Goal: Communication & Community: Share content

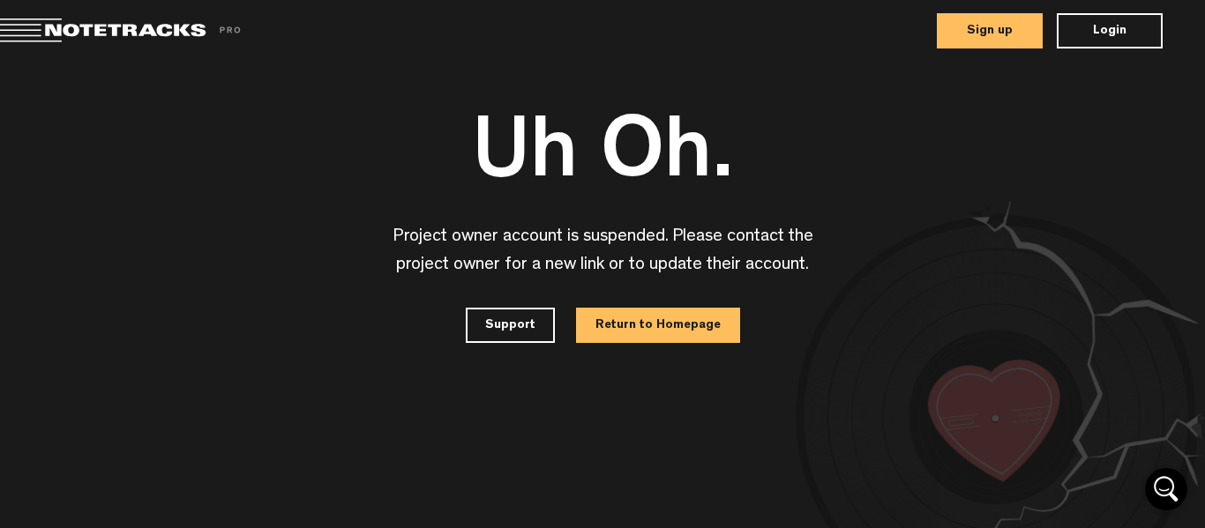
click at [1009, 33] on button "Sign up" at bounding box center [990, 30] width 106 height 35
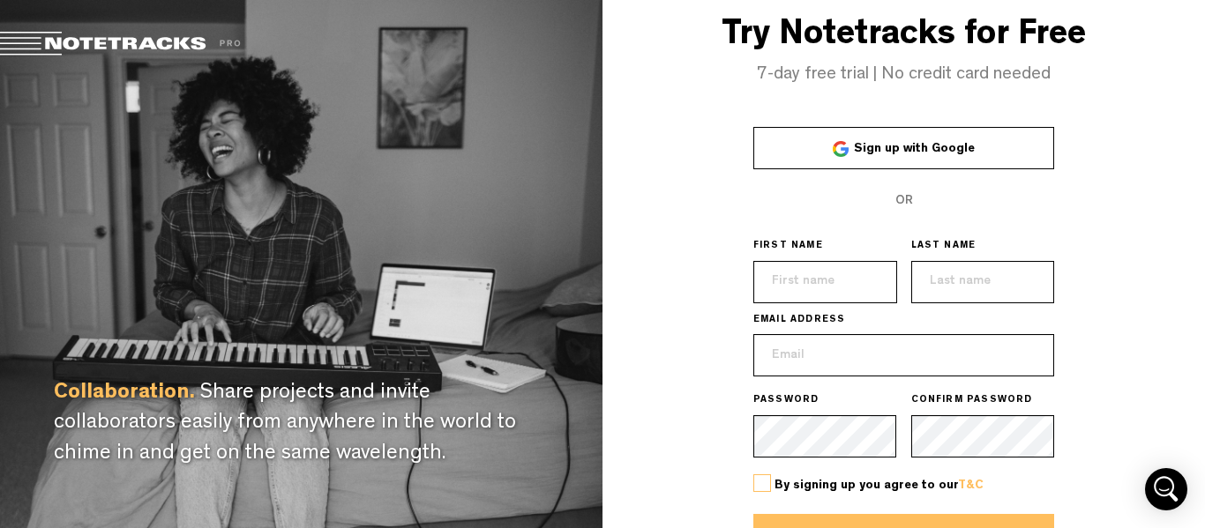
click at [934, 161] on link "Sign up with Google" at bounding box center [904, 148] width 302 height 42
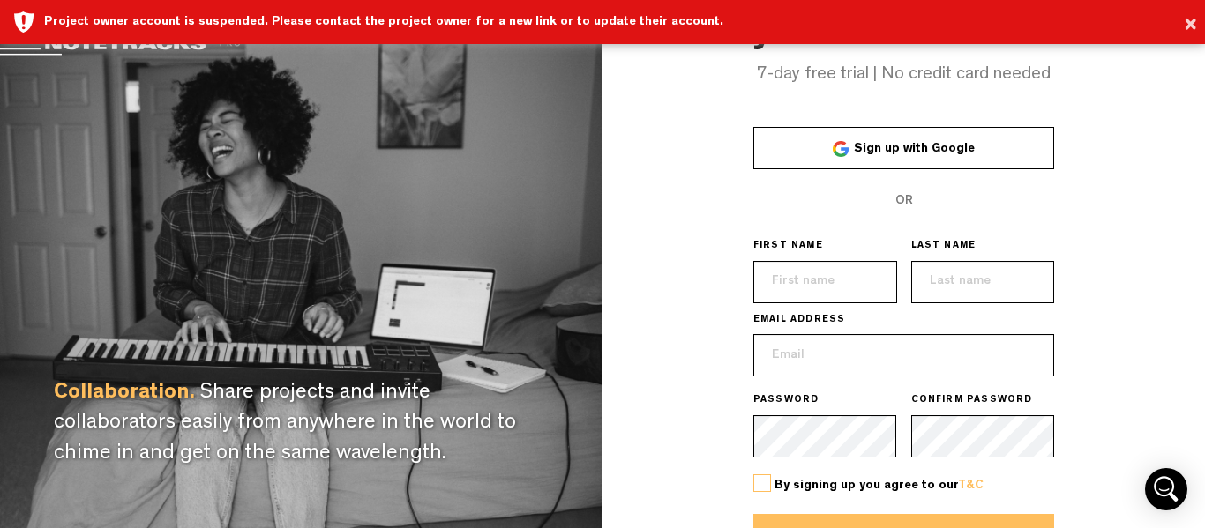
click at [963, 146] on span "Sign up with Google" at bounding box center [914, 149] width 121 height 12
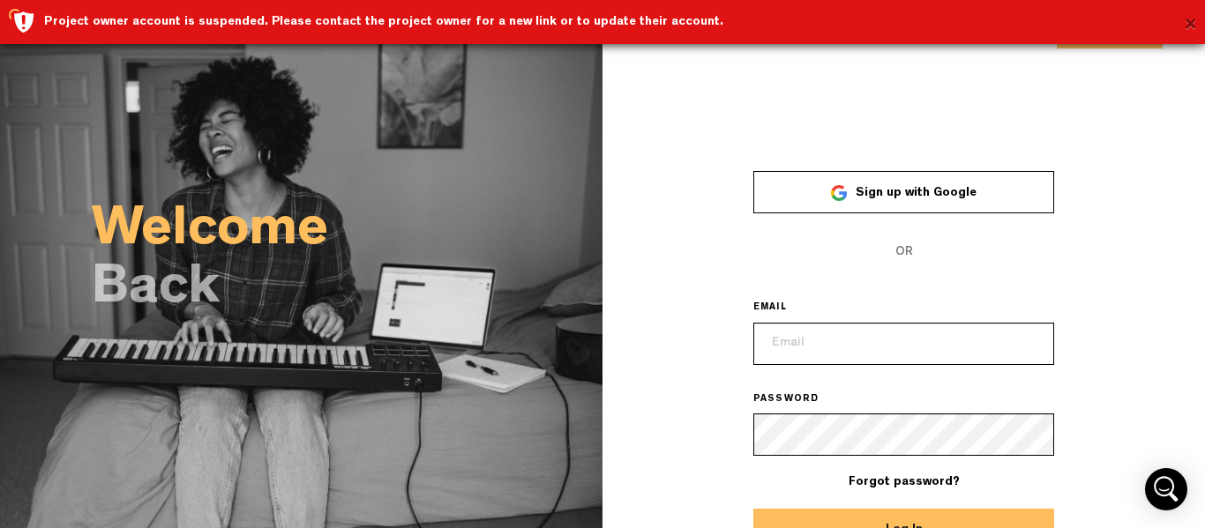
click at [1195, 28] on button "×" at bounding box center [1190, 25] width 13 height 35
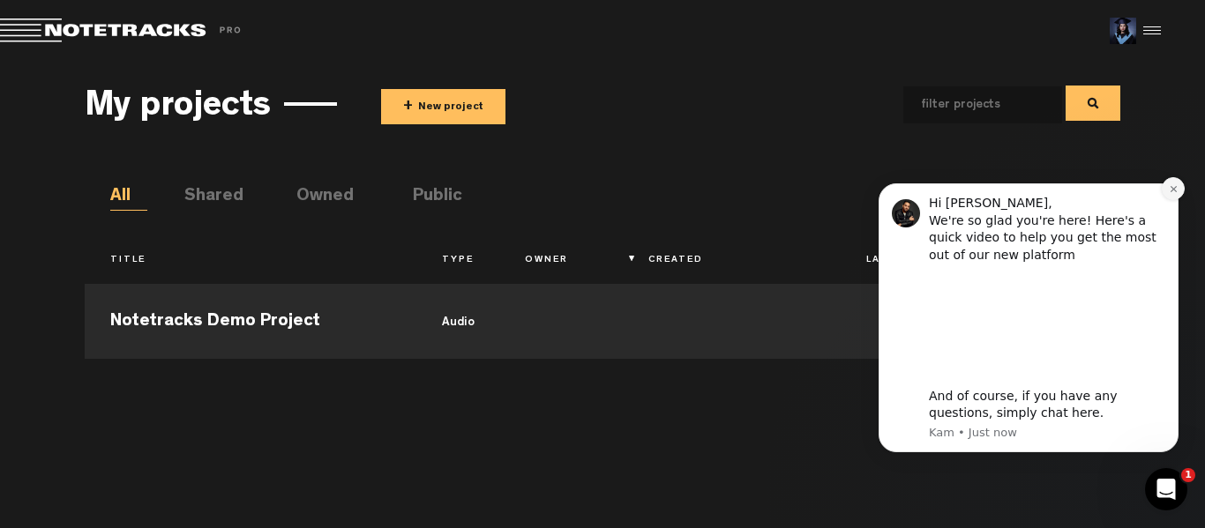
click at [1174, 184] on icon "Dismiss notification" at bounding box center [1174, 189] width 10 height 10
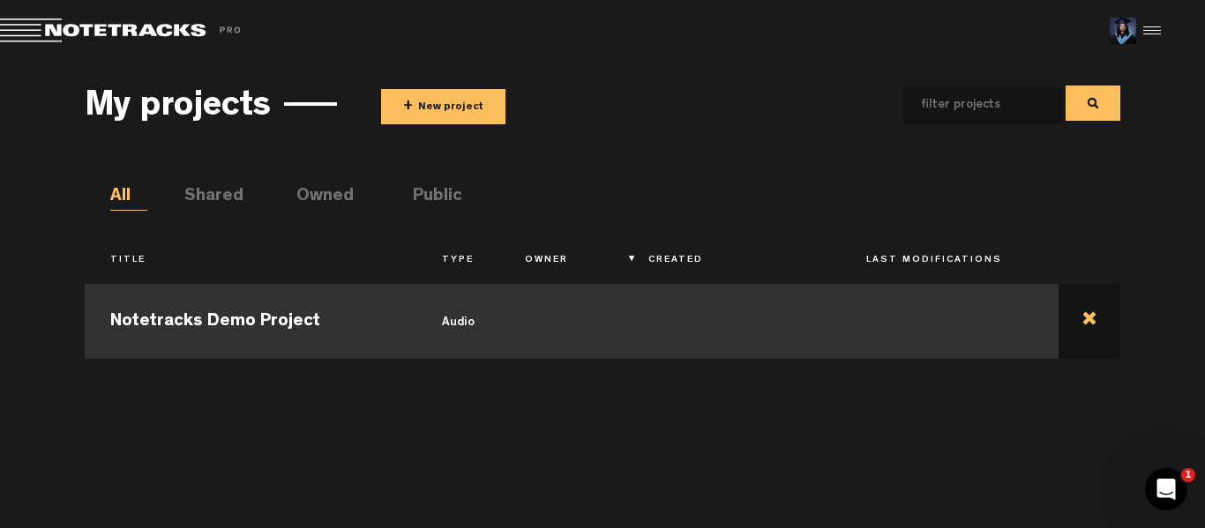
click at [1094, 316] on td at bounding box center [1090, 319] width 63 height 79
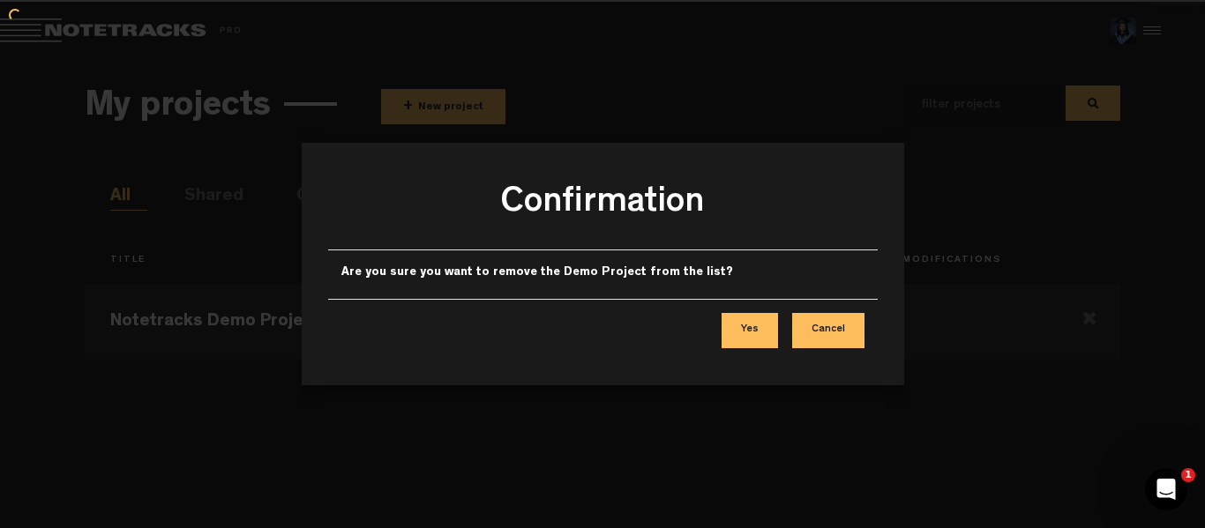
click at [432, 102] on div "Confirmation Are you sure you want to remove the Demo Project from the list? Ye…" at bounding box center [603, 264] width 603 height 528
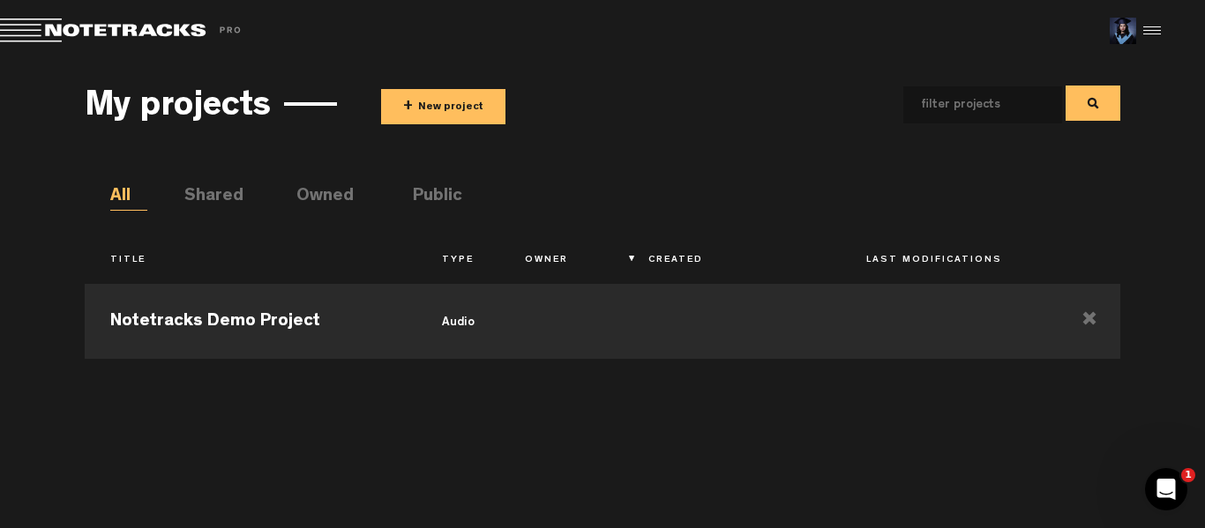
click at [463, 110] on button "+ New project" at bounding box center [443, 106] width 124 height 35
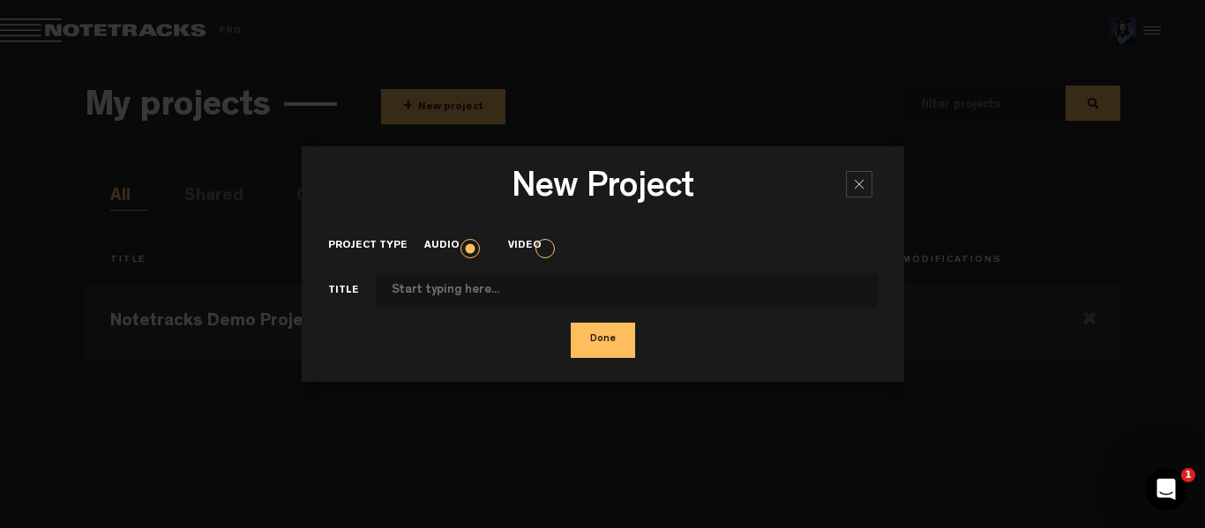
click at [463, 293] on input "Project type" at bounding box center [627, 290] width 502 height 35
type input "R"
type input "CLUE IN THE CUES - ROUND 1"
click at [550, 251] on label "Video" at bounding box center [533, 246] width 50 height 15
click at [0, 0] on input "Video" at bounding box center [0, 0] width 0 height 0
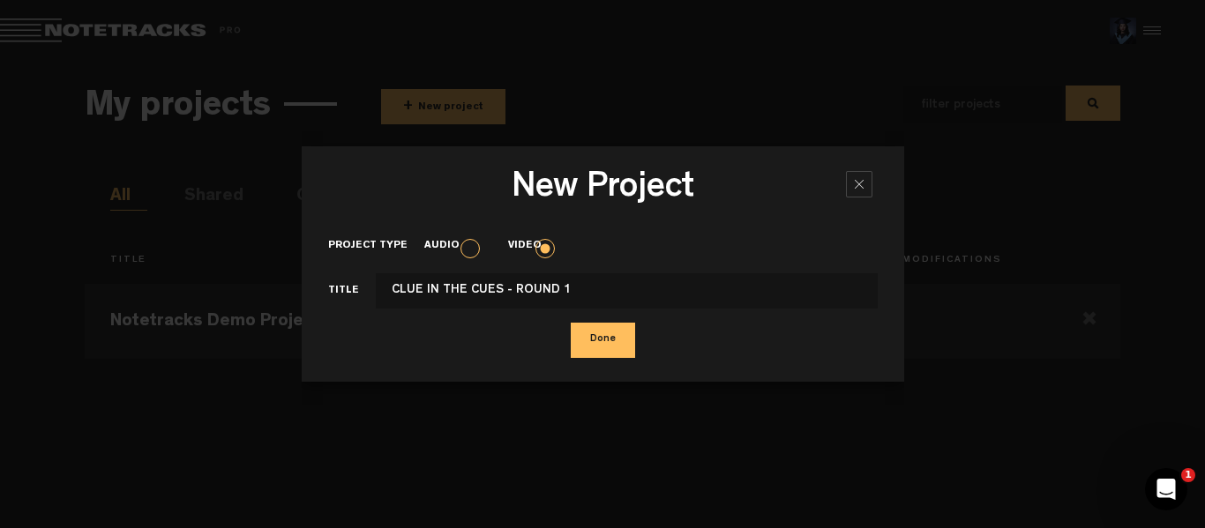
click at [616, 353] on button "Done" at bounding box center [603, 340] width 64 height 35
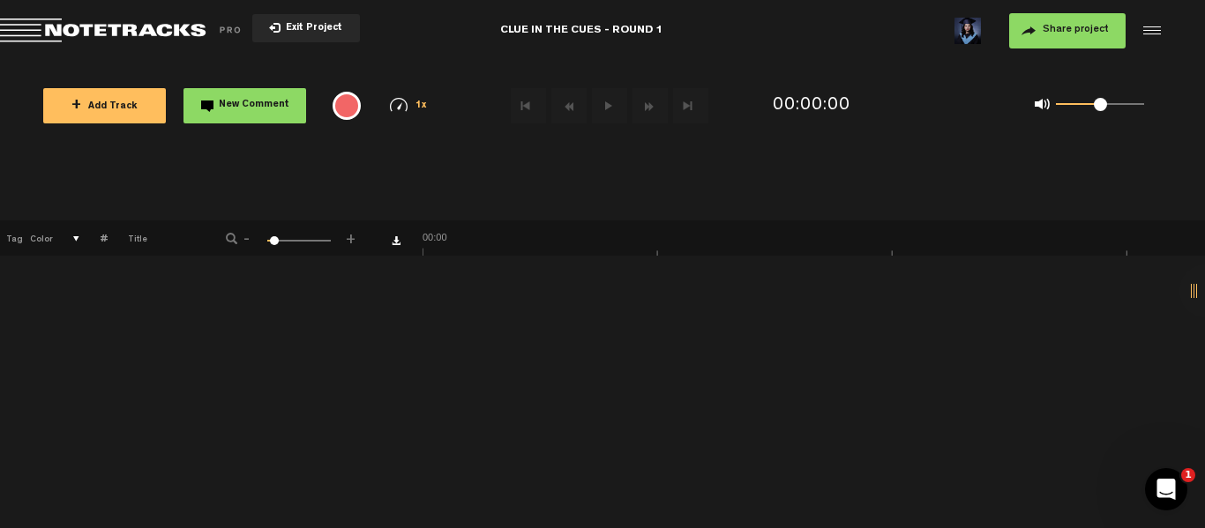
click at [281, 243] on div "1 100 6" at bounding box center [299, 242] width 64 height 4
click at [278, 240] on span at bounding box center [278, 240] width 9 height 9
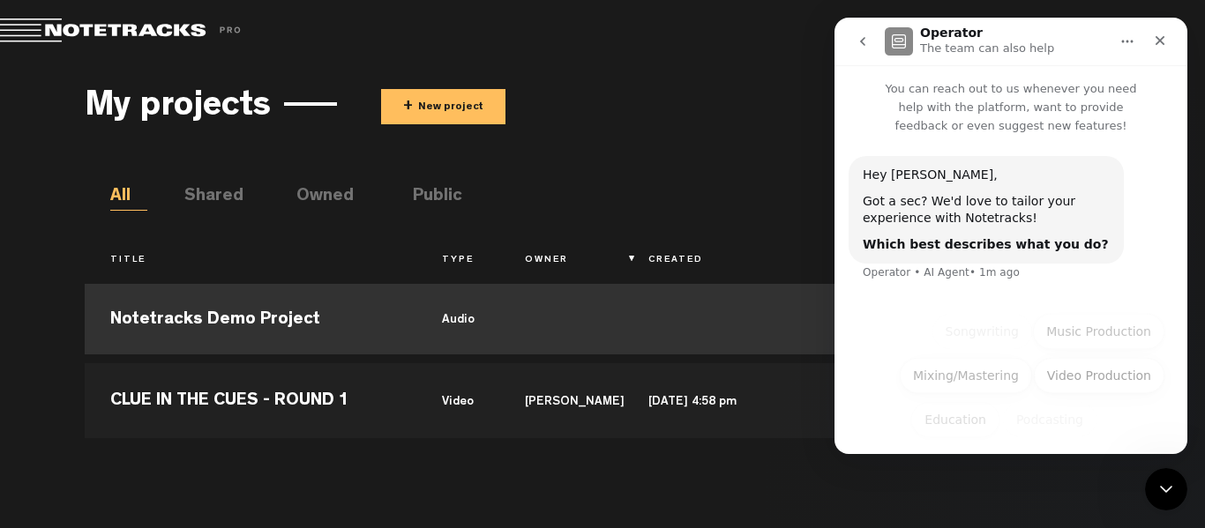
scroll to position [12, 0]
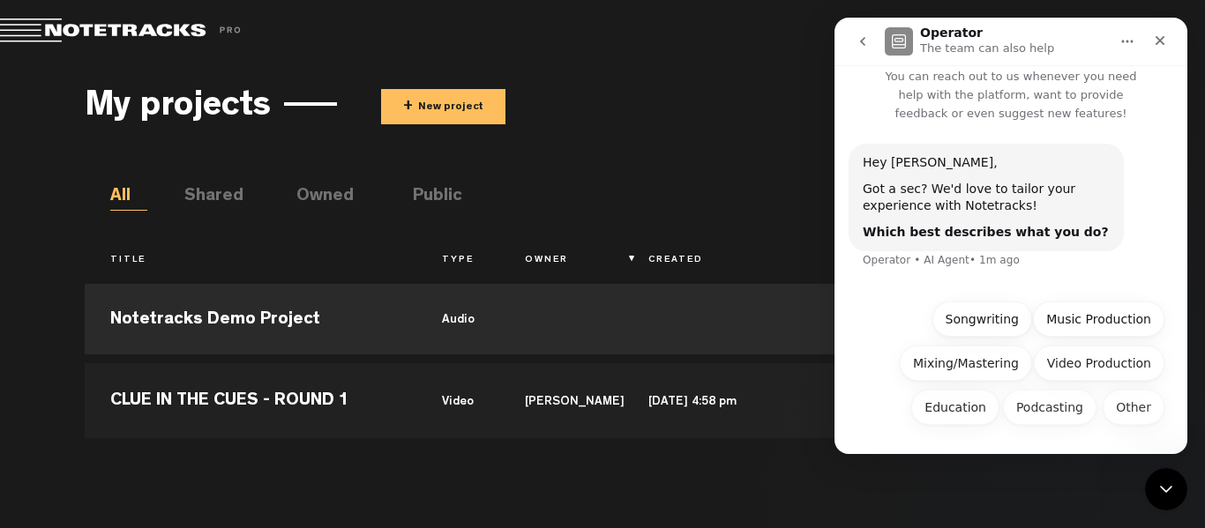
click at [763, 198] on ul "All Shared Owned Public" at bounding box center [615, 197] width 1011 height 26
click at [1161, 39] on icon "Close" at bounding box center [1161, 41] width 10 height 10
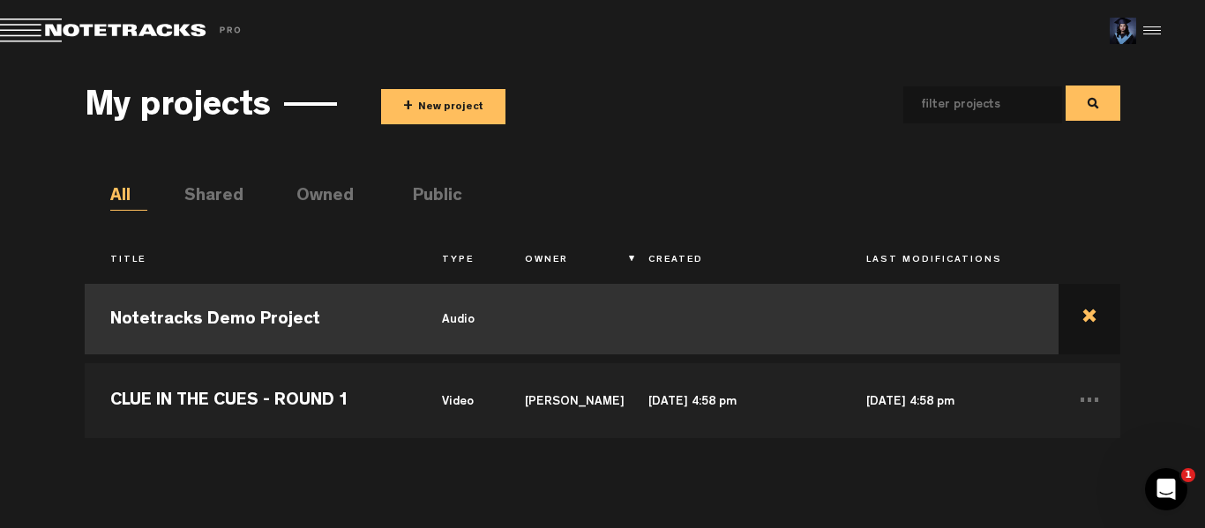
click at [1099, 327] on td at bounding box center [1090, 319] width 63 height 79
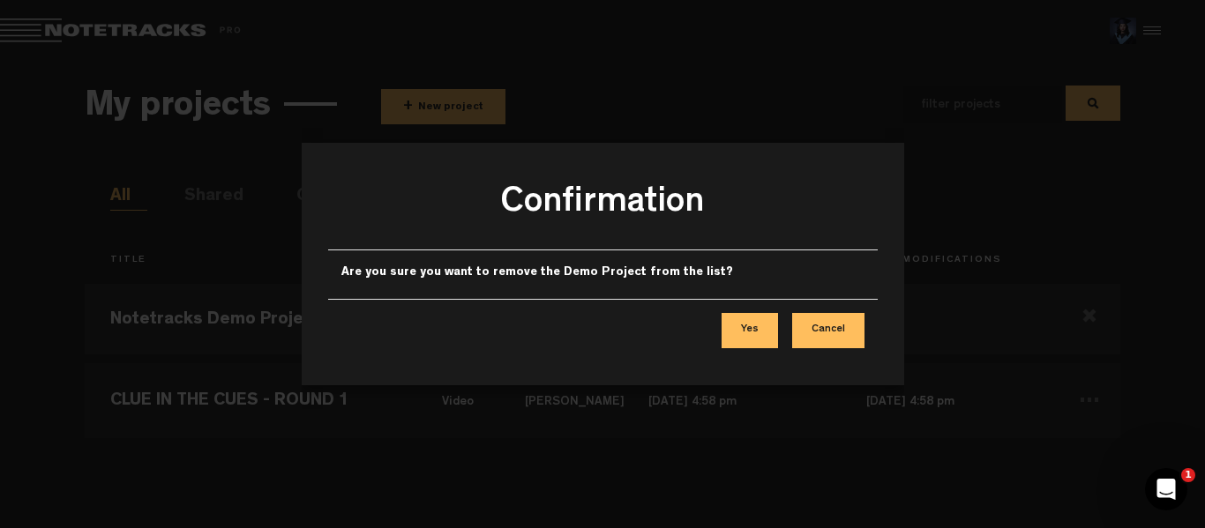
click at [753, 333] on button "Yes" at bounding box center [750, 330] width 56 height 35
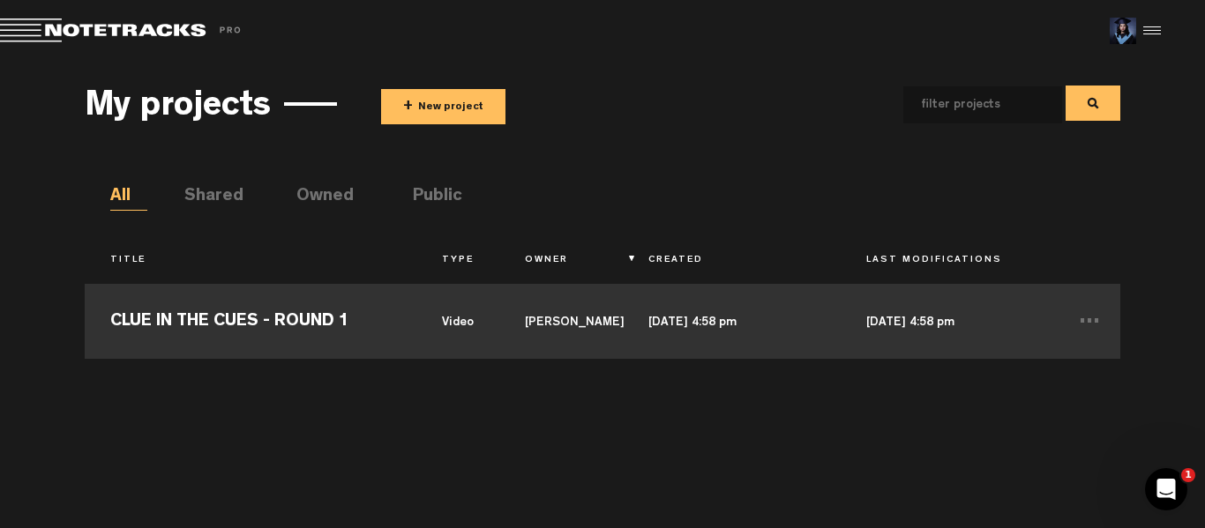
click at [922, 318] on td "[DATE] 4:58 pm" at bounding box center [950, 319] width 218 height 79
click at [327, 327] on td "CLUE IN THE CUES - ROUND 1" at bounding box center [251, 319] width 332 height 79
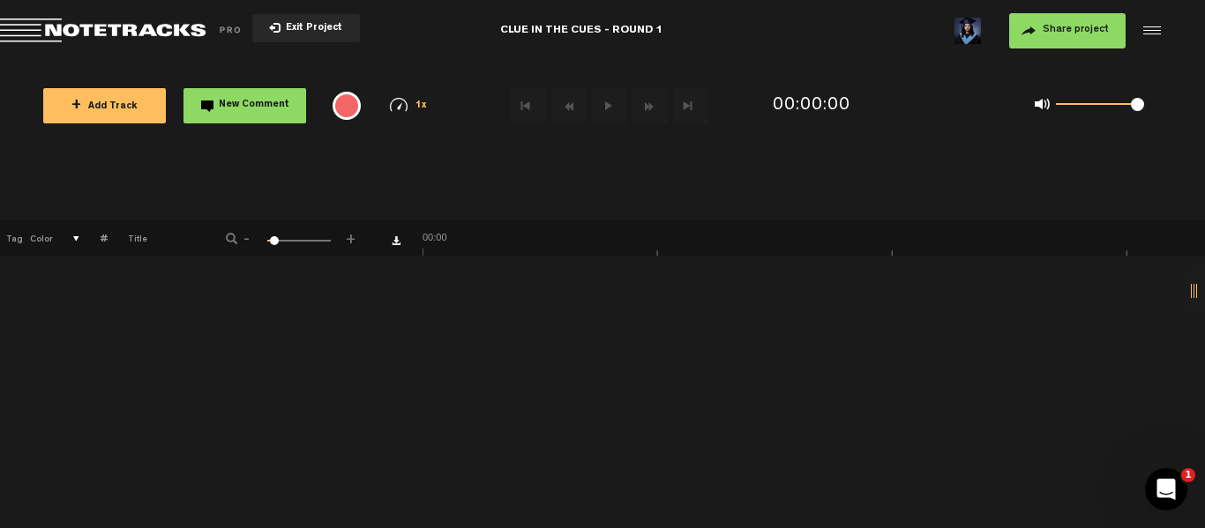
drag, startPoint x: 1102, startPoint y: 107, endPoint x: 1190, endPoint y: 132, distance: 91.9
click at [1187, 131] on div "+ Add Track New Comment 1x 0.25x 0.5x 0.75x 1x 1.25x 1.5x 1.75x 2x All emojis 😀…" at bounding box center [602, 106] width 1205 height 88
click at [139, 109] on button "+ Add Track" at bounding box center [104, 105] width 123 height 35
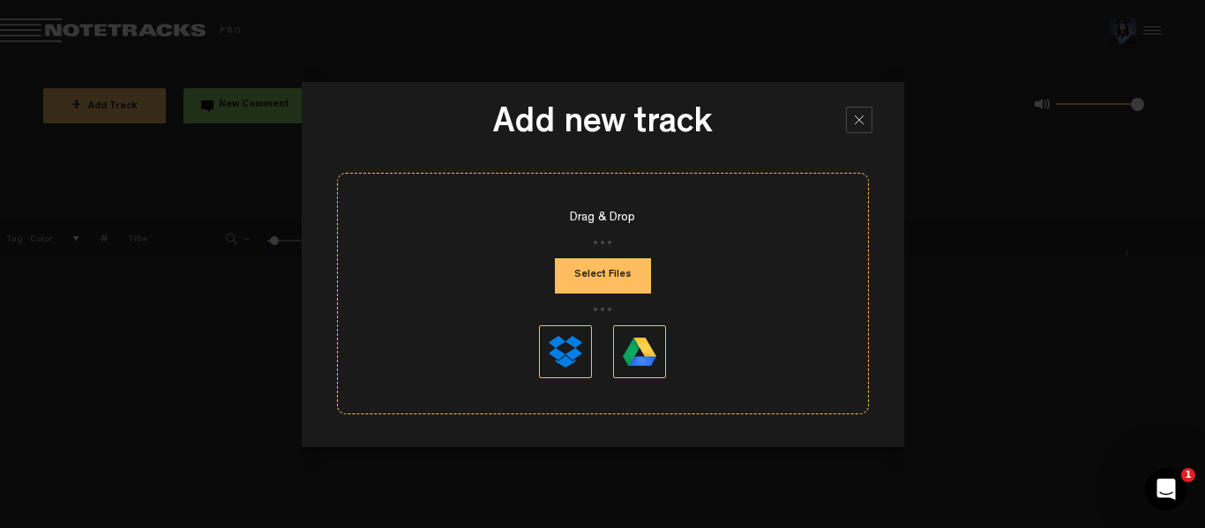
click at [609, 281] on button "Select Files" at bounding box center [603, 275] width 96 height 35
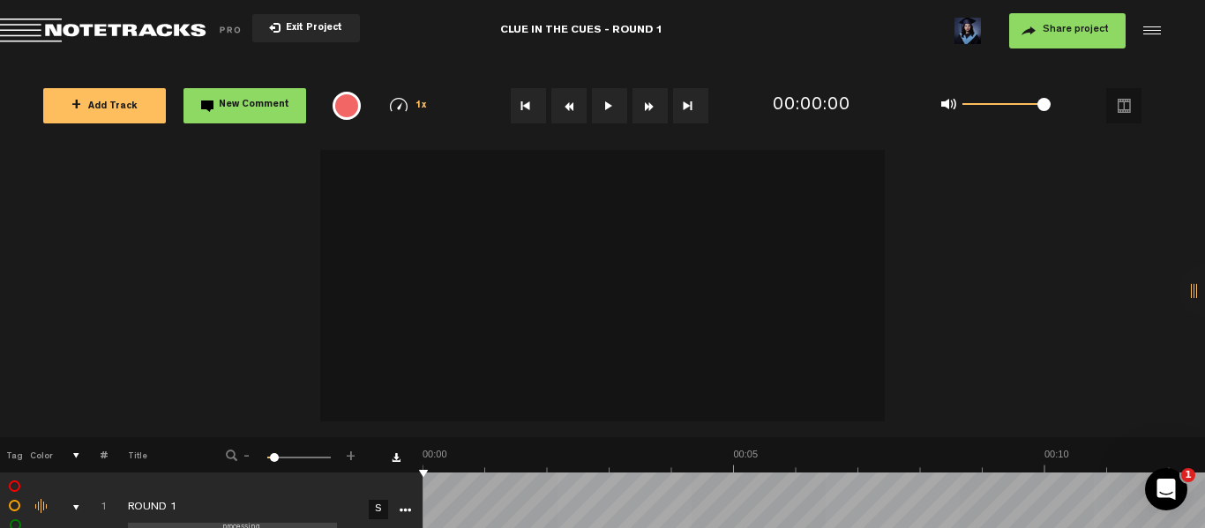
click at [610, 106] on button at bounding box center [609, 105] width 35 height 35
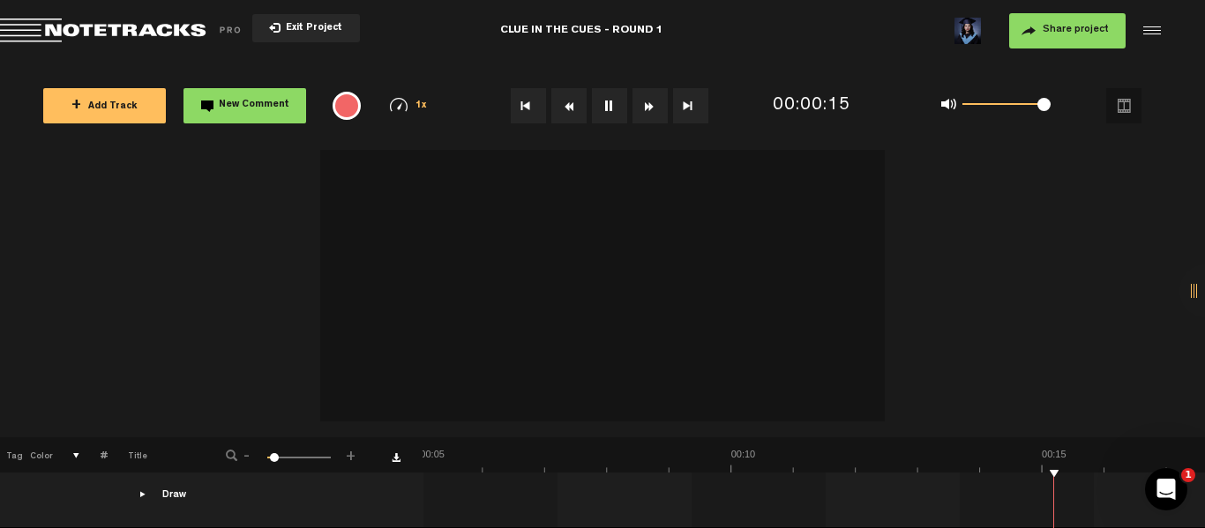
scroll to position [0, 4279]
click at [287, 457] on div "1 100 6" at bounding box center [299, 459] width 64 height 4
drag, startPoint x: 283, startPoint y: 456, endPoint x: 215, endPoint y: 454, distance: 68.0
click at [215, 454] on div "- 1 100 1 +" at bounding box center [292, 456] width 174 height 17
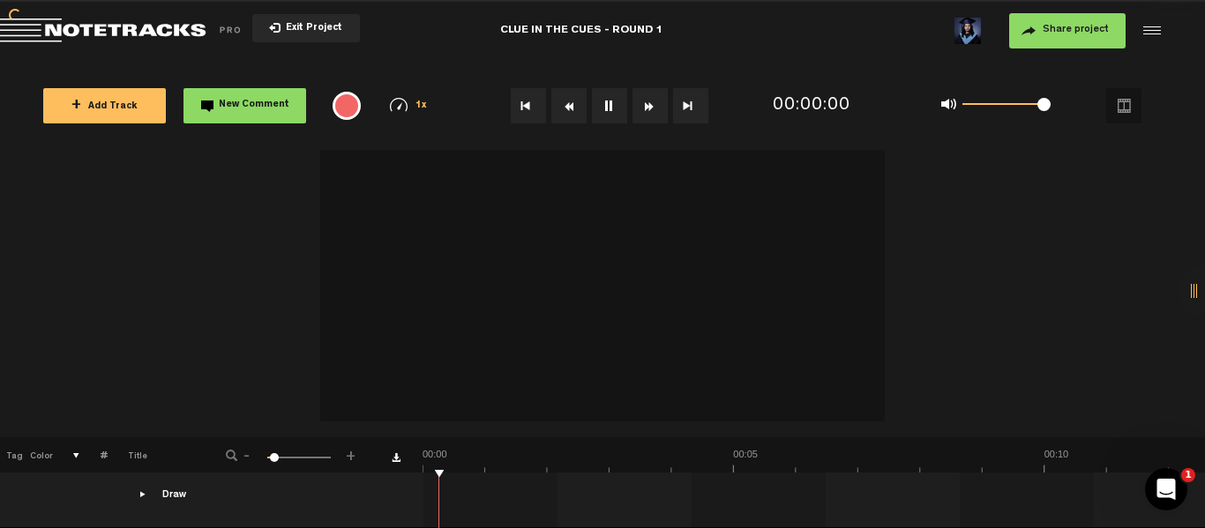
scroll to position [0, 0]
click at [257, 113] on button "New Comment" at bounding box center [245, 105] width 123 height 35
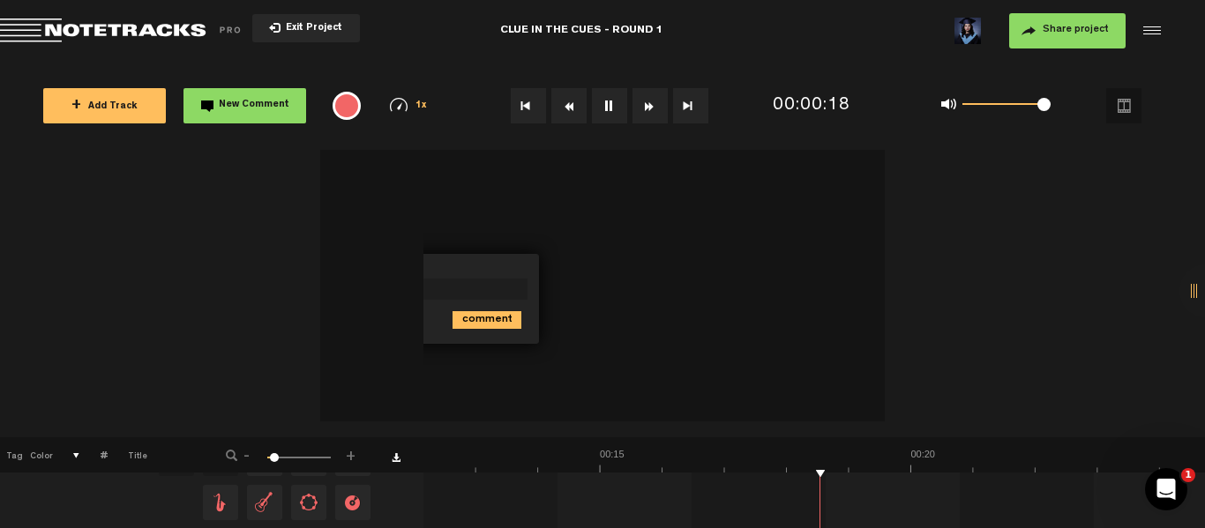
scroll to position [0, 755]
click at [250, 214] on div at bounding box center [602, 288] width 1205 height 299
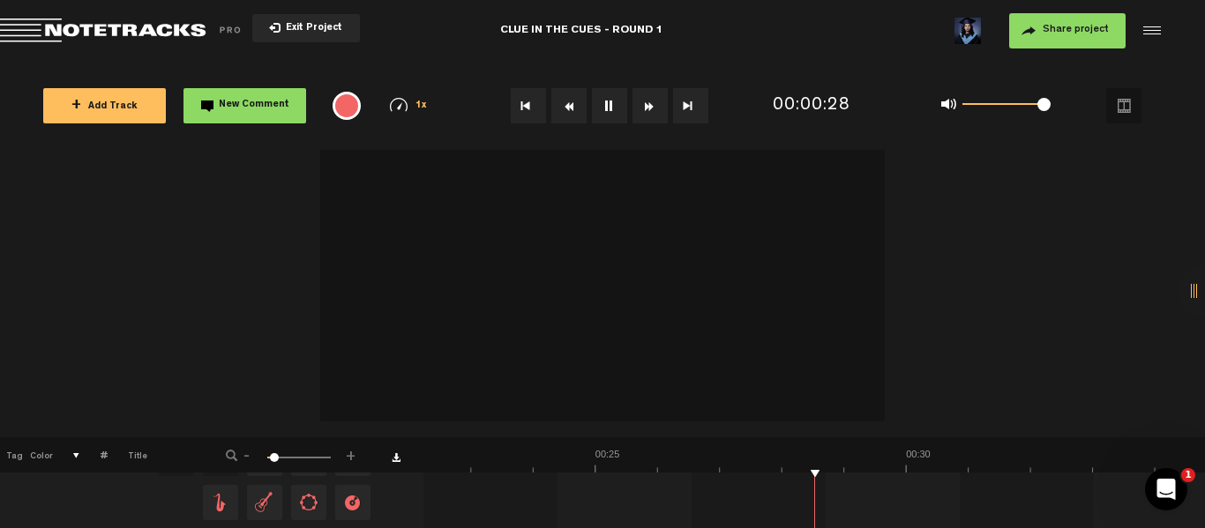
scroll to position [0, 1382]
click at [282, 30] on span "Exit Project" at bounding box center [312, 29] width 62 height 10
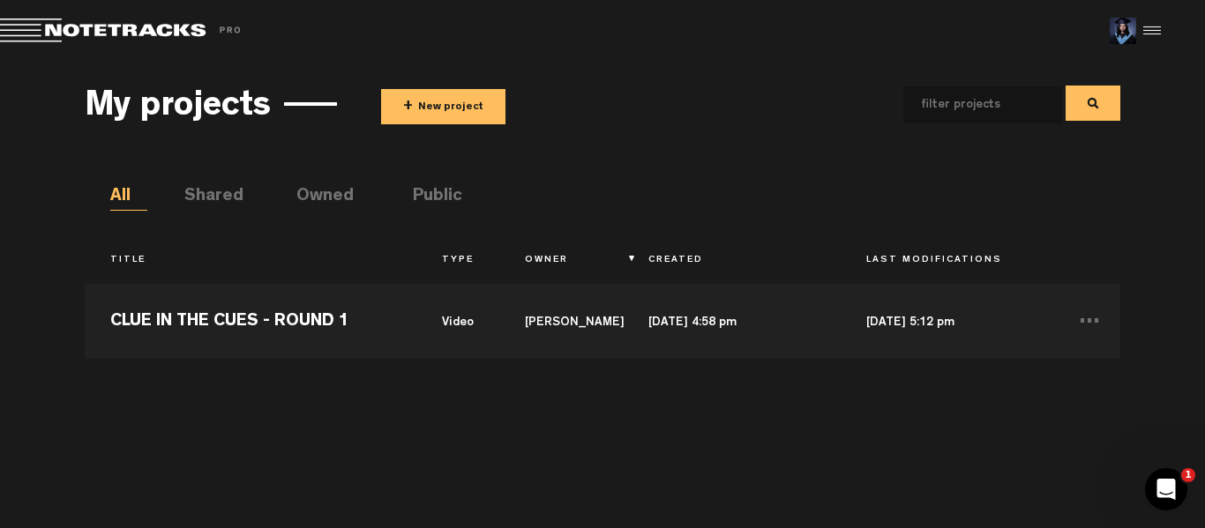
click at [459, 110] on button "+ New project" at bounding box center [443, 106] width 124 height 35
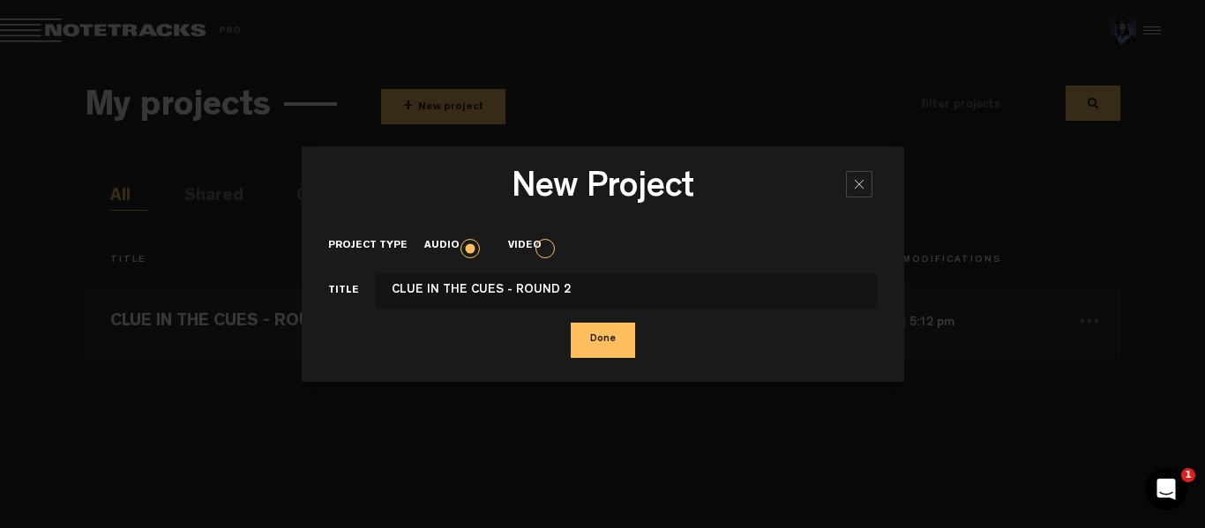
type input "CLUE IN THE CUES - ROUND 2"
click at [583, 330] on button "Done" at bounding box center [603, 340] width 64 height 35
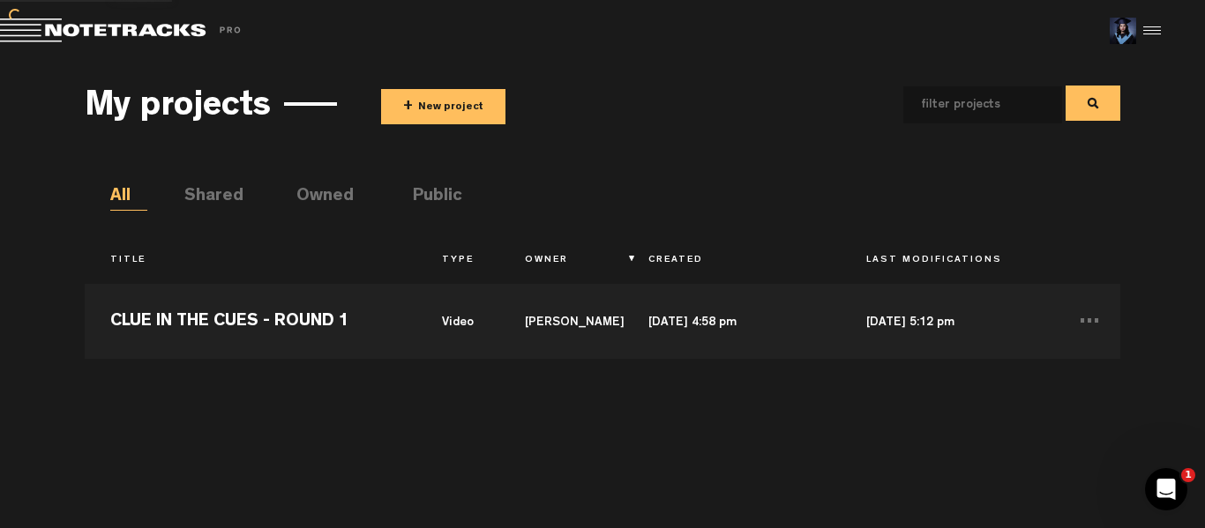
click at [542, 251] on form "Project type Audio Video Title CLUE IN THE CUES - ROUND 2 Done" at bounding box center [603, 234] width 550 height 129
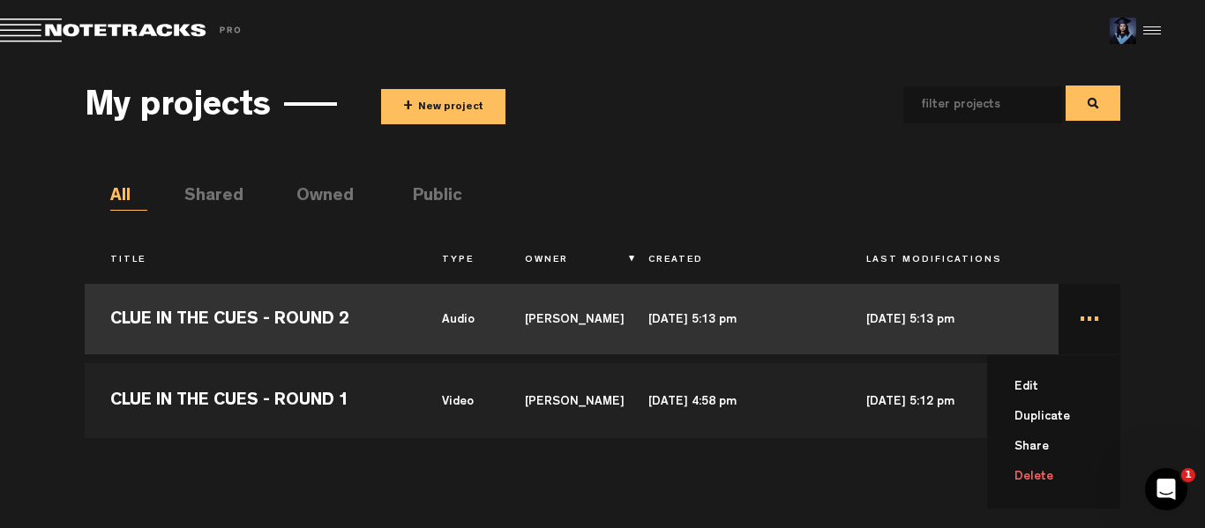
click at [1090, 323] on td "... Edit Duplicate Share Delete" at bounding box center [1090, 319] width 63 height 79
click at [1065, 394] on li "Edit" at bounding box center [1064, 387] width 113 height 30
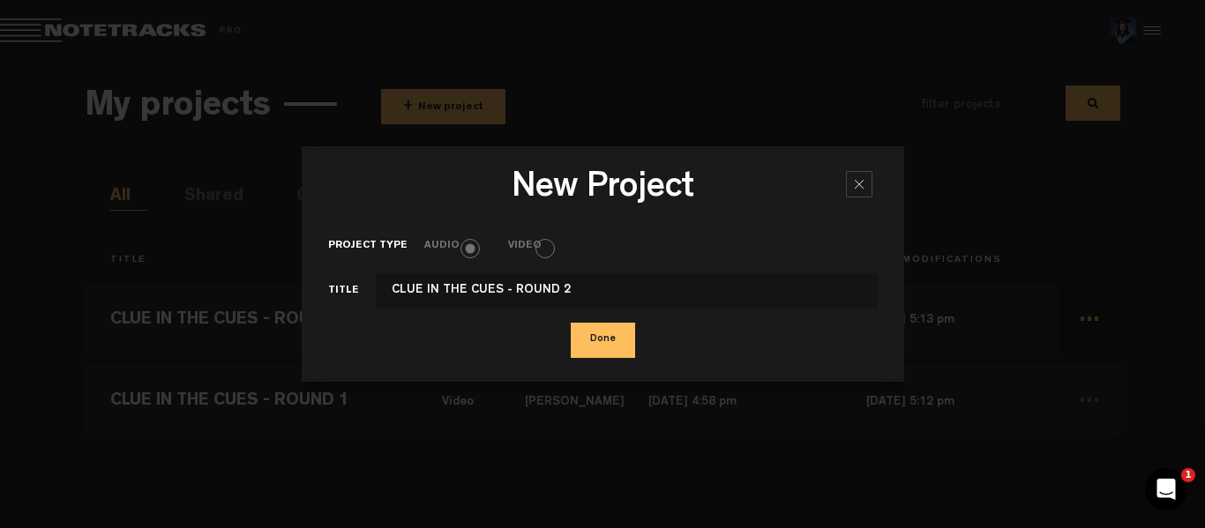
click at [538, 253] on label "Video" at bounding box center [533, 246] width 50 height 15
click at [547, 244] on label "Video" at bounding box center [533, 246] width 50 height 15
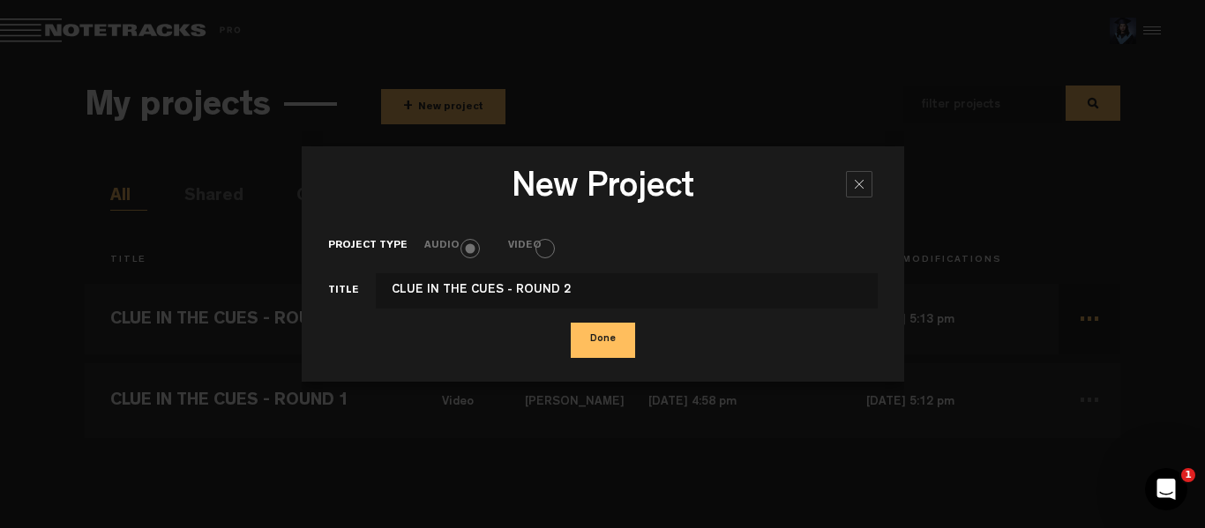
click at [861, 189] on div at bounding box center [859, 184] width 26 height 26
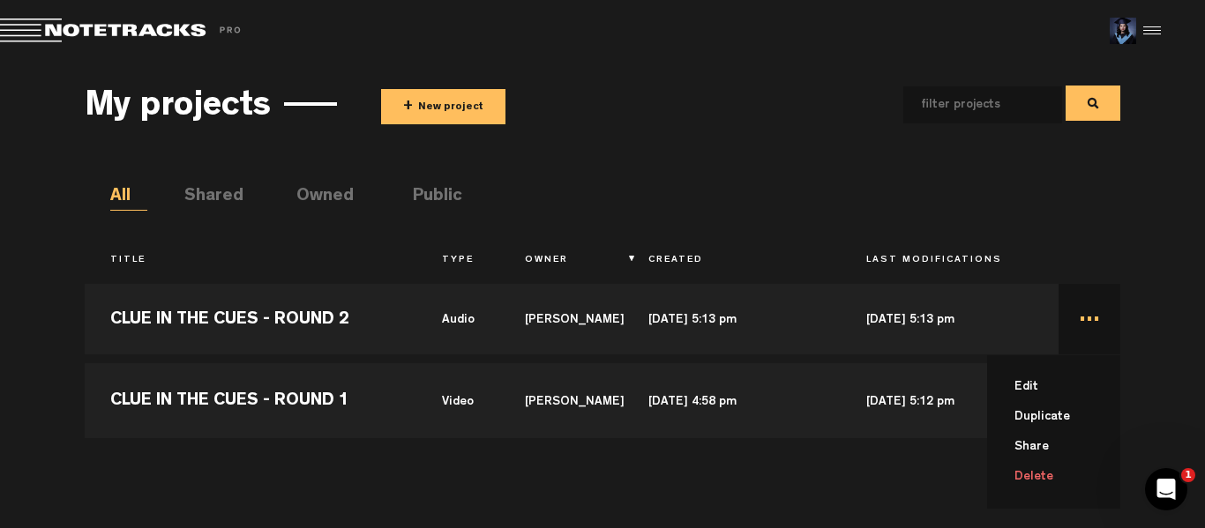
click at [1096, 322] on td "... Edit Duplicate Share Delete" at bounding box center [1090, 319] width 63 height 79
click at [1091, 322] on td "..." at bounding box center [1090, 319] width 63 height 79
click at [1045, 475] on li "Delete" at bounding box center [1064, 477] width 113 height 30
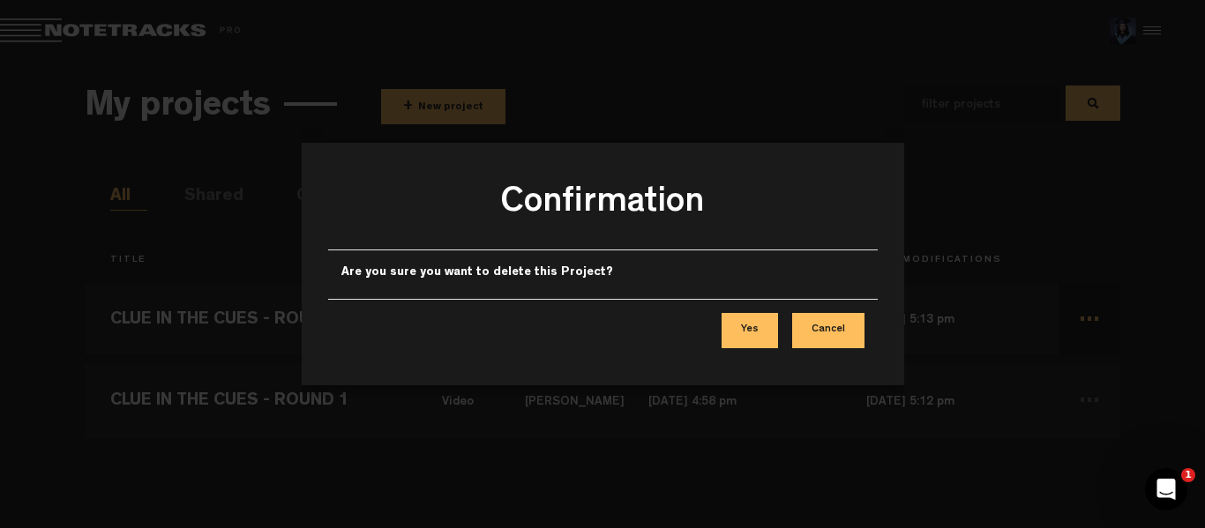
click at [744, 340] on button "Yes" at bounding box center [750, 330] width 56 height 35
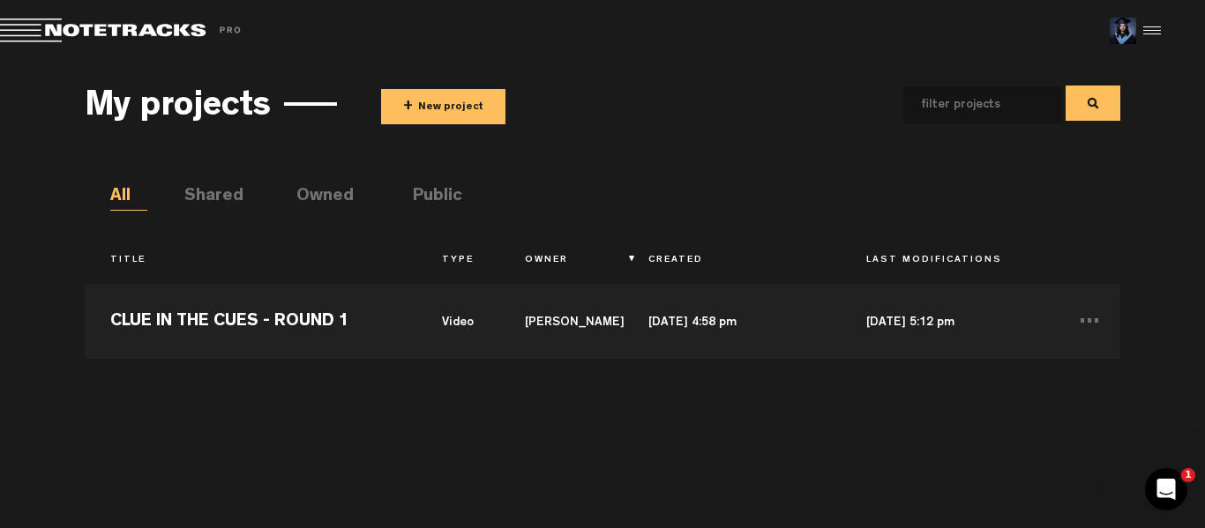
click at [423, 107] on button "+ New project" at bounding box center [443, 106] width 124 height 35
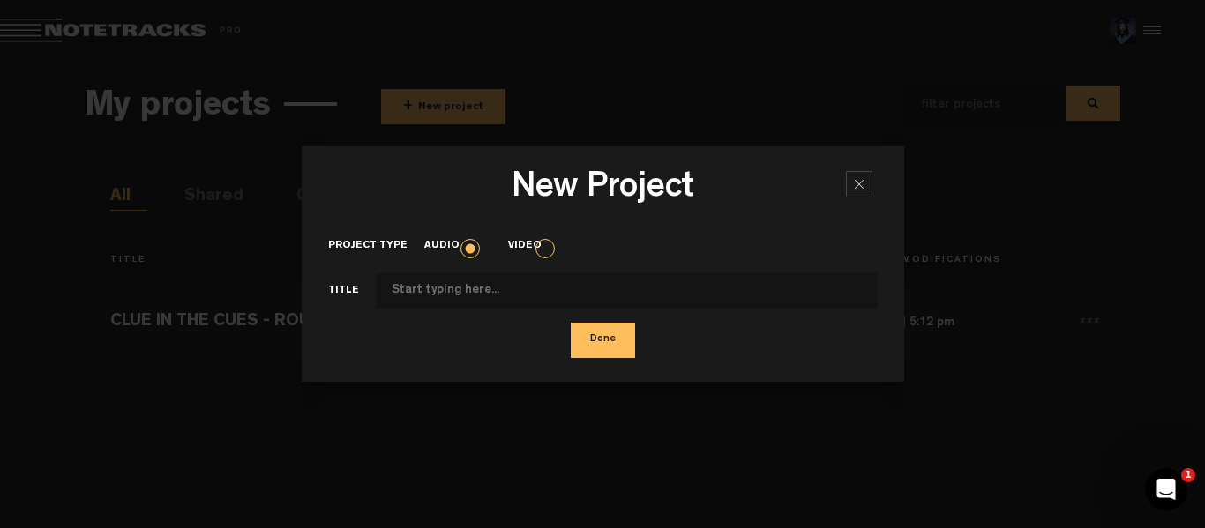
click at [534, 253] on label "Video" at bounding box center [533, 246] width 50 height 15
click at [0, 0] on input "Video" at bounding box center [0, 0] width 0 height 0
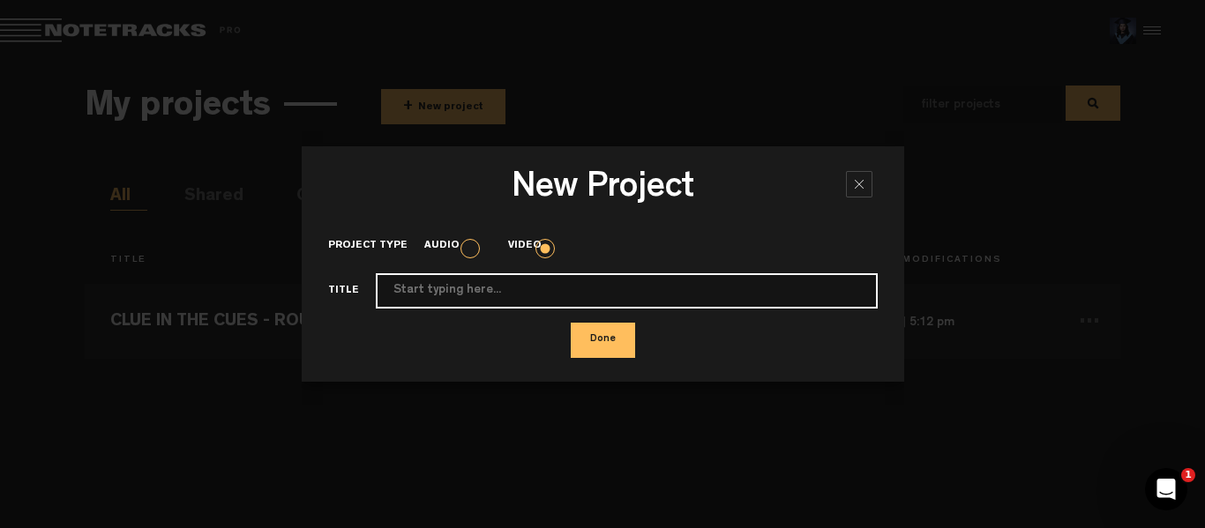
click at [510, 294] on input "Project type" at bounding box center [627, 290] width 502 height 35
type input "c"
type input "CLUE IN THE CUES - ROUND 2"
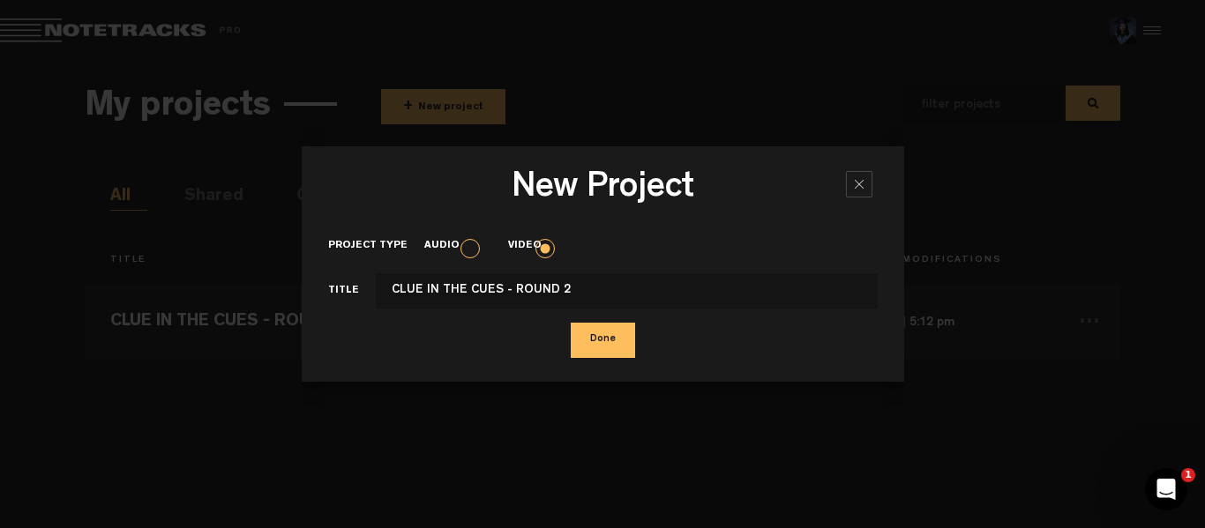
click at [603, 338] on button "Done" at bounding box center [603, 340] width 64 height 35
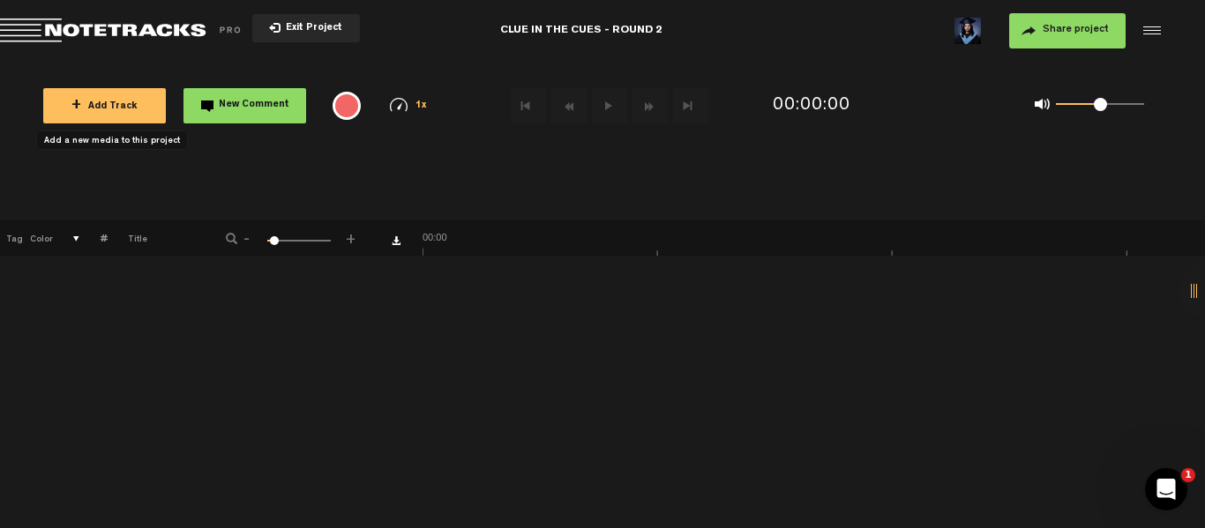
click at [98, 108] on span "+ Add Track" at bounding box center [104, 107] width 66 height 10
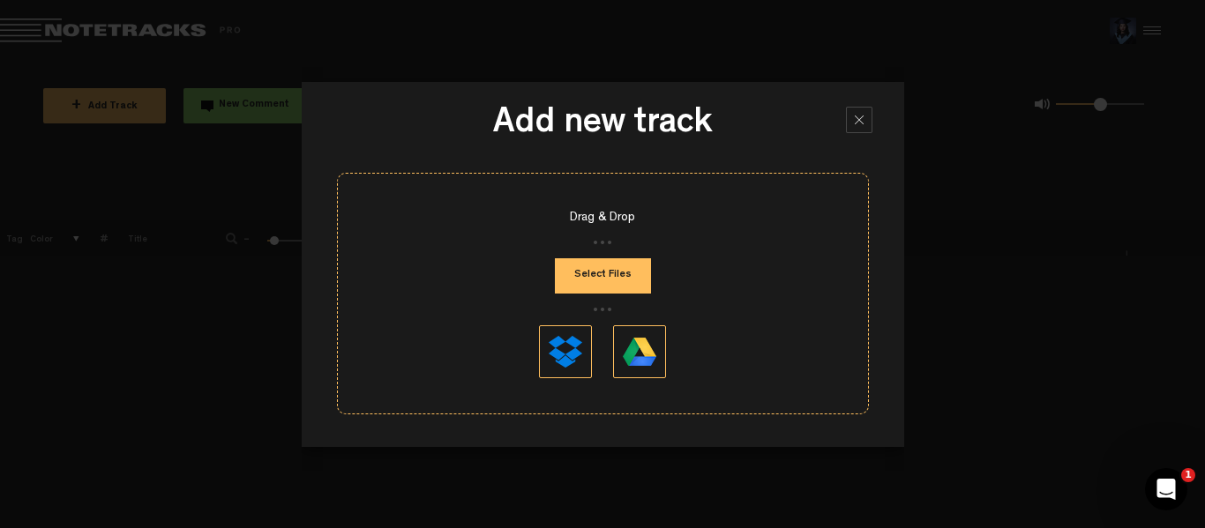
click at [611, 273] on button "Select Files" at bounding box center [603, 275] width 96 height 35
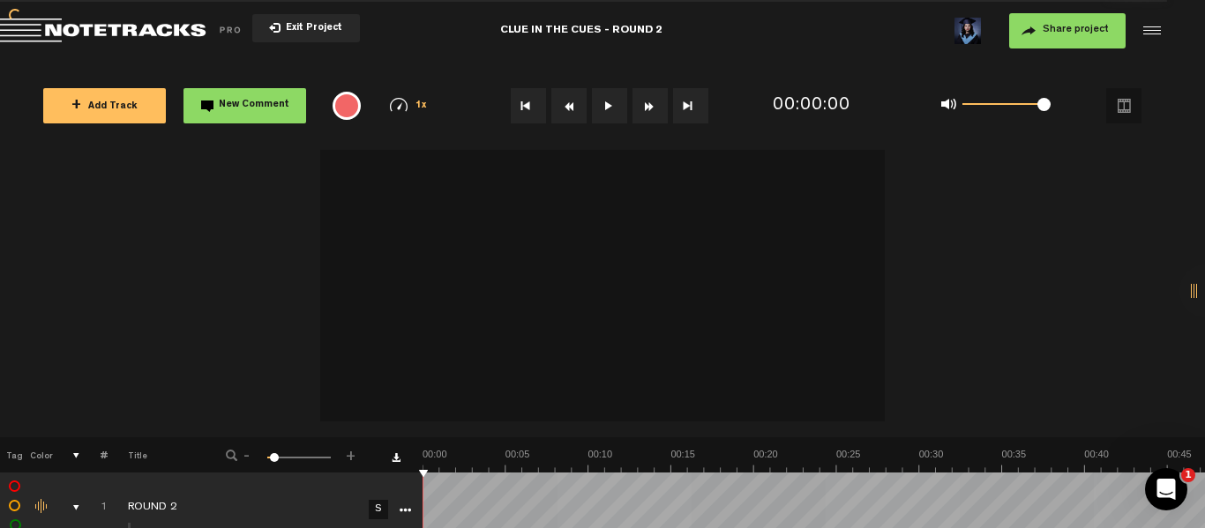
drag, startPoint x: 1010, startPoint y: 108, endPoint x: 1175, endPoint y: 124, distance: 165.8
click at [1174, 124] on div "0 1 1 1/4x 1/2x 3/4x 1x 1.2x 1.5x" at bounding box center [1043, 106] width 270 height 71
drag, startPoint x: 275, startPoint y: 454, endPoint x: 206, endPoint y: 452, distance: 69.7
click at [206, 452] on div "- 1 100 1 +" at bounding box center [292, 456] width 174 height 17
click at [316, 25] on span "Exit Project" at bounding box center [312, 29] width 62 height 10
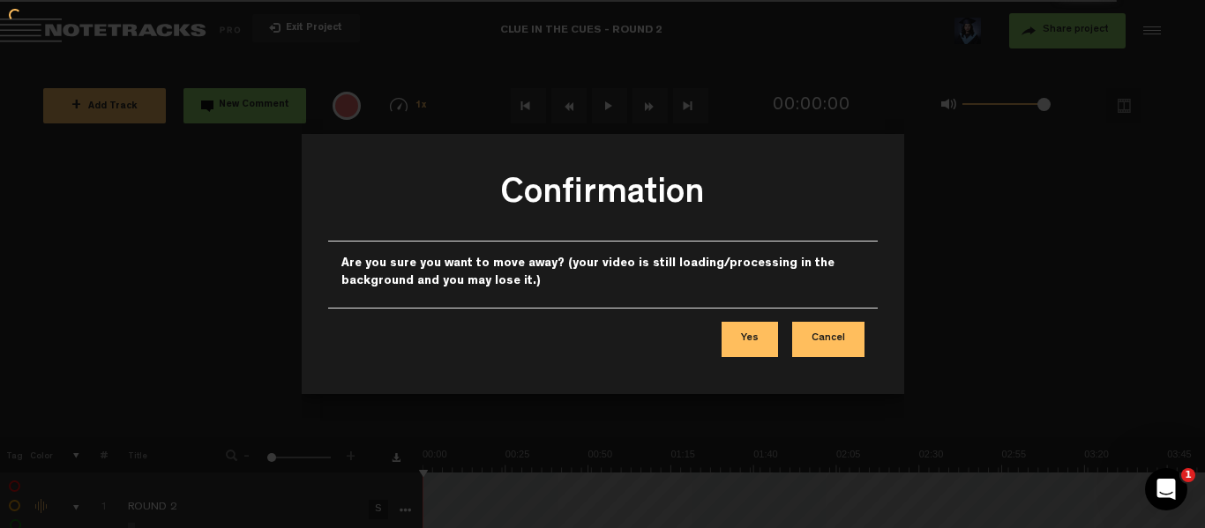
click at [763, 336] on button "Yes" at bounding box center [750, 339] width 56 height 35
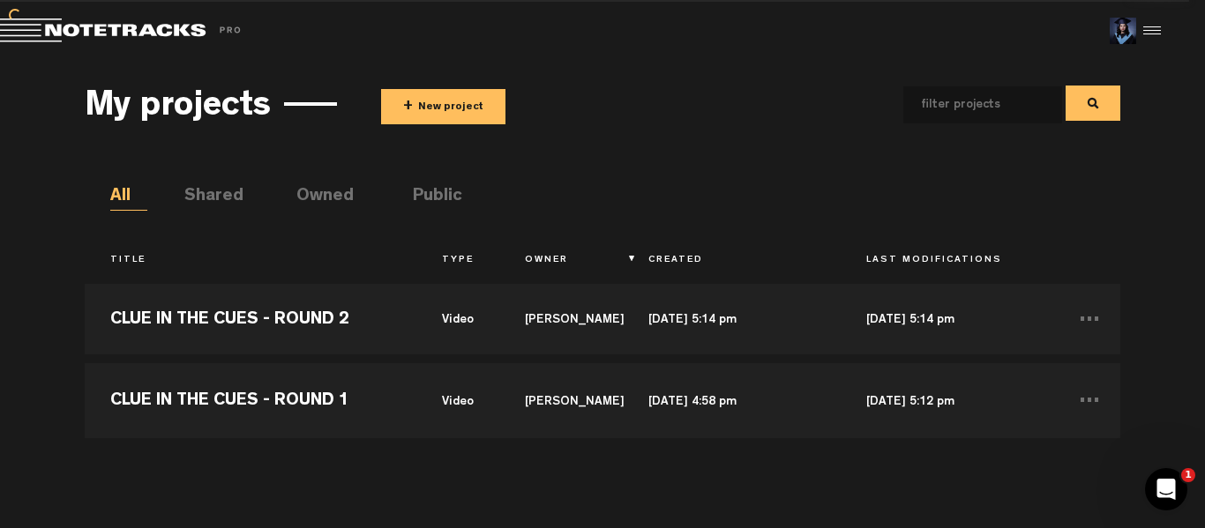
click at [221, 192] on li "Shared" at bounding box center [202, 197] width 37 height 26
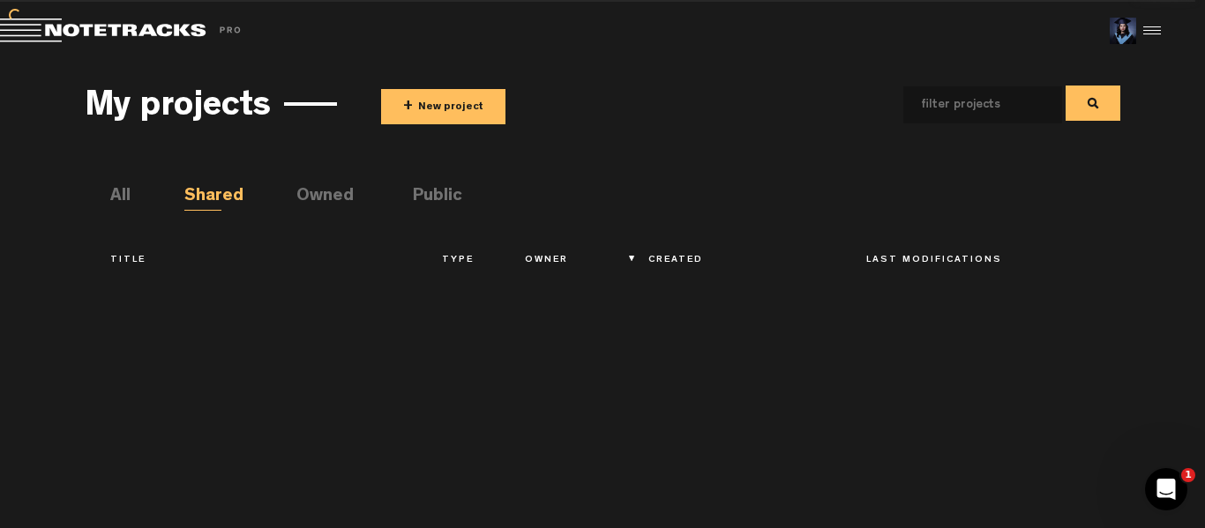
click at [133, 196] on li "All" at bounding box center [128, 197] width 37 height 26
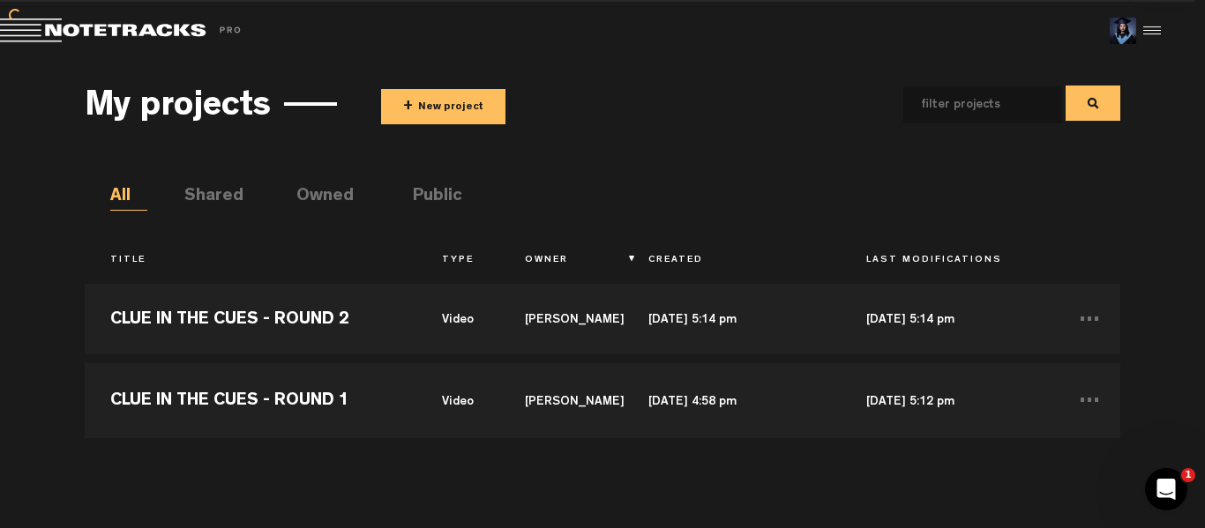
click at [1158, 26] on div at bounding box center [1149, 31] width 26 height 26
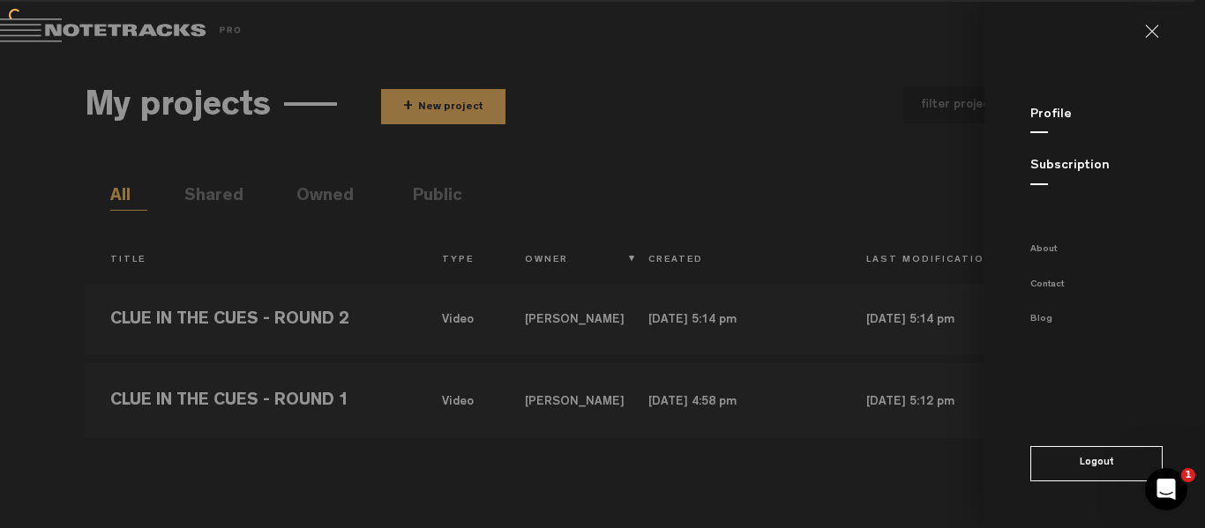
click at [1156, 26] on link at bounding box center [1159, 32] width 28 height 14
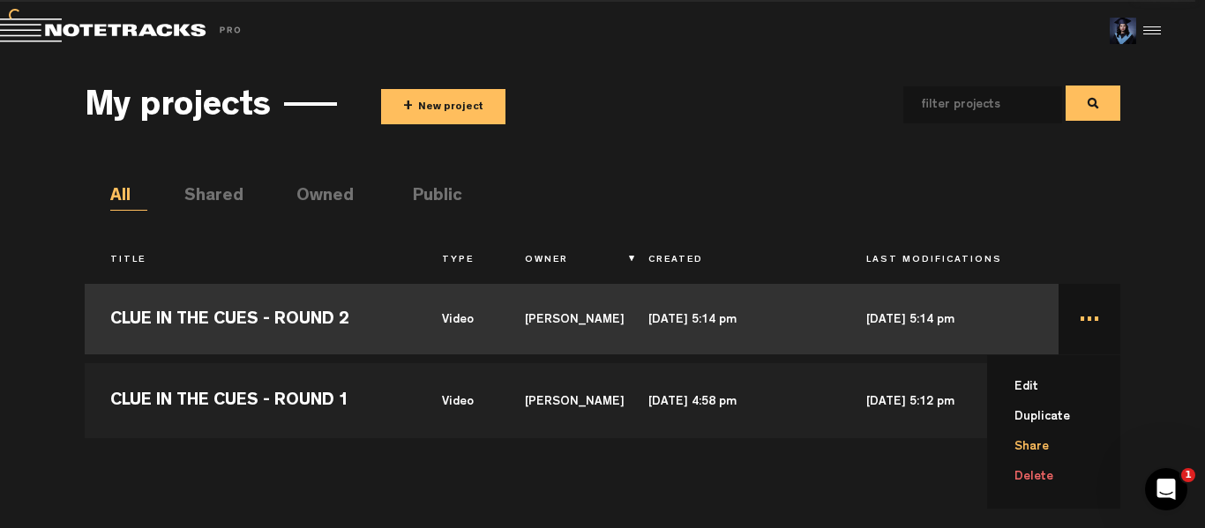
click at [1054, 442] on li "Share" at bounding box center [1064, 447] width 113 height 30
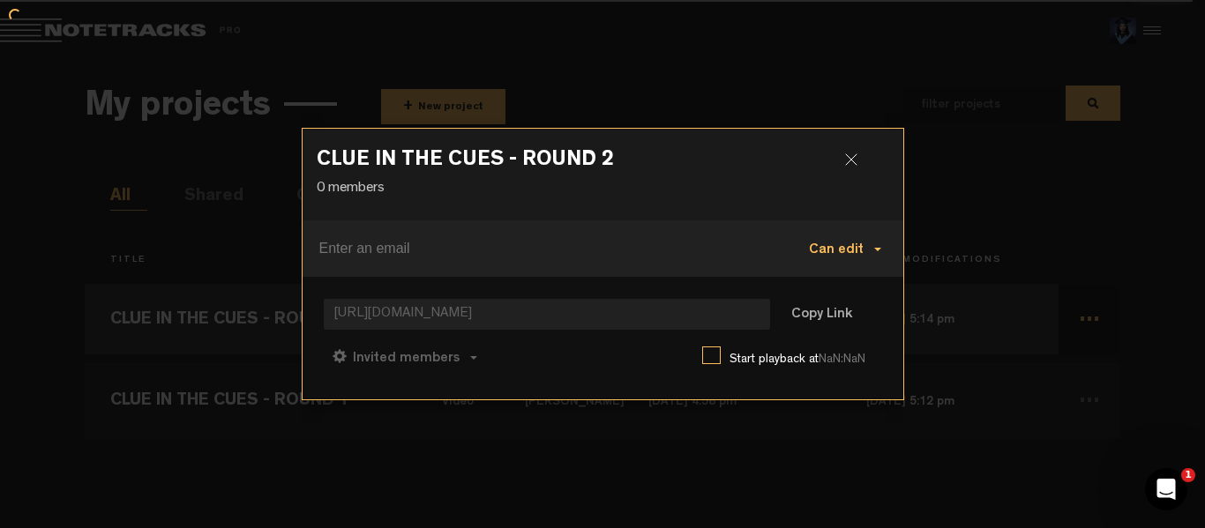
click at [859, 251] on span "Can edit" at bounding box center [836, 250] width 55 height 14
click at [862, 257] on link "Can edit" at bounding box center [850, 252] width 118 height 26
click at [859, 154] on h3 "CLUE IN THE CUES - ROUND 2" at bounding box center [603, 164] width 573 height 28
click at [852, 160] on div at bounding box center [858, 167] width 26 height 26
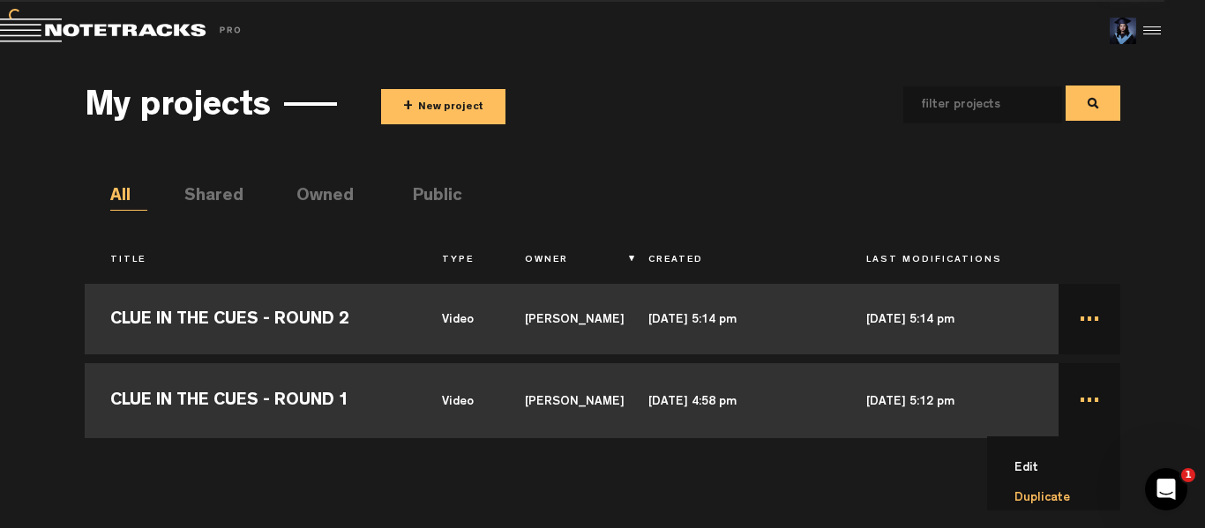
scroll to position [80, 0]
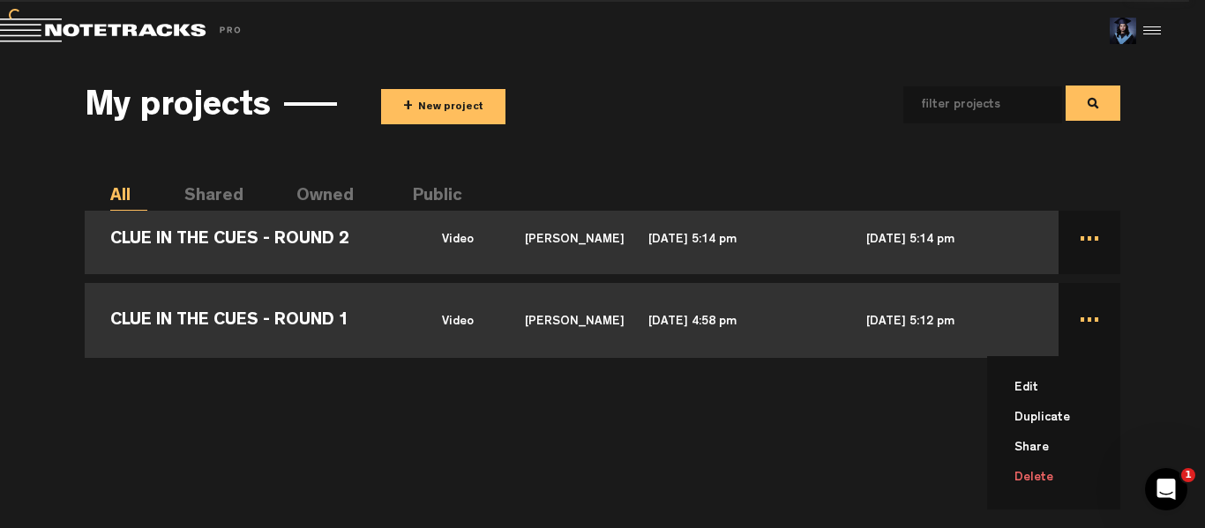
click at [1090, 326] on td "... Edit Duplicate Share Delete" at bounding box center [1090, 318] width 63 height 79
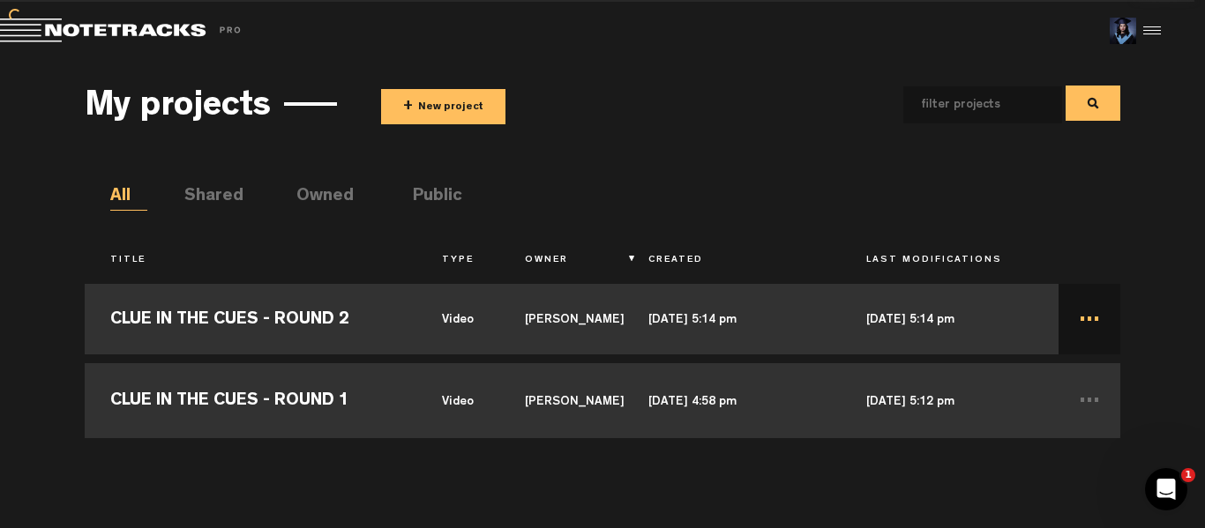
scroll to position [0, 0]
click at [878, 438] on td "[DATE] 5:12 pm" at bounding box center [950, 398] width 218 height 79
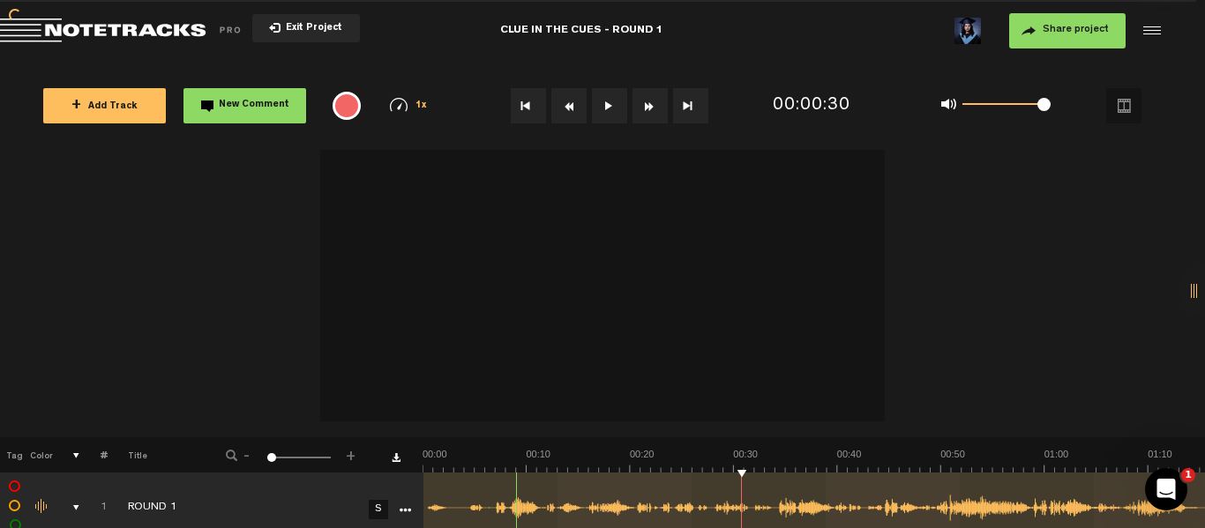
click at [1076, 30] on span "Share project" at bounding box center [1076, 30] width 66 height 11
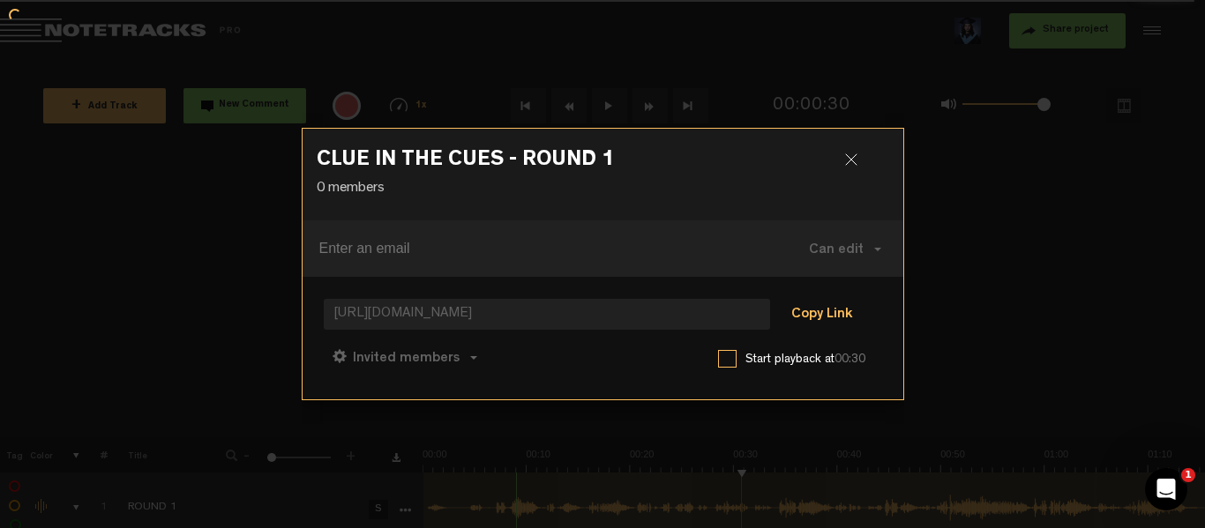
click at [820, 316] on button "Copy Link" at bounding box center [822, 315] width 96 height 35
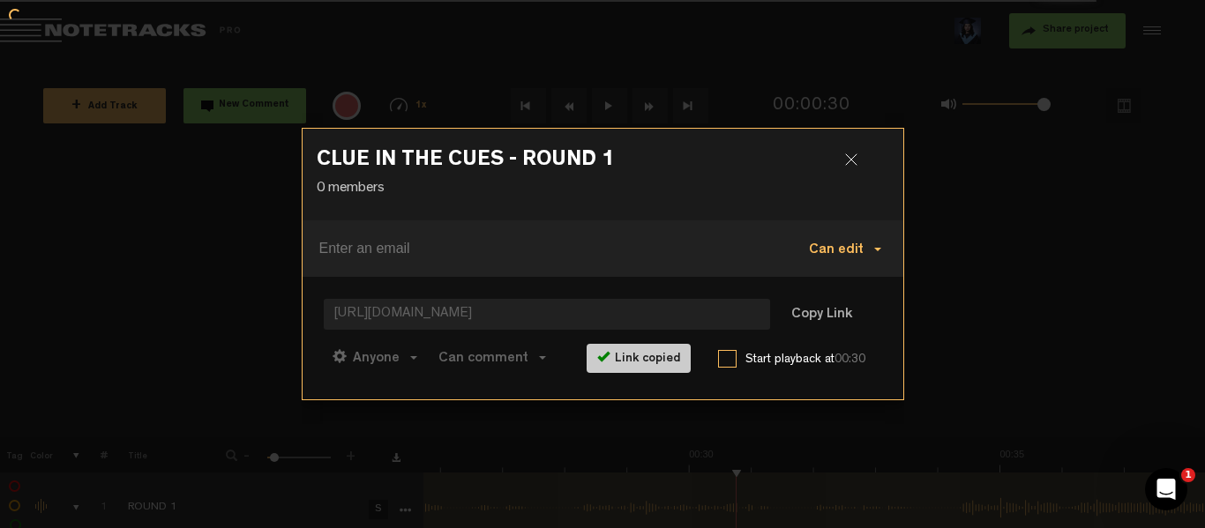
scroll to position [0, 1599]
click at [854, 154] on h3 "CLUE IN THE CUES - ROUND 1" at bounding box center [603, 164] width 573 height 28
click at [854, 165] on div at bounding box center [858, 167] width 26 height 26
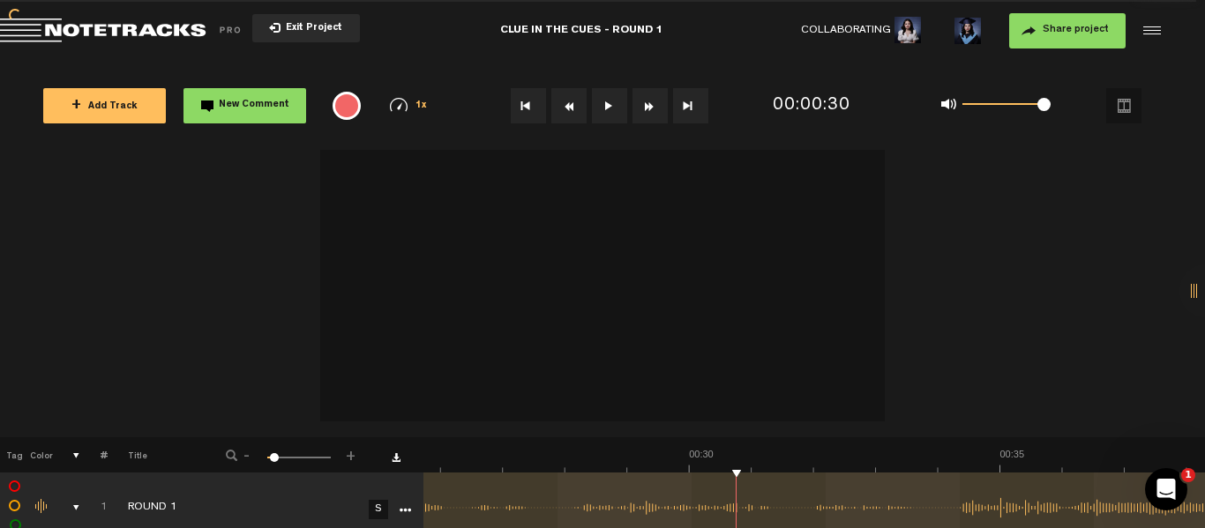
click at [292, 30] on span "Exit Project" at bounding box center [312, 29] width 62 height 10
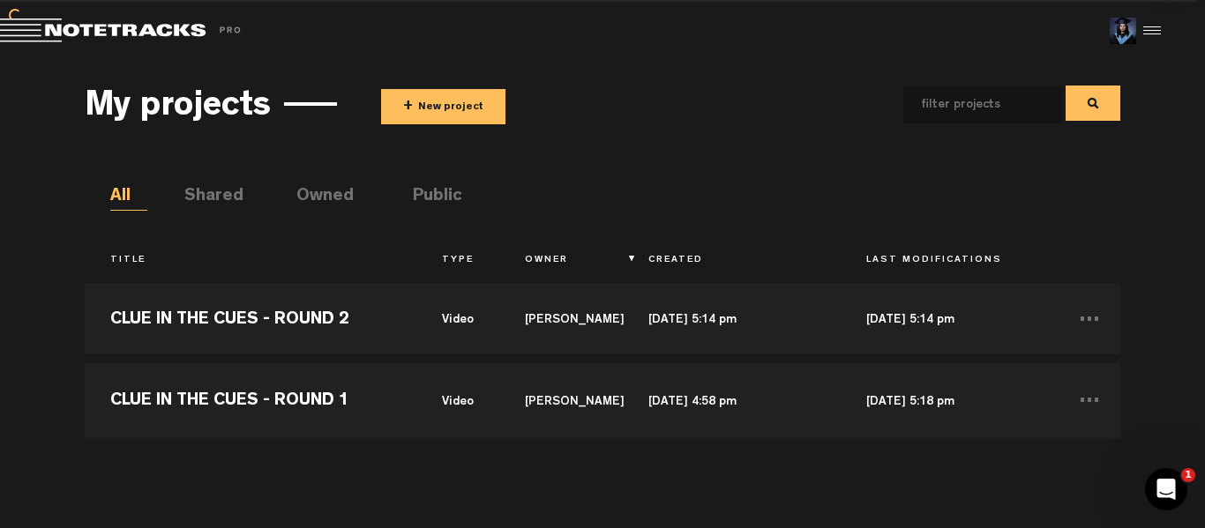
click at [450, 201] on li "Public" at bounding box center [431, 197] width 37 height 26
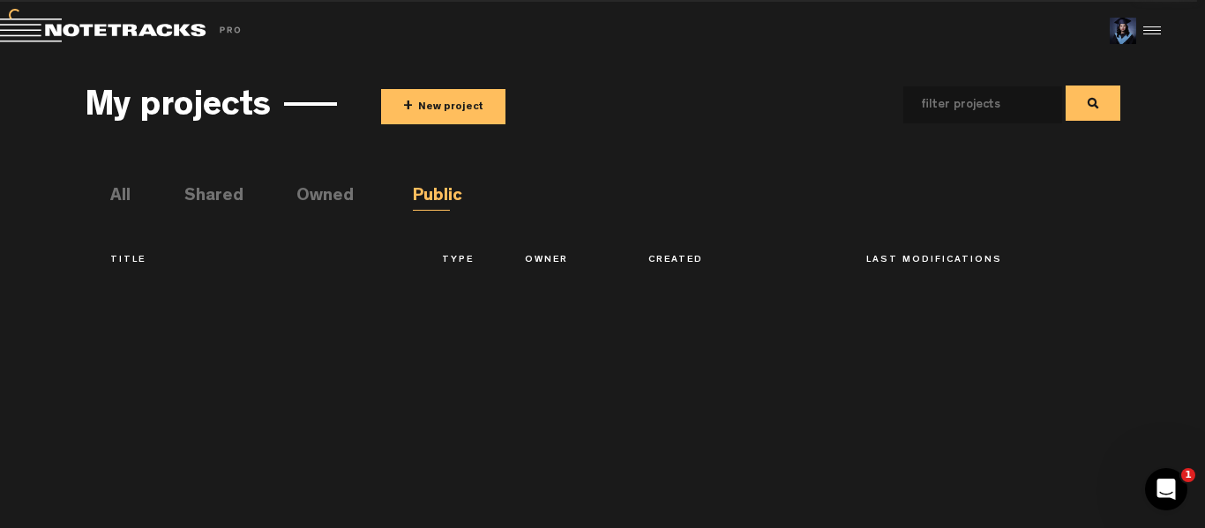
click at [118, 192] on li "All" at bounding box center [128, 197] width 37 height 26
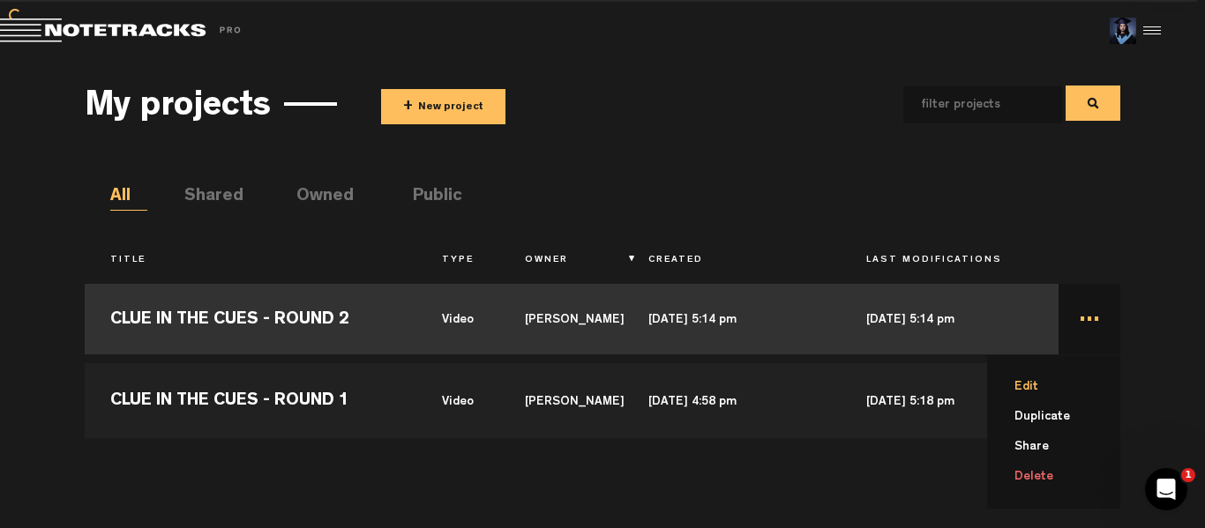
click at [1042, 387] on li "Edit" at bounding box center [1064, 387] width 113 height 30
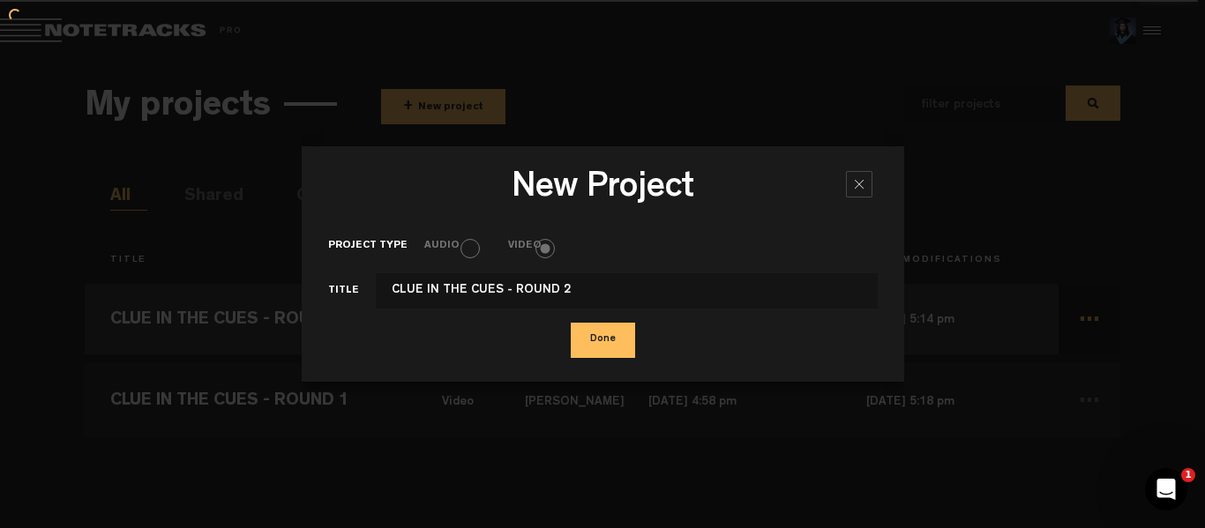
click at [862, 193] on div at bounding box center [859, 184] width 26 height 26
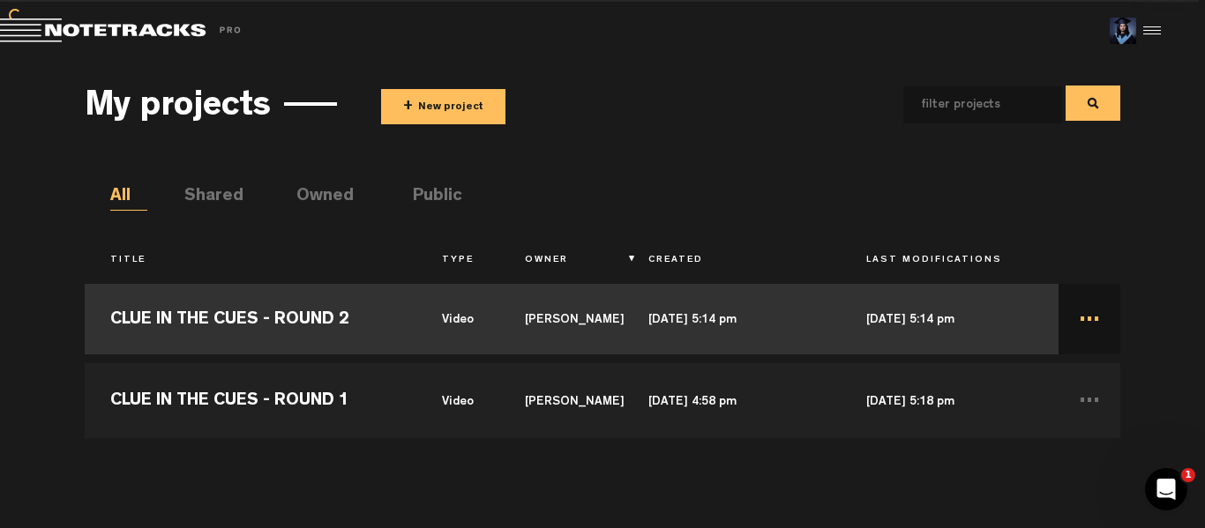
click at [427, 202] on li "Public" at bounding box center [431, 197] width 37 height 26
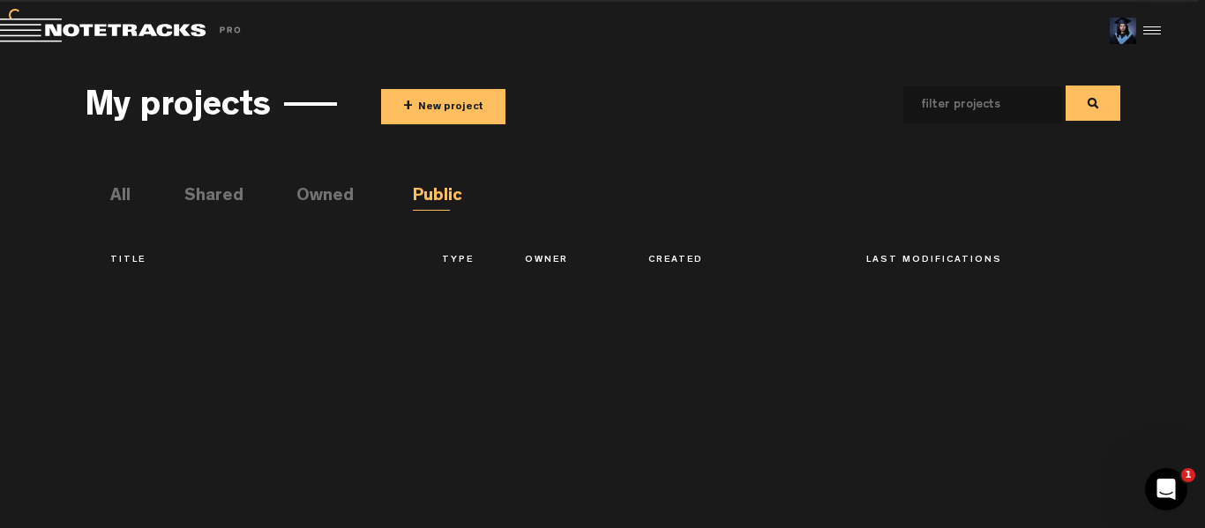
click at [441, 124] on div "My projects + New project" at bounding box center [603, 103] width 1037 height 65
click at [446, 109] on button "+ New project" at bounding box center [443, 106] width 124 height 35
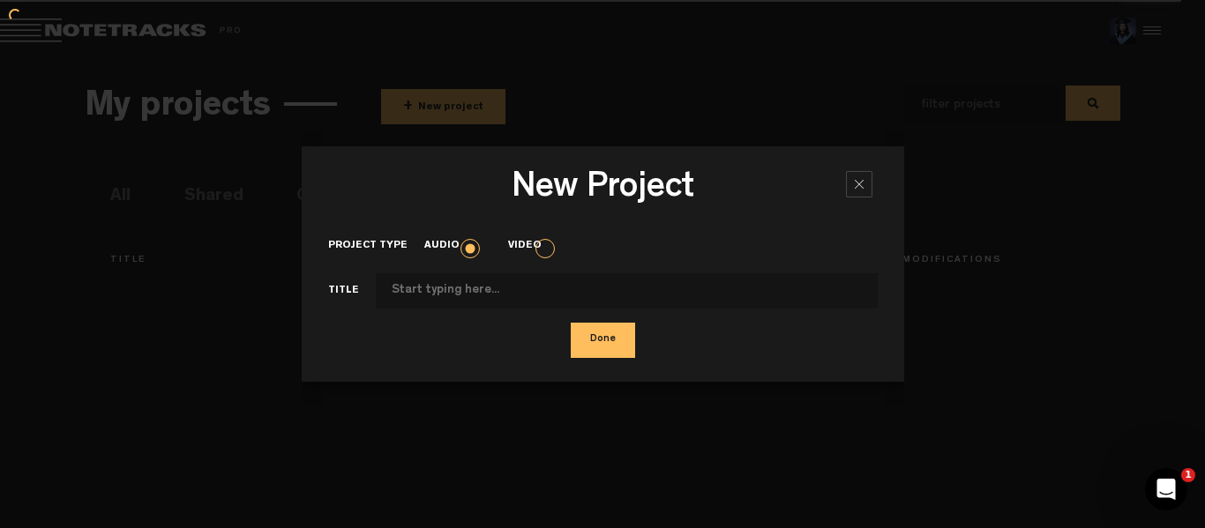
click at [450, 94] on div "New Project × Project type Audio Video Title Done" at bounding box center [603, 264] width 603 height 528
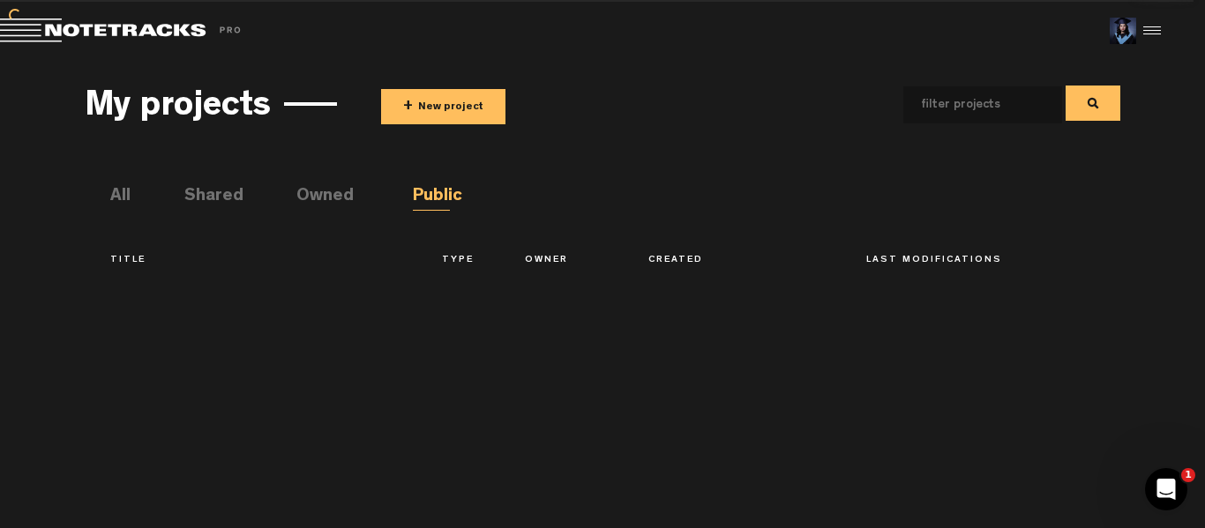
click at [450, 94] on div "New Project × Project type Audio Video Title Done" at bounding box center [603, 205] width 603 height 235
click at [453, 108] on button "+ New project" at bounding box center [443, 106] width 124 height 35
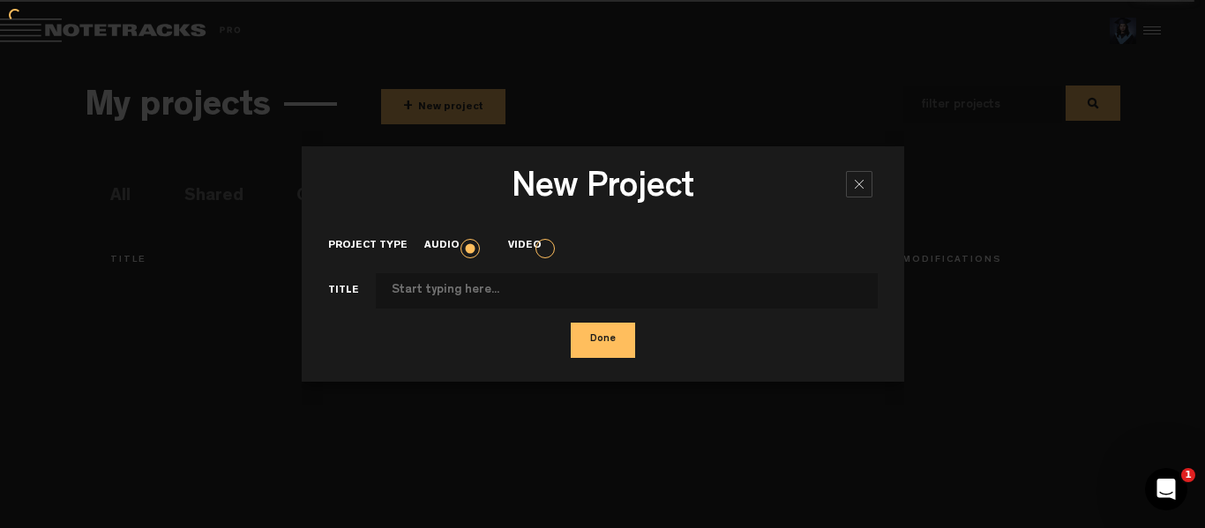
click at [539, 244] on label "Video" at bounding box center [533, 246] width 50 height 15
click at [0, 0] on input "Video" at bounding box center [0, 0] width 0 height 0
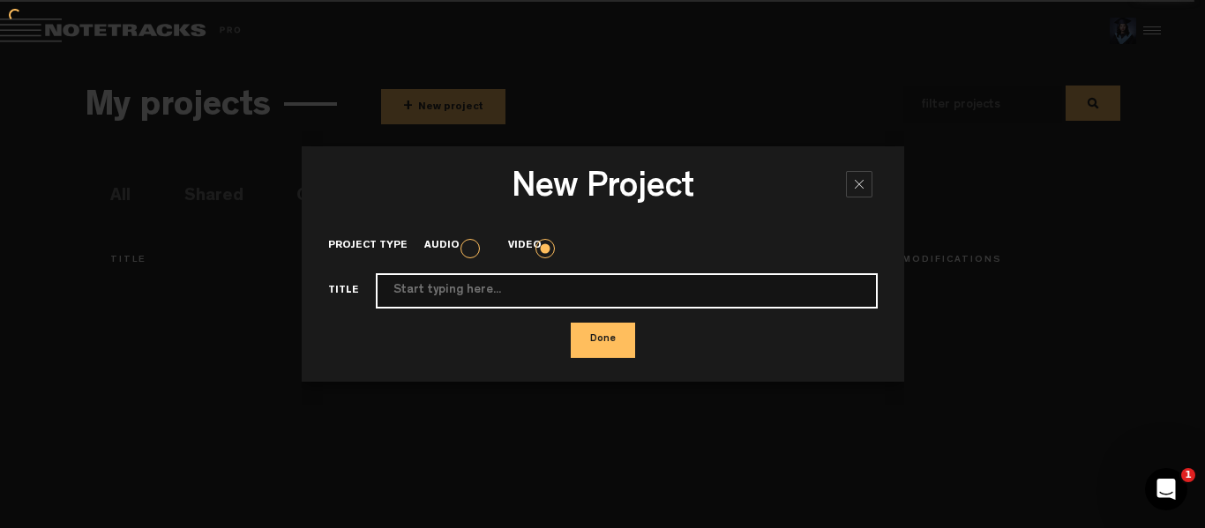
click at [506, 292] on input "Project type" at bounding box center [627, 290] width 502 height 35
type input "CLUE IN THE CUES - Round 1"
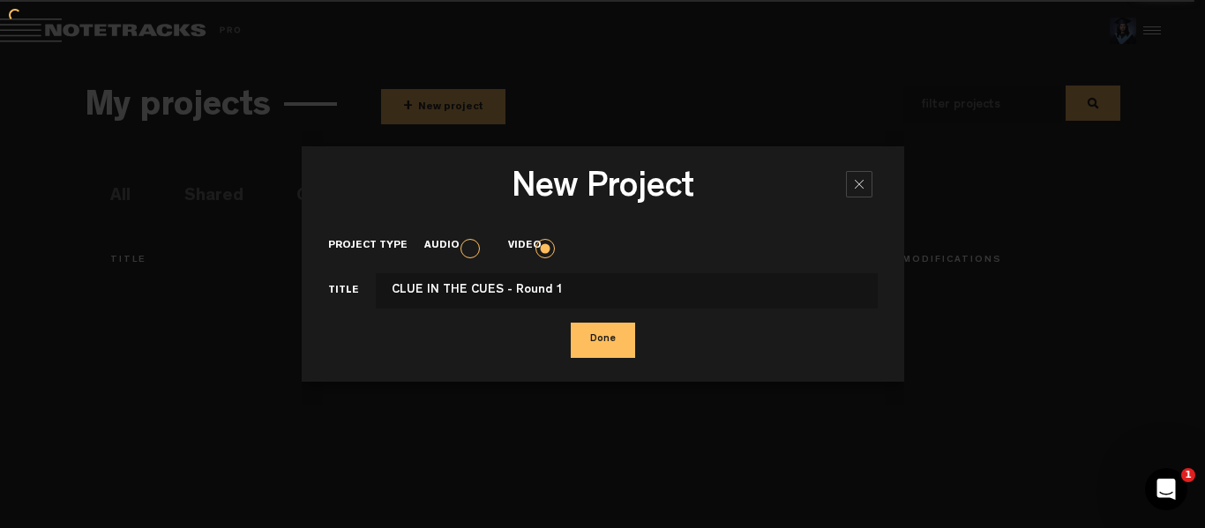
click at [614, 355] on button "Done" at bounding box center [603, 340] width 64 height 35
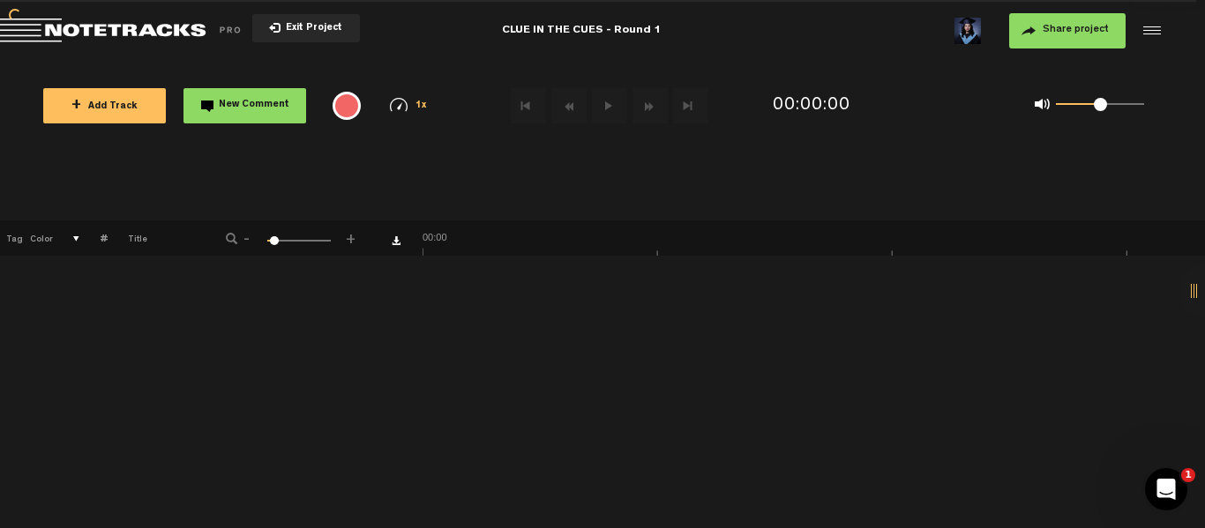
click at [91, 93] on button "+ Add Track" at bounding box center [104, 105] width 123 height 35
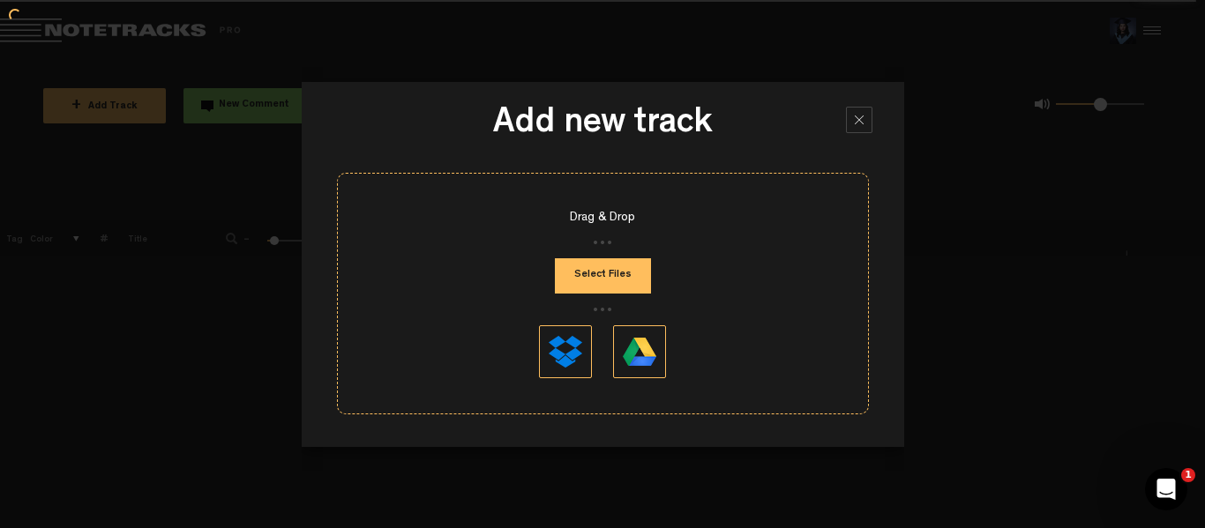
click at [611, 268] on button "Select Files" at bounding box center [603, 275] width 96 height 35
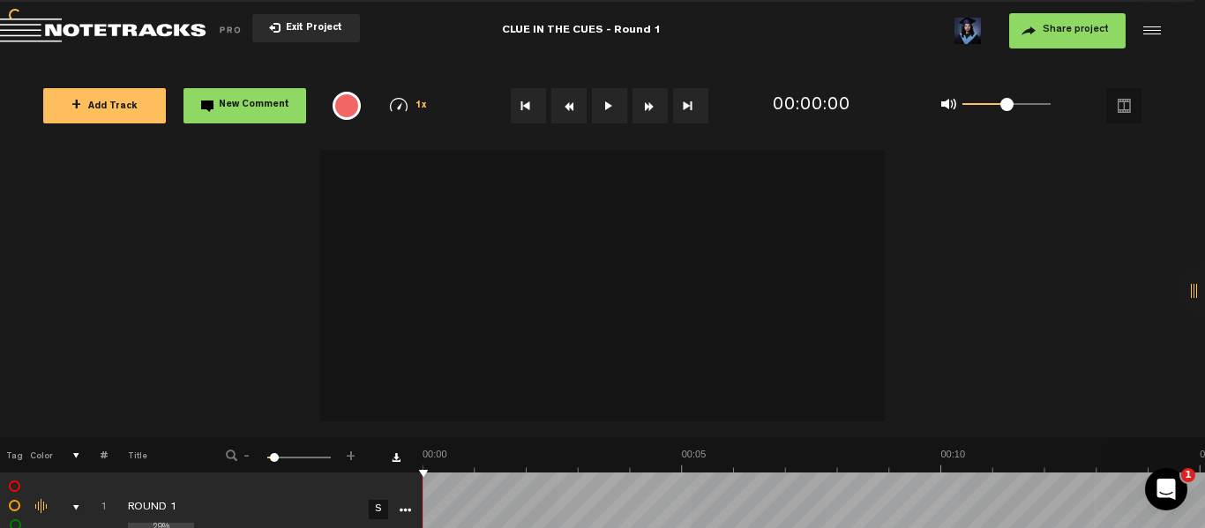
click at [297, 30] on span "Exit Project" at bounding box center [312, 29] width 62 height 10
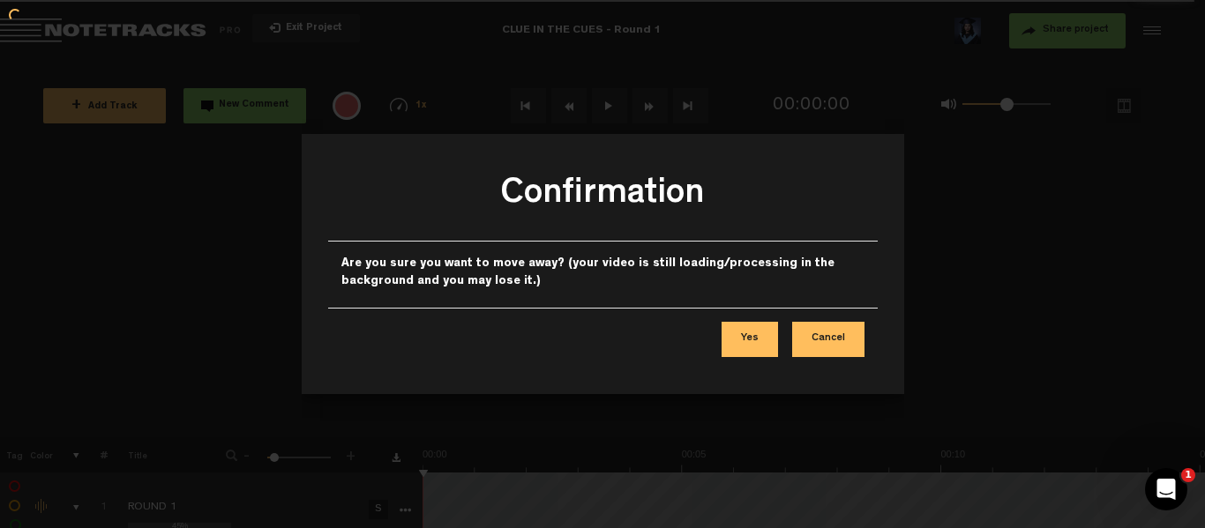
click at [843, 337] on button "Cancel" at bounding box center [828, 339] width 72 height 35
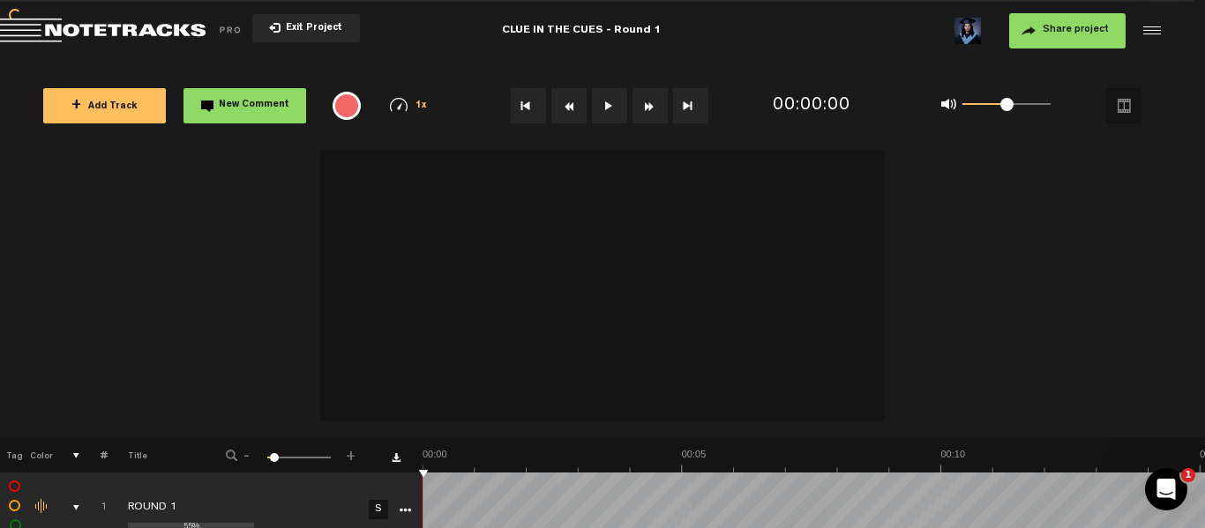
click at [605, 108] on button at bounding box center [609, 105] width 35 height 35
drag, startPoint x: 1007, startPoint y: 108, endPoint x: 1171, endPoint y: 141, distance: 166.6
click at [1171, 141] on div "+ Add Track New Comment 1x 0.25x 0.5x 0.75x 1x 1.25x 1.5x 1.75x 2x All emojis 😀…" at bounding box center [602, 106] width 1205 height 88
click at [124, 95] on button "+ Add Track" at bounding box center [104, 105] width 123 height 35
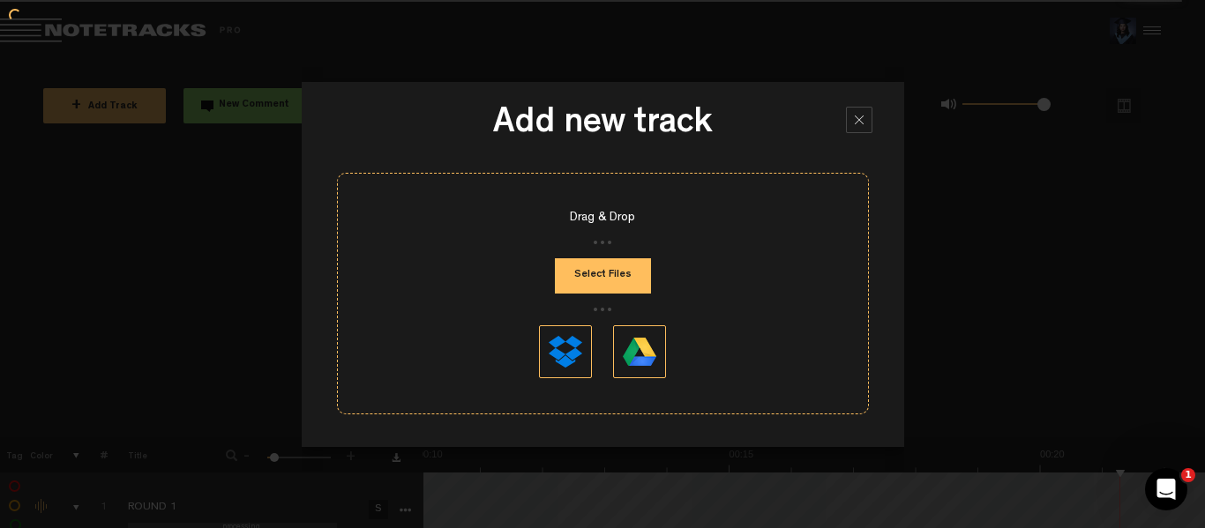
scroll to position [0, 940]
click at [614, 294] on div "Drag & Drop Select Files" at bounding box center [603, 294] width 532 height 242
click at [618, 275] on button "Select Files" at bounding box center [603, 275] width 96 height 35
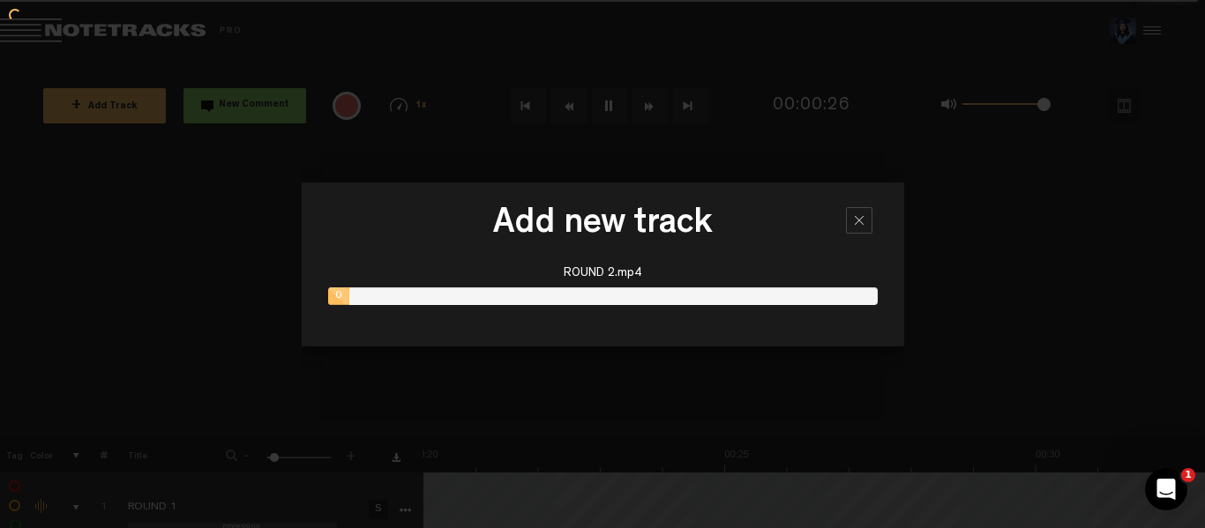
scroll to position [0, 1253]
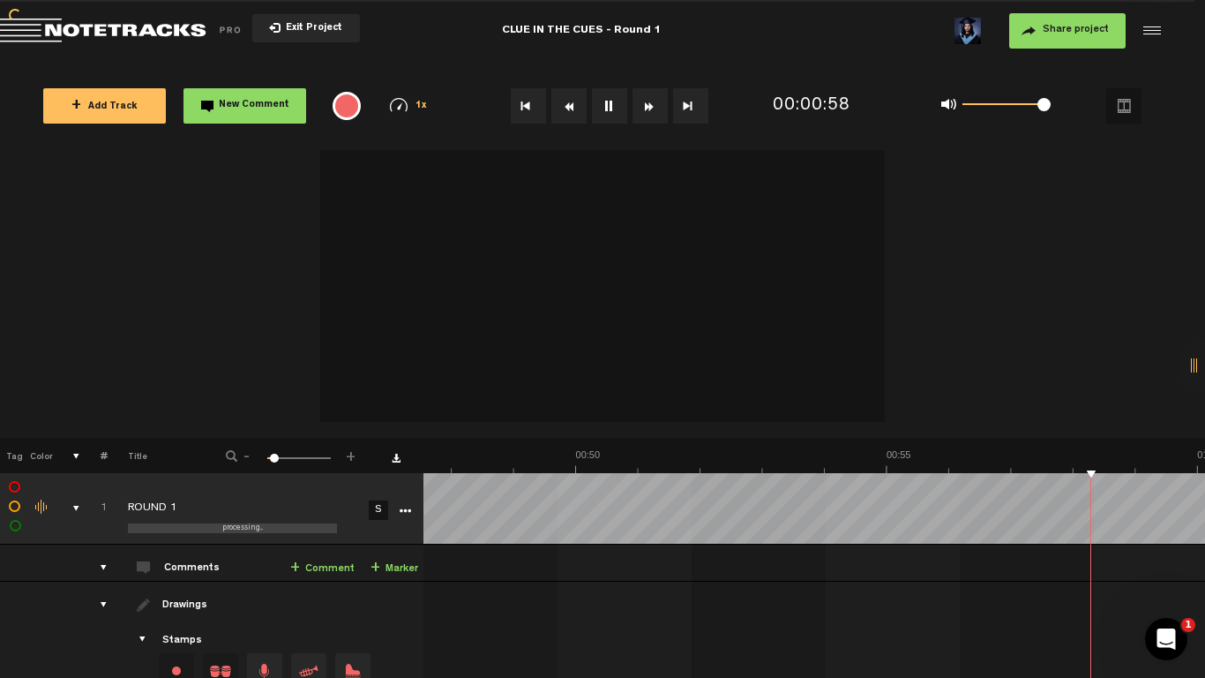
click at [243, 110] on span "New Comment" at bounding box center [254, 106] width 71 height 10
click at [234, 88] on button "New Comment" at bounding box center [245, 105] width 123 height 35
click at [331, 528] on link "+ Comment" at bounding box center [322, 568] width 64 height 20
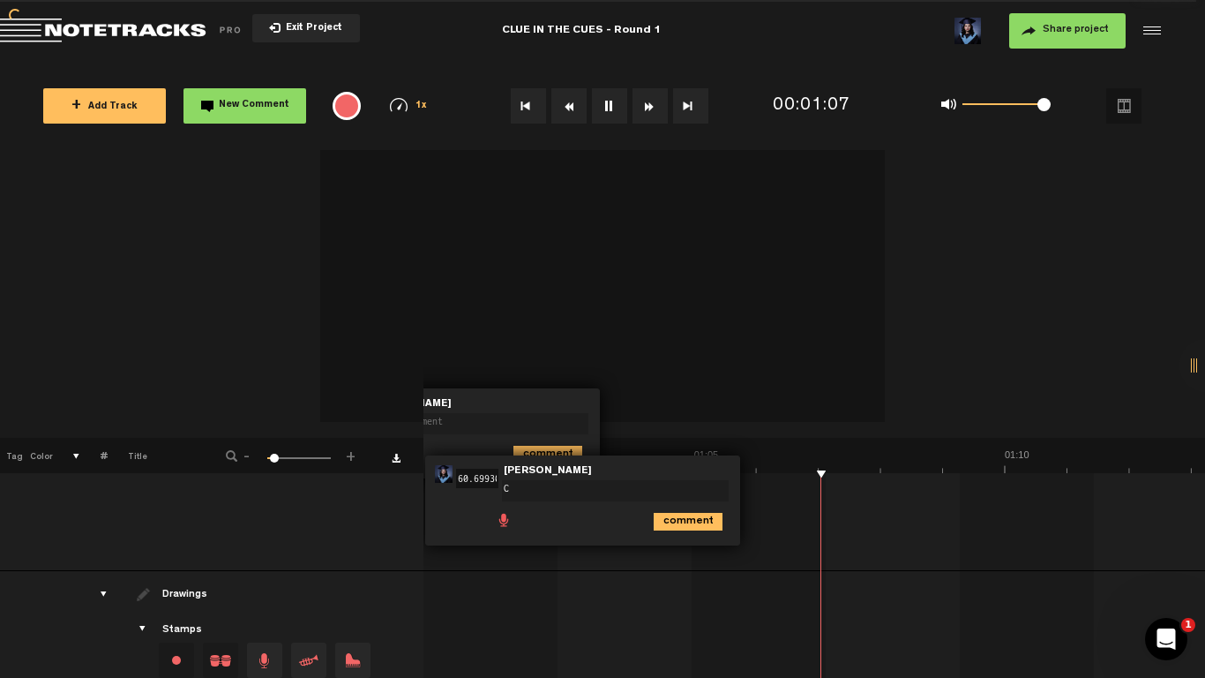
scroll to position [0, 3770]
type textarea "C"
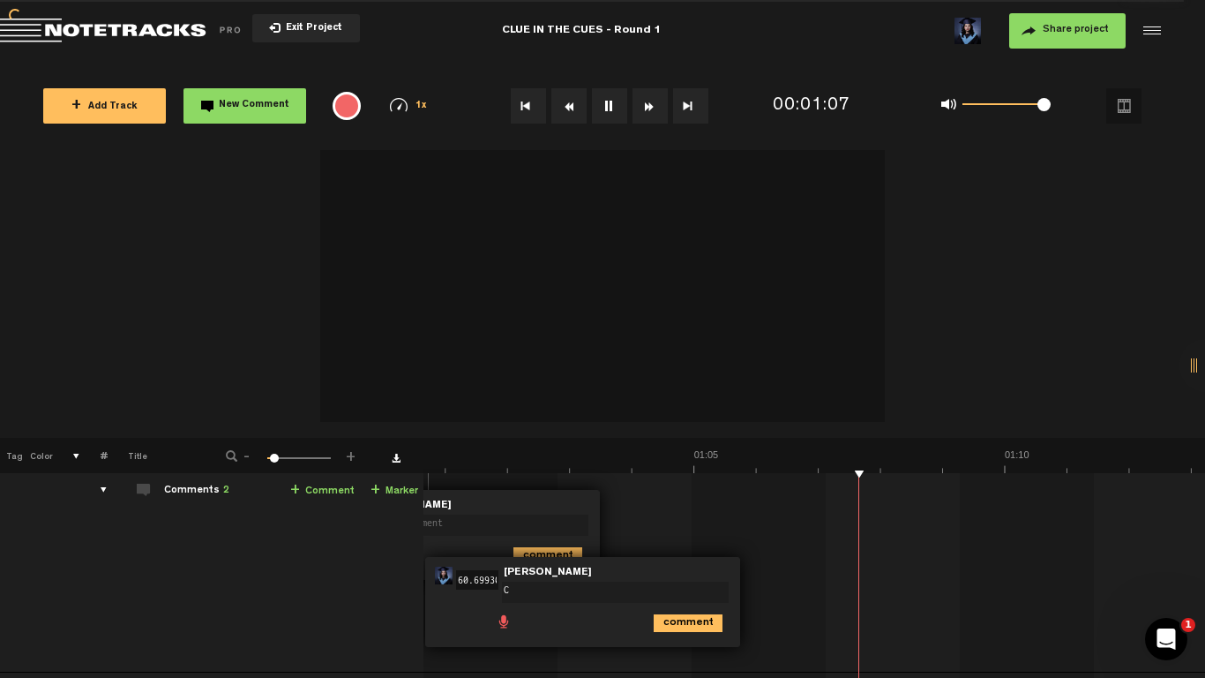
scroll to position [191, 0]
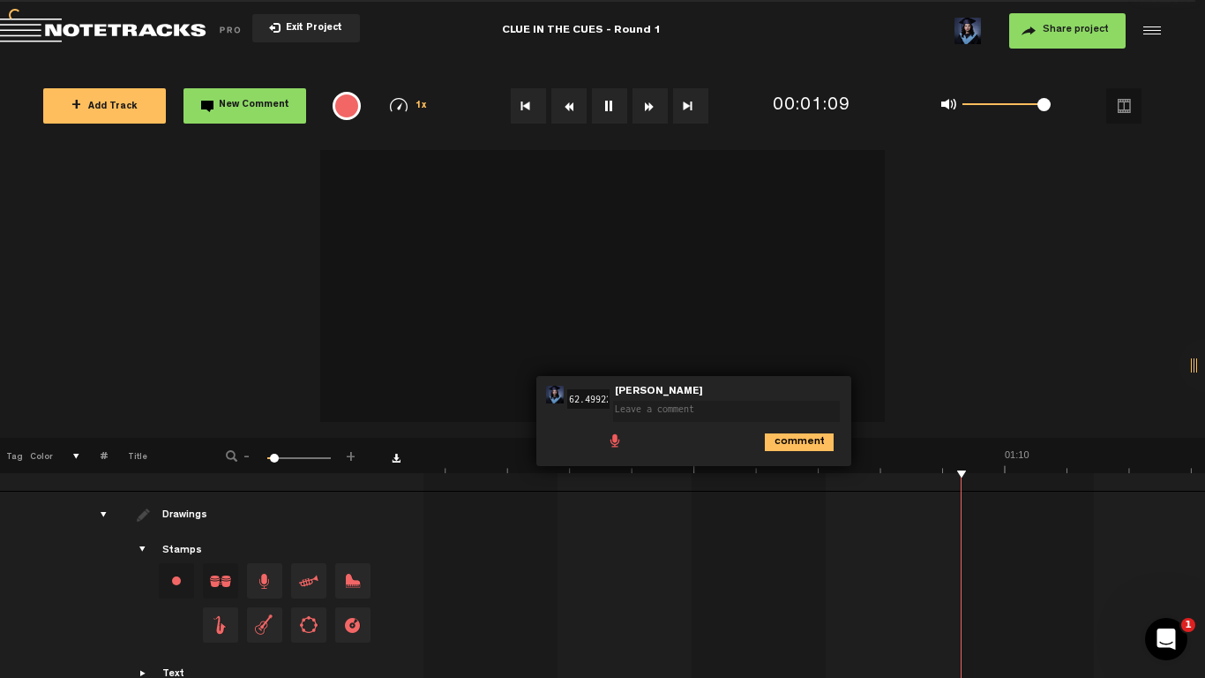
click at [648, 410] on textarea at bounding box center [726, 411] width 227 height 21
drag, startPoint x: 858, startPoint y: 491, endPoint x: 741, endPoint y: 508, distance: 118.7
click at [741, 508] on td at bounding box center [814, 616] width 783 height 251
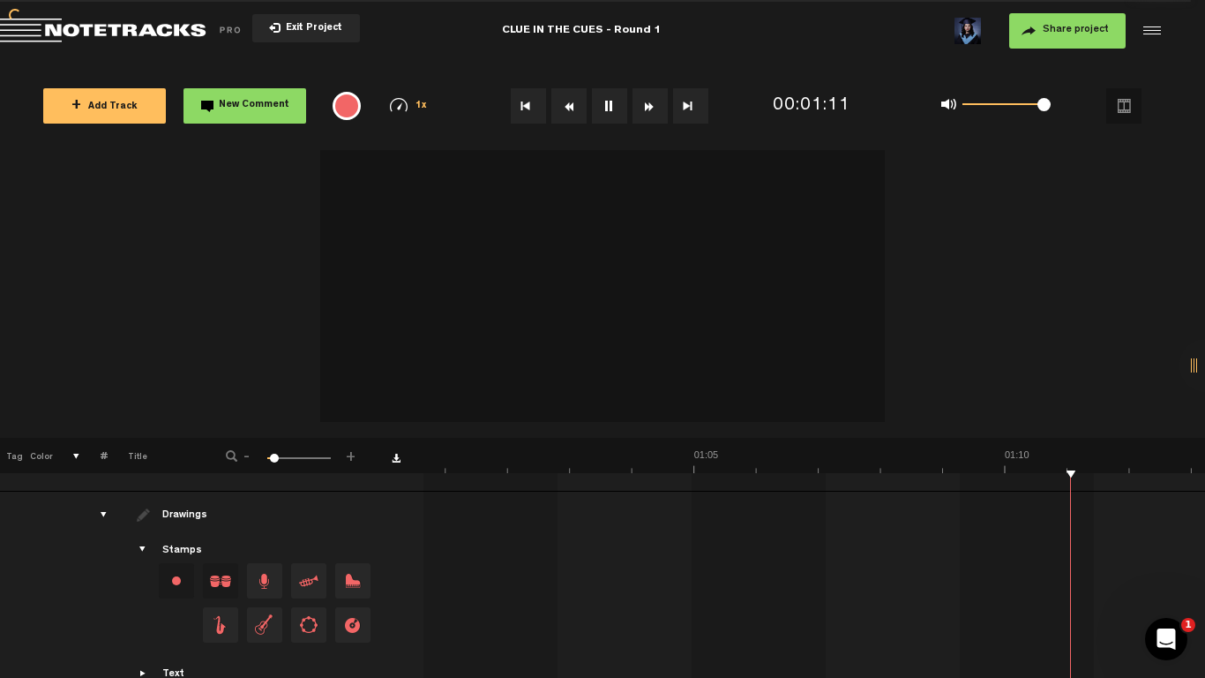
drag, startPoint x: 1045, startPoint y: 473, endPoint x: 413, endPoint y: 559, distance: 638.4
click at [488, 525] on tbody "1 processing... ROUND 1 S Update Download Download original Export Audacity lab…" at bounding box center [603, 511] width 1206 height 461
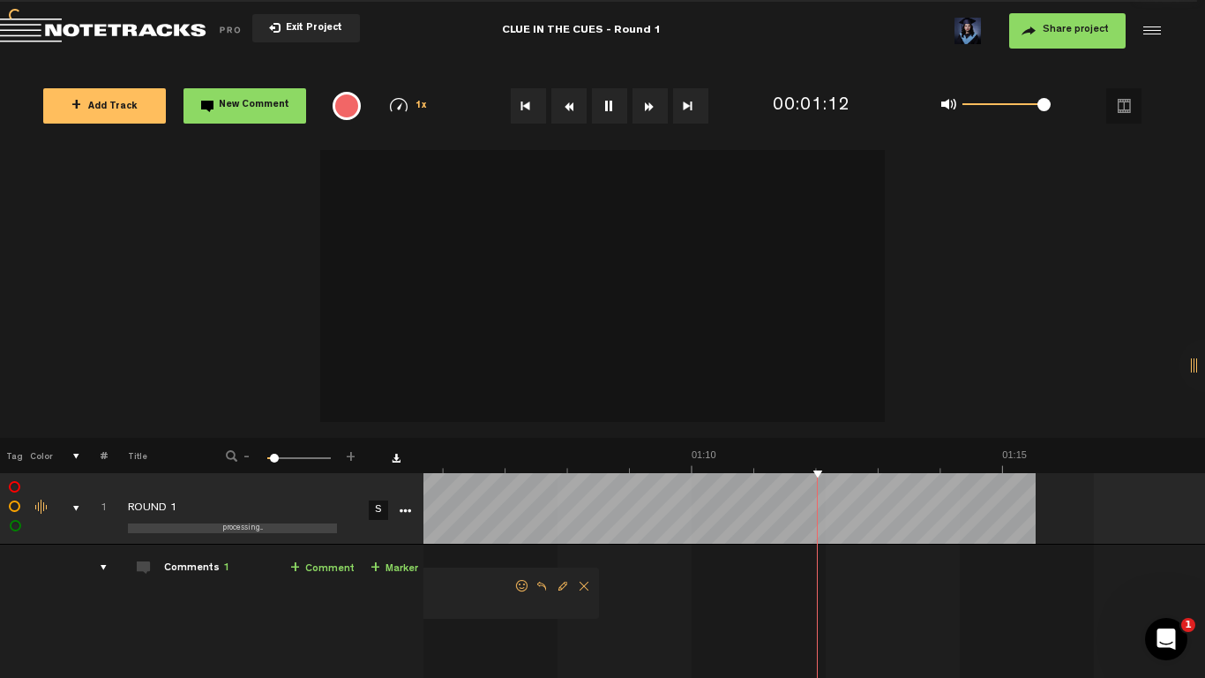
scroll to position [0, 4083]
click at [581, 528] on span "Delete comment" at bounding box center [583, 586] width 21 height 12
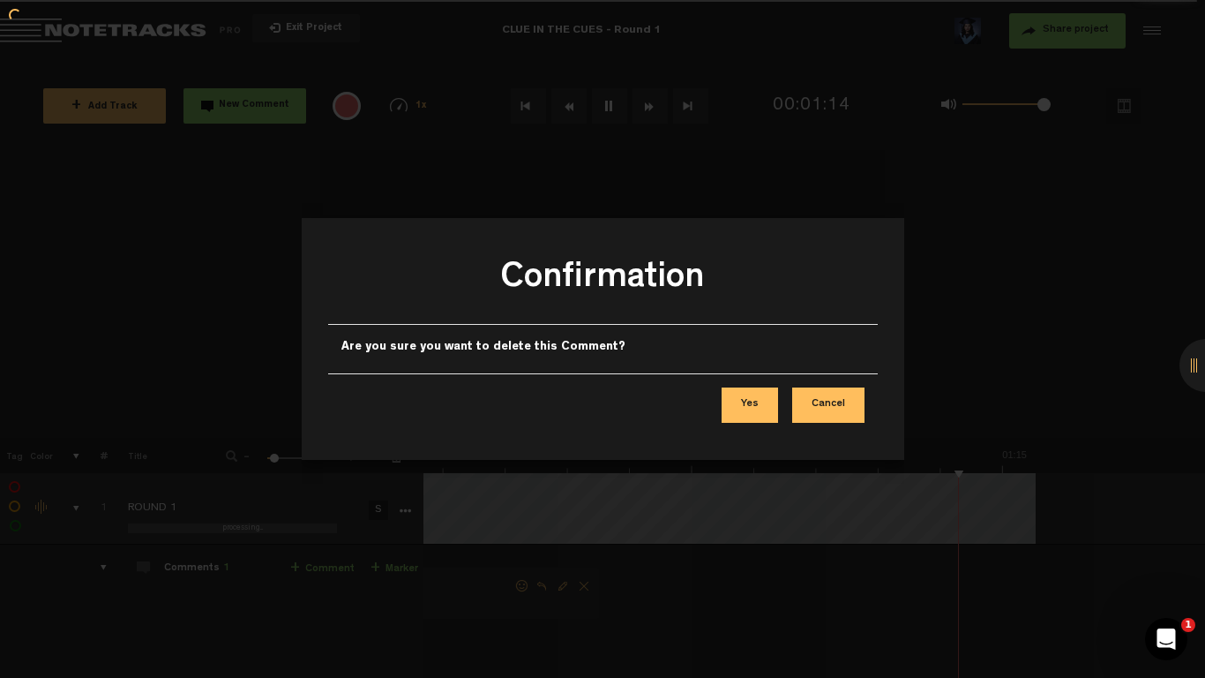
click at [763, 402] on button "Yes" at bounding box center [750, 404] width 56 height 35
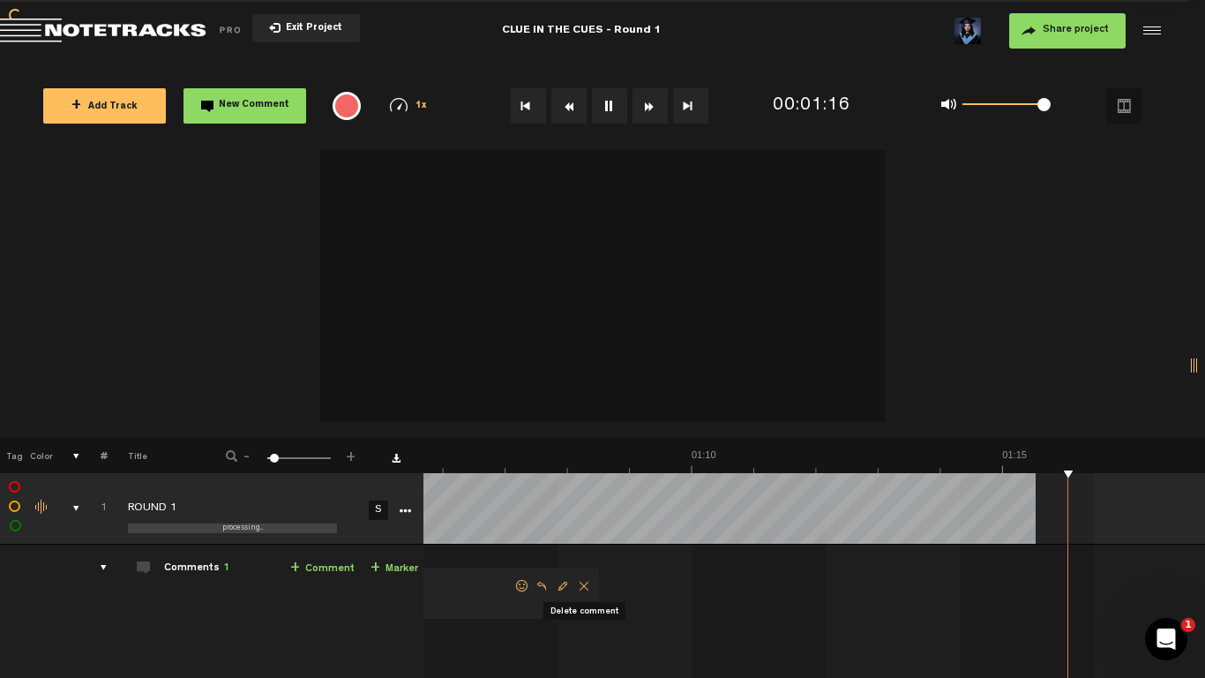
click at [587, 528] on span "Delete comment" at bounding box center [583, 586] width 21 height 12
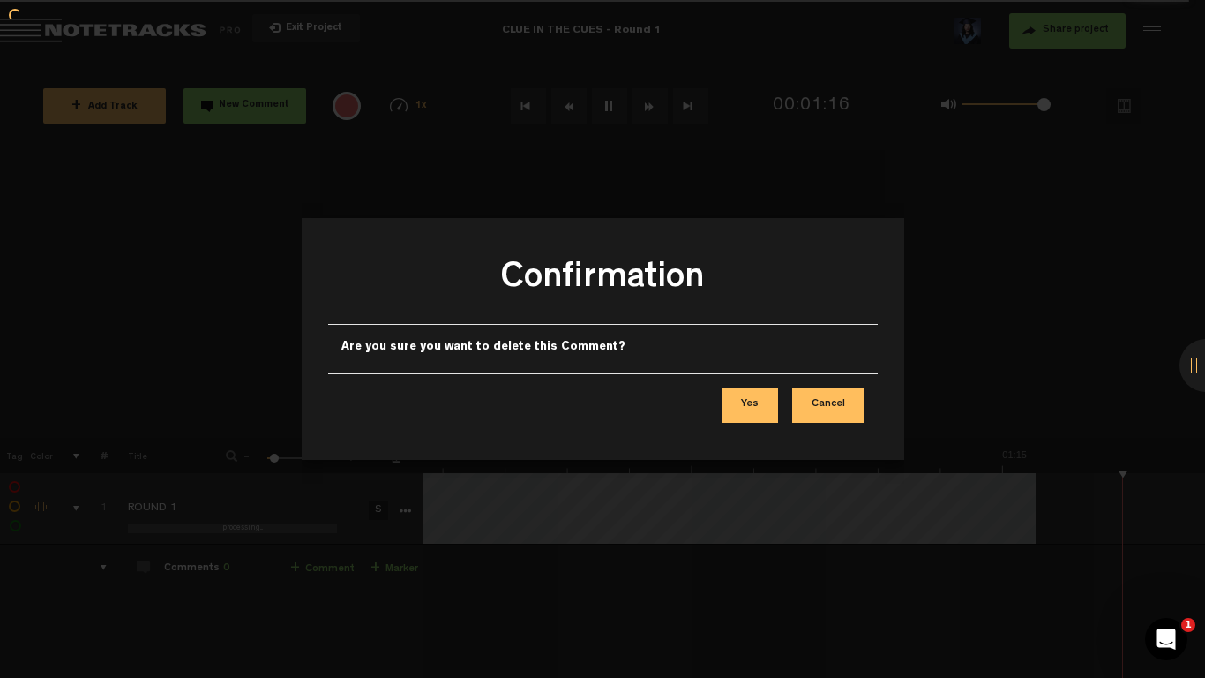
scroll to position [0, 4396]
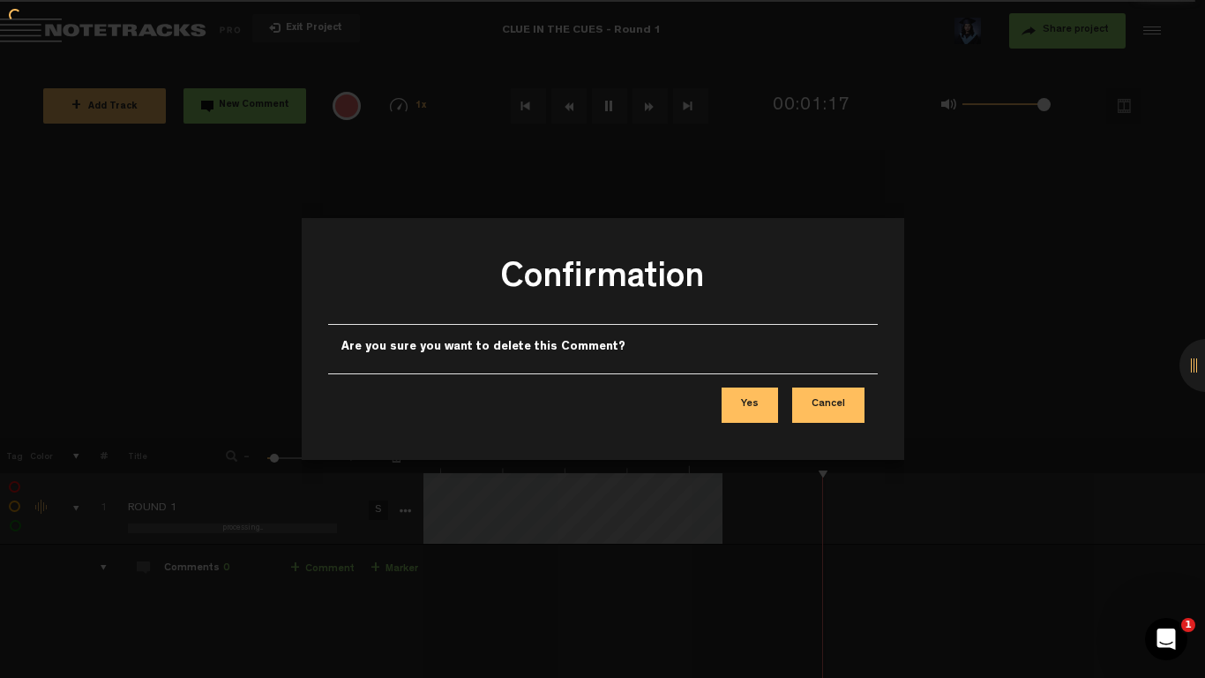
click at [730, 410] on button "Yes" at bounding box center [750, 404] width 56 height 35
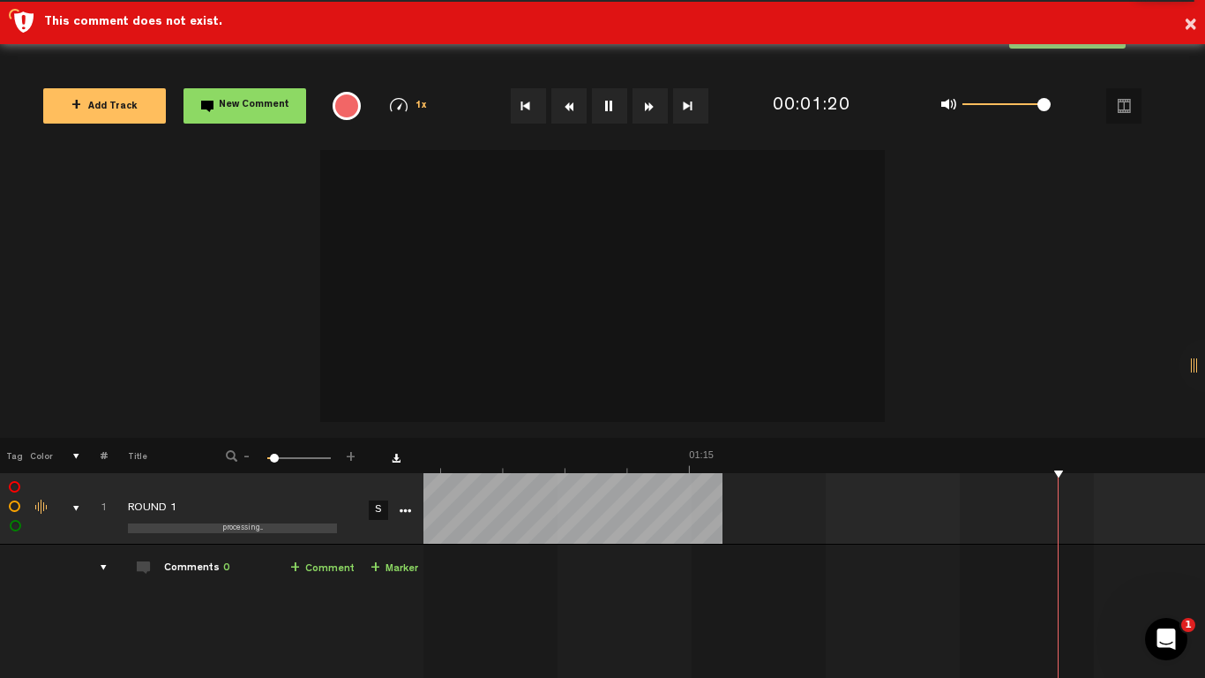
click at [502, 495] on video-loader at bounding box center [814, 508] width 783 height 71
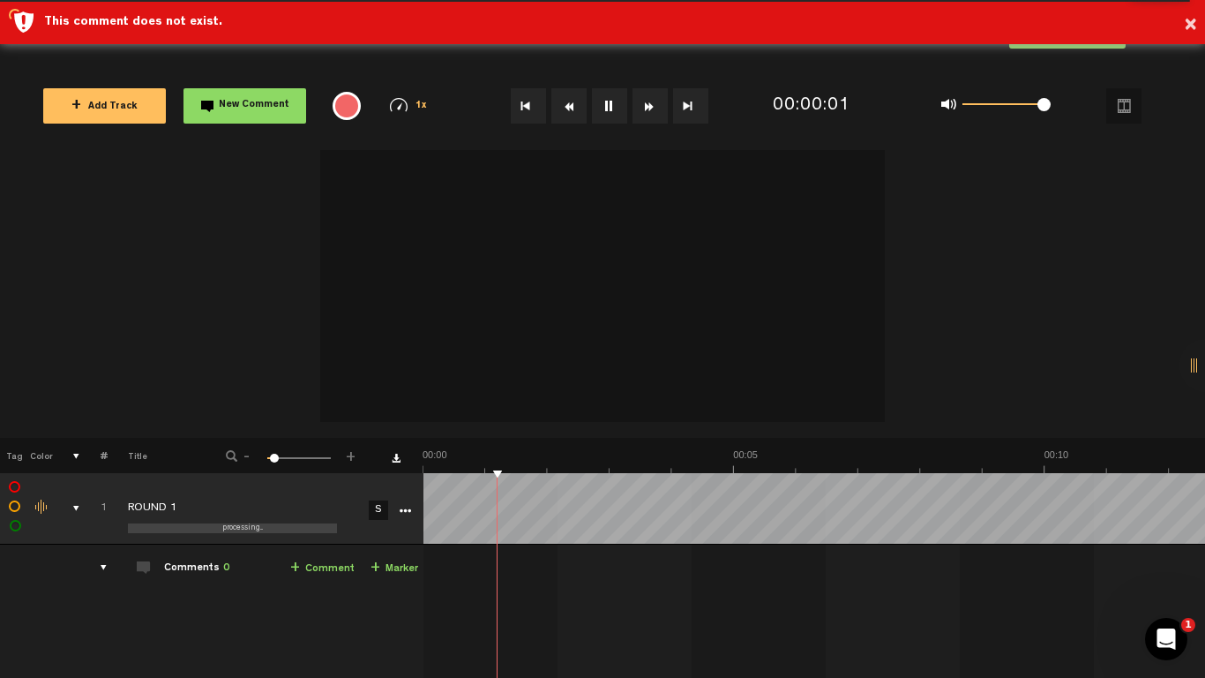
scroll to position [0, 0]
drag, startPoint x: 1002, startPoint y: 482, endPoint x: 380, endPoint y: 486, distance: 622.0
click at [379, 485] on tr "1 processing... ROUND 1 S Update Download Download original Export Audacity lab…" at bounding box center [603, 508] width 1206 height 71
click at [607, 110] on button at bounding box center [609, 105] width 35 height 35
click at [501, 511] on div "+ New drawing Tag Color # Title - 1 100 6 + 1 processing... ROUND 1 S Update Do…" at bounding box center [602, 644] width 1205 height 988
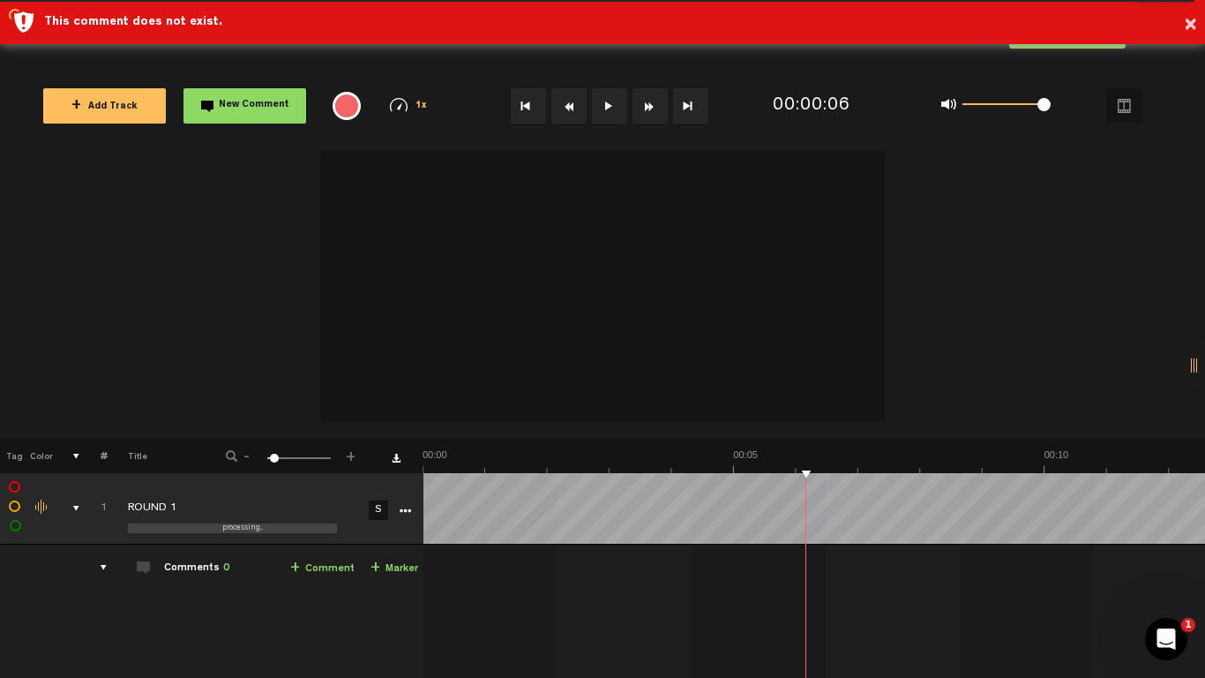
click at [395, 528] on link "+ Marker" at bounding box center [395, 568] width 48 height 20
click at [379, 528] on span "+" at bounding box center [376, 568] width 10 height 14
click at [328, 528] on link "+ Comment" at bounding box center [322, 568] width 64 height 20
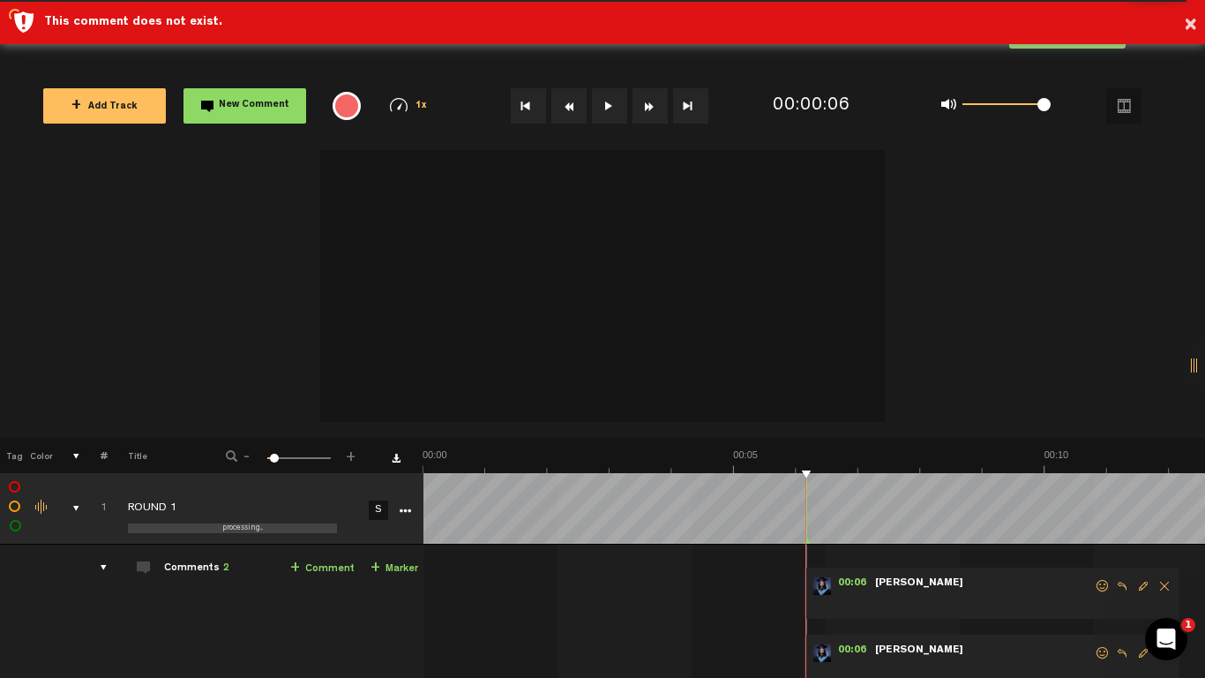
click at [1170, 528] on span "Delete comment" at bounding box center [1164, 586] width 21 height 12
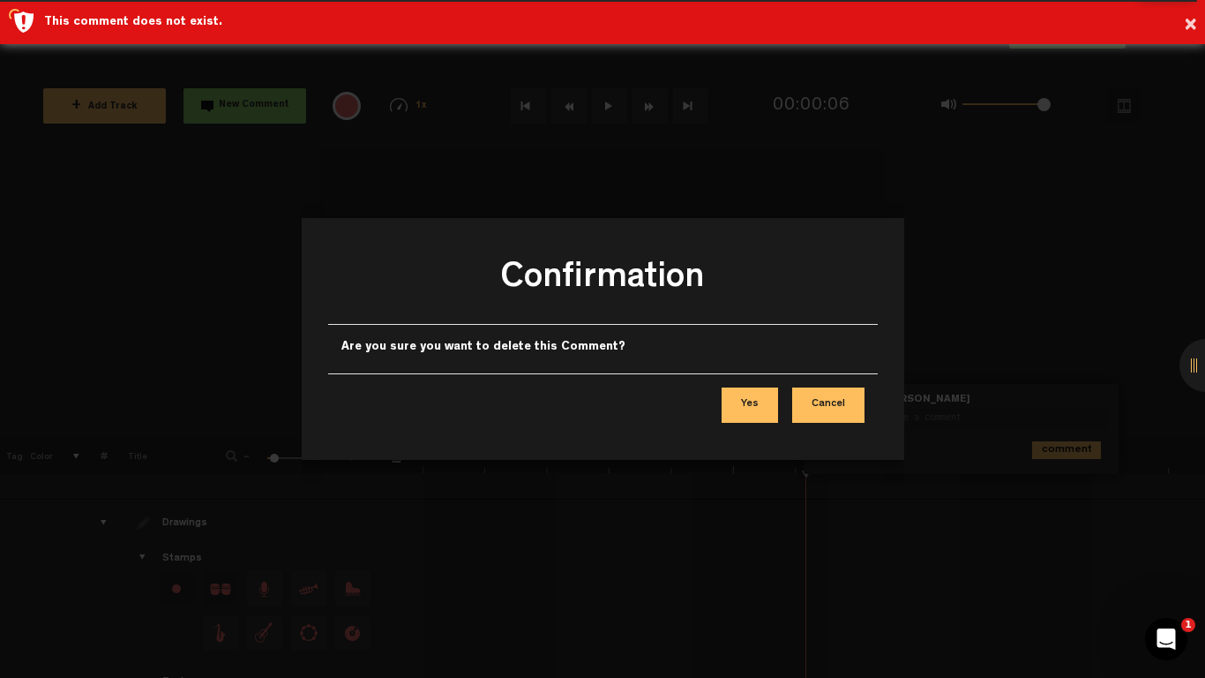
click at [756, 402] on button "Yes" at bounding box center [750, 404] width 56 height 35
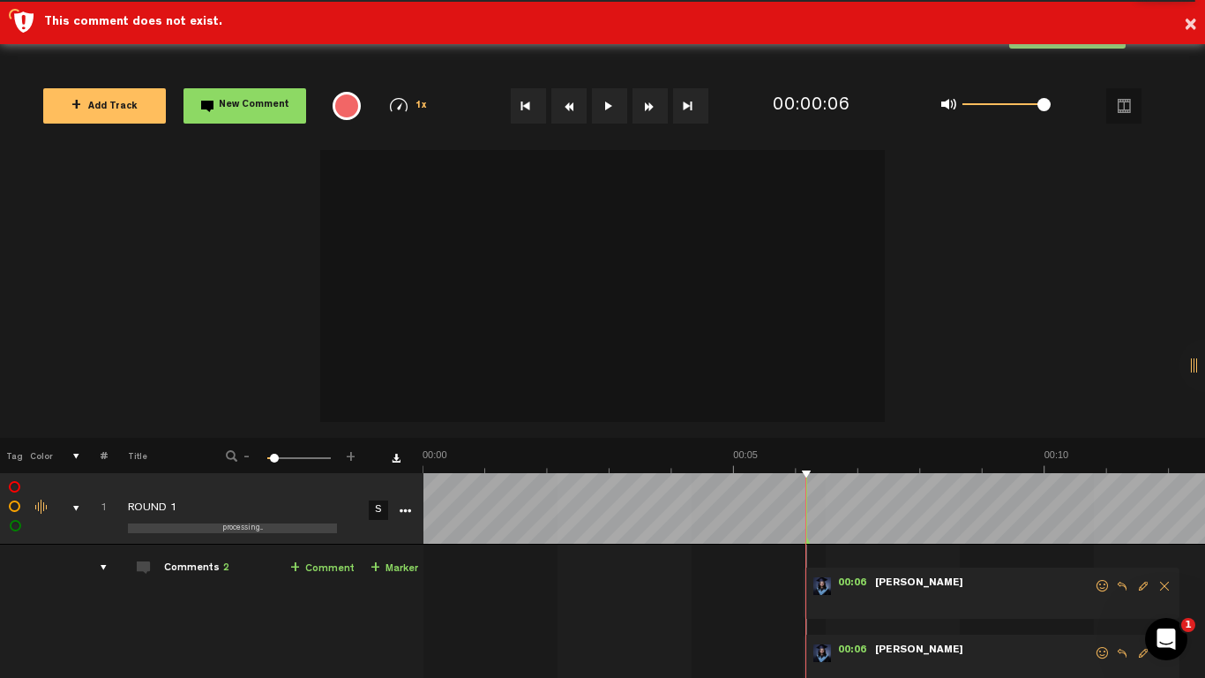
click at [1162, 528] on span "Delete comment" at bounding box center [1164, 586] width 21 height 12
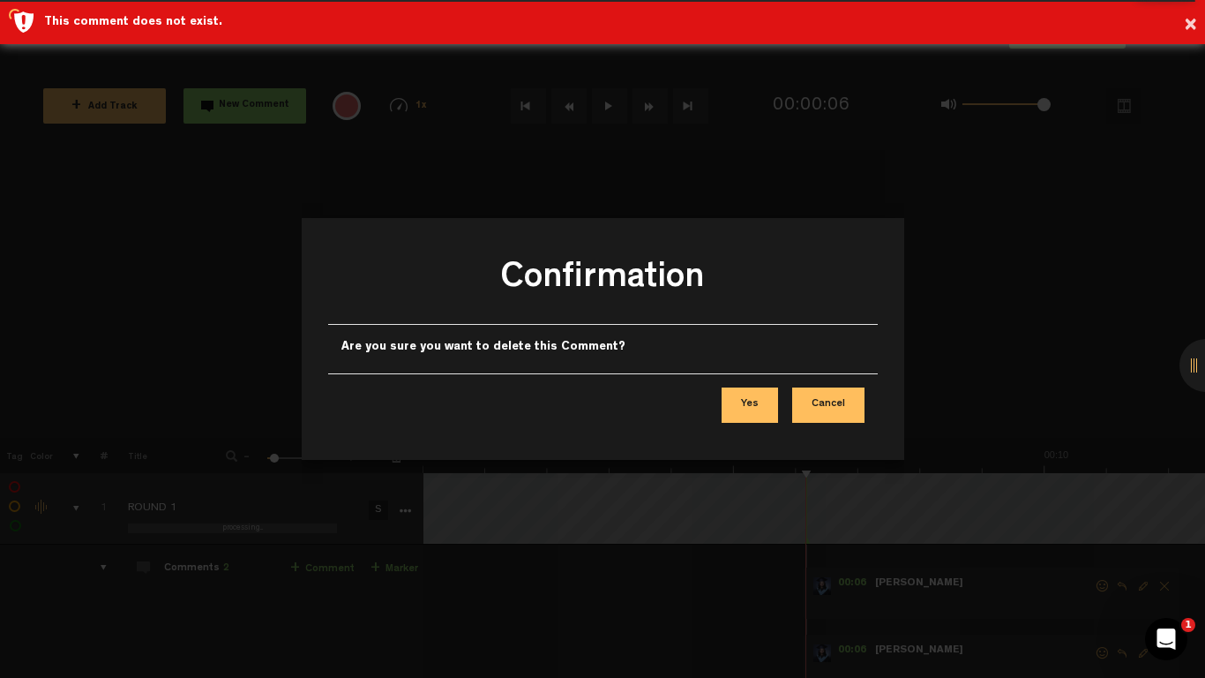
click at [753, 401] on button "Yes" at bounding box center [750, 404] width 56 height 35
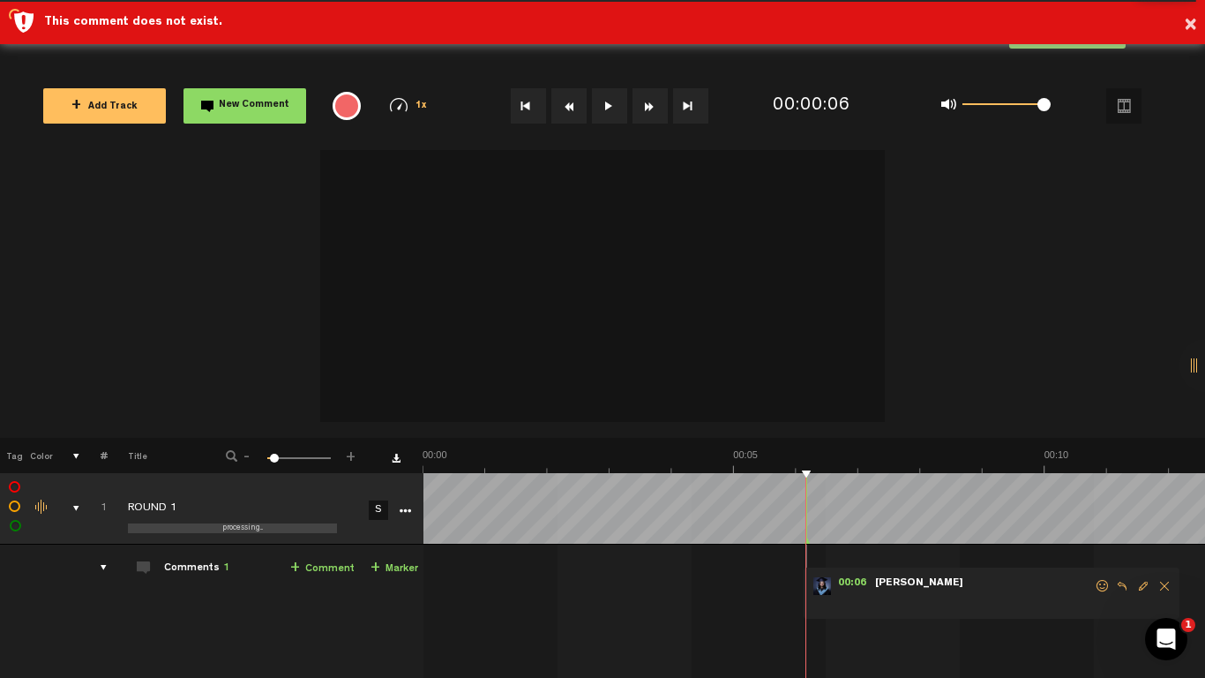
click at [1167, 528] on span "Delete comment" at bounding box center [1164, 586] width 21 height 12
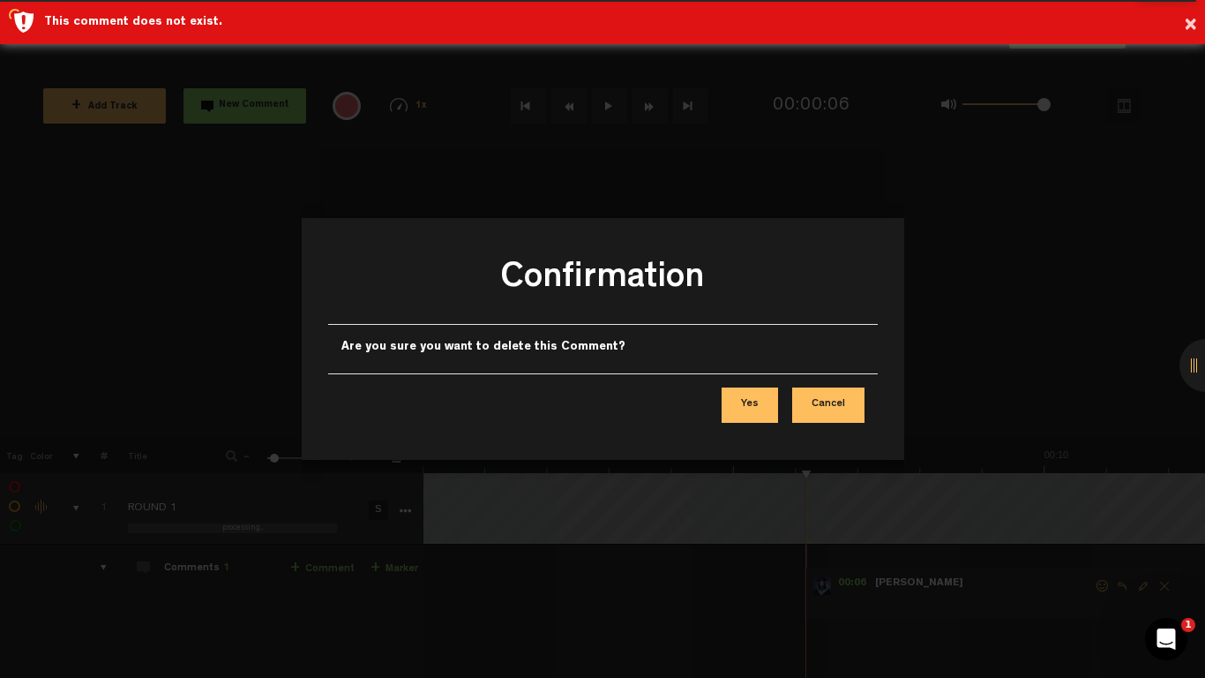
click at [759, 412] on button "Yes" at bounding box center [750, 404] width 56 height 35
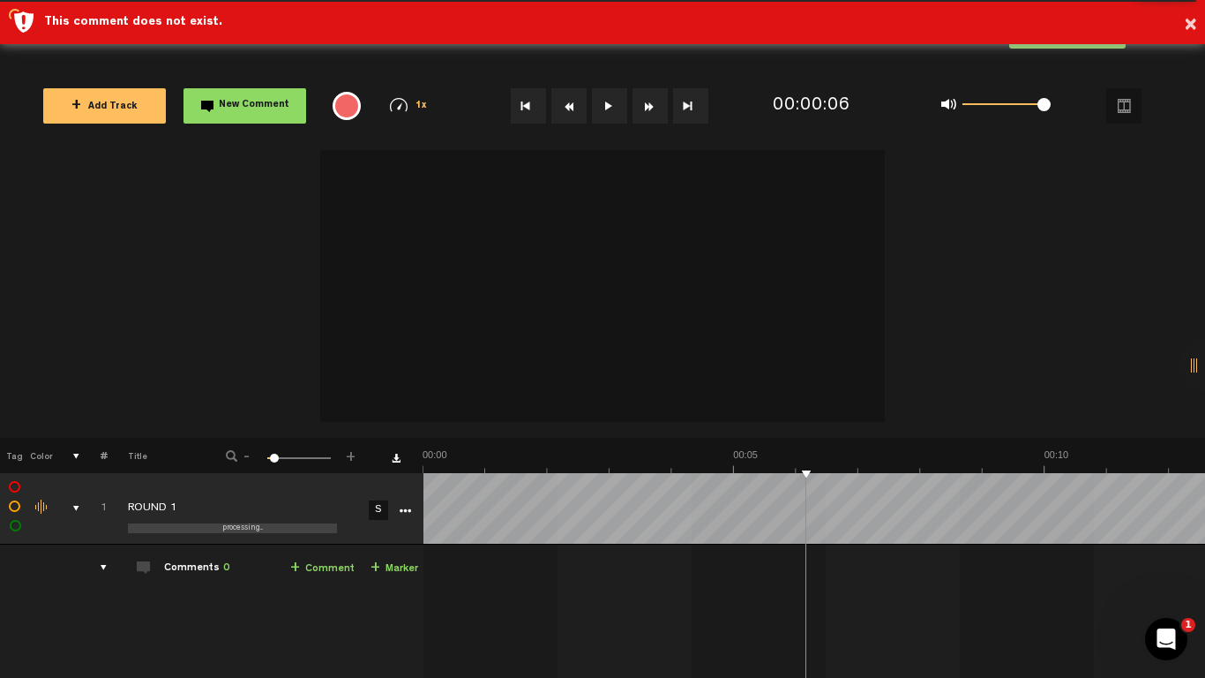
click at [606, 107] on button at bounding box center [609, 105] width 35 height 35
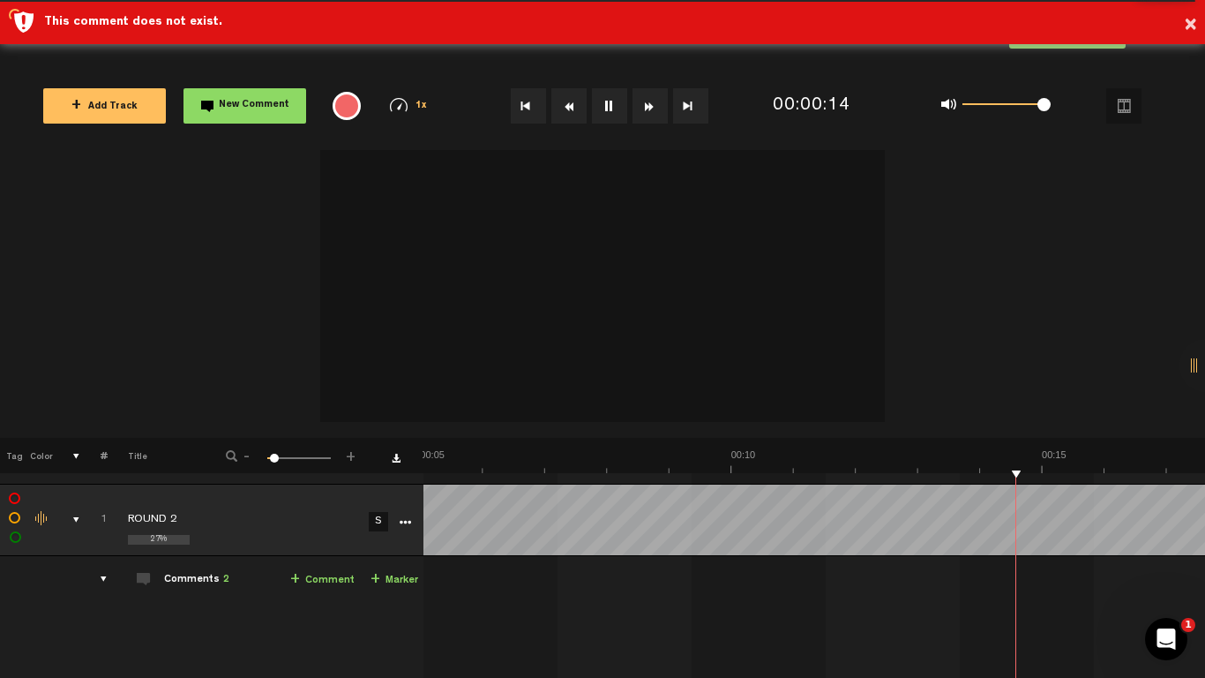
scroll to position [441, 0]
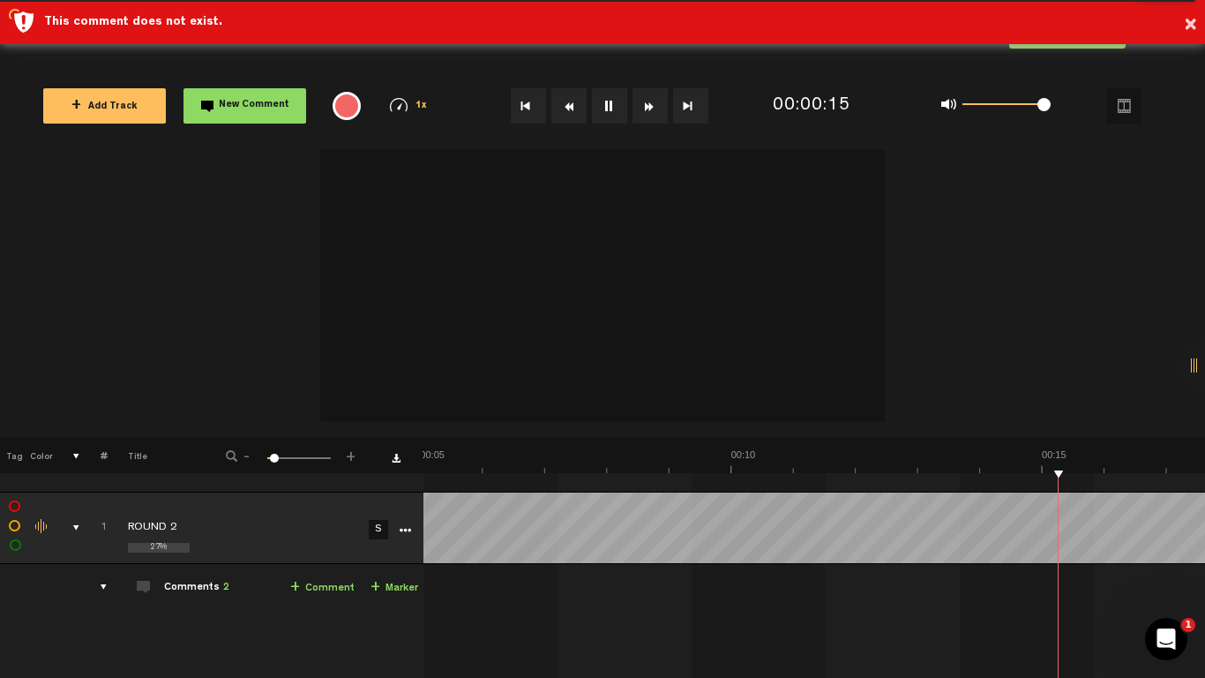
click at [256, 528] on div "Click to edit the title" at bounding box center [242, 529] width 229 height 18
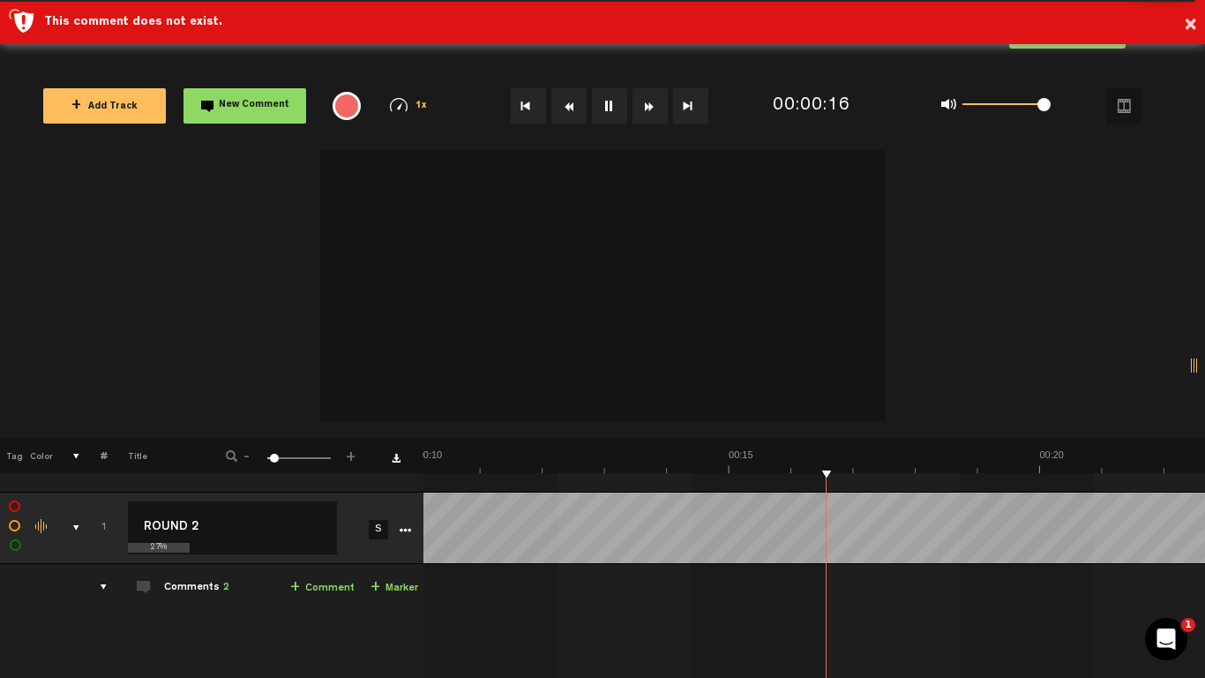
scroll to position [0, 626]
click at [345, 527] on td at bounding box center [350, 527] width 26 height 71
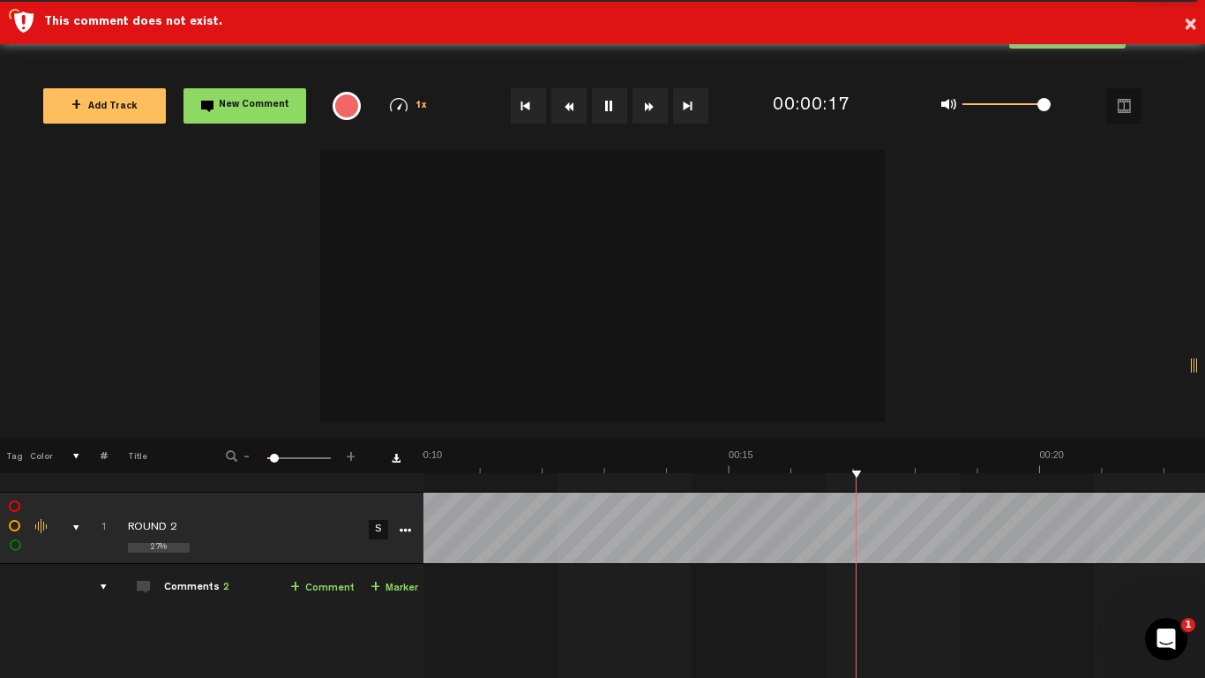
click at [364, 496] on td "S" at bounding box center [376, 527] width 26 height 71
click at [423, 504] on td "Update Download Download original Export Audacity labels Export Audition Marker…" at bounding box center [419, 527] width 7 height 71
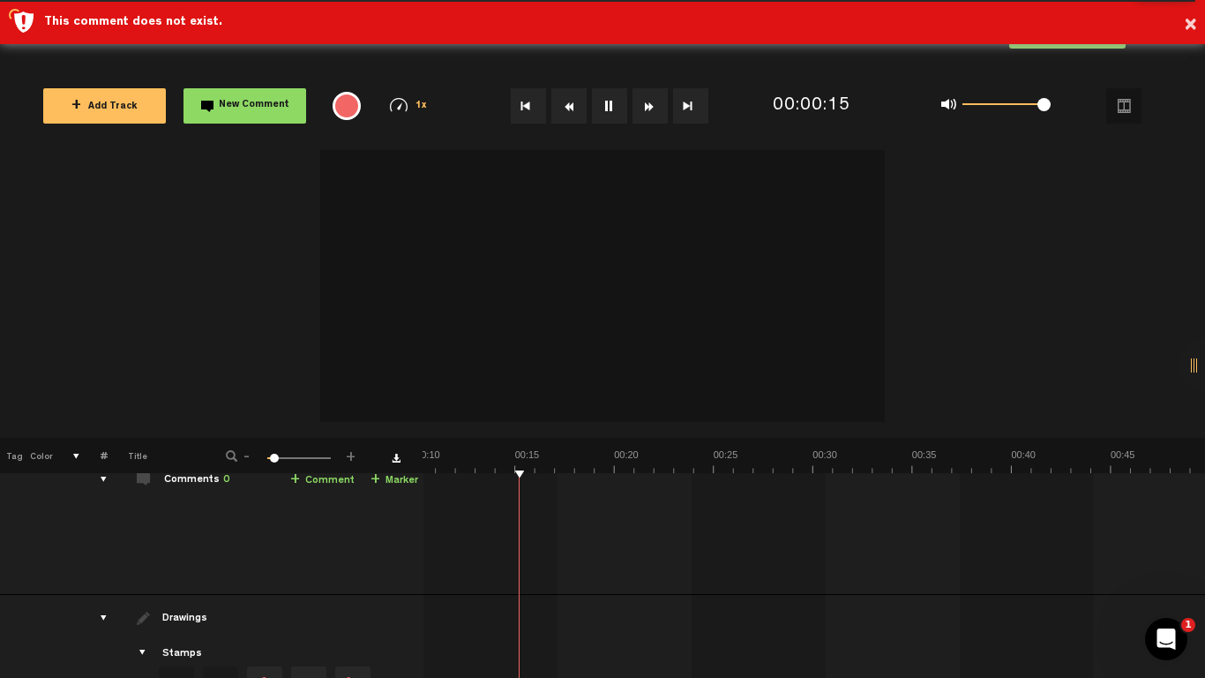
scroll to position [0, 0]
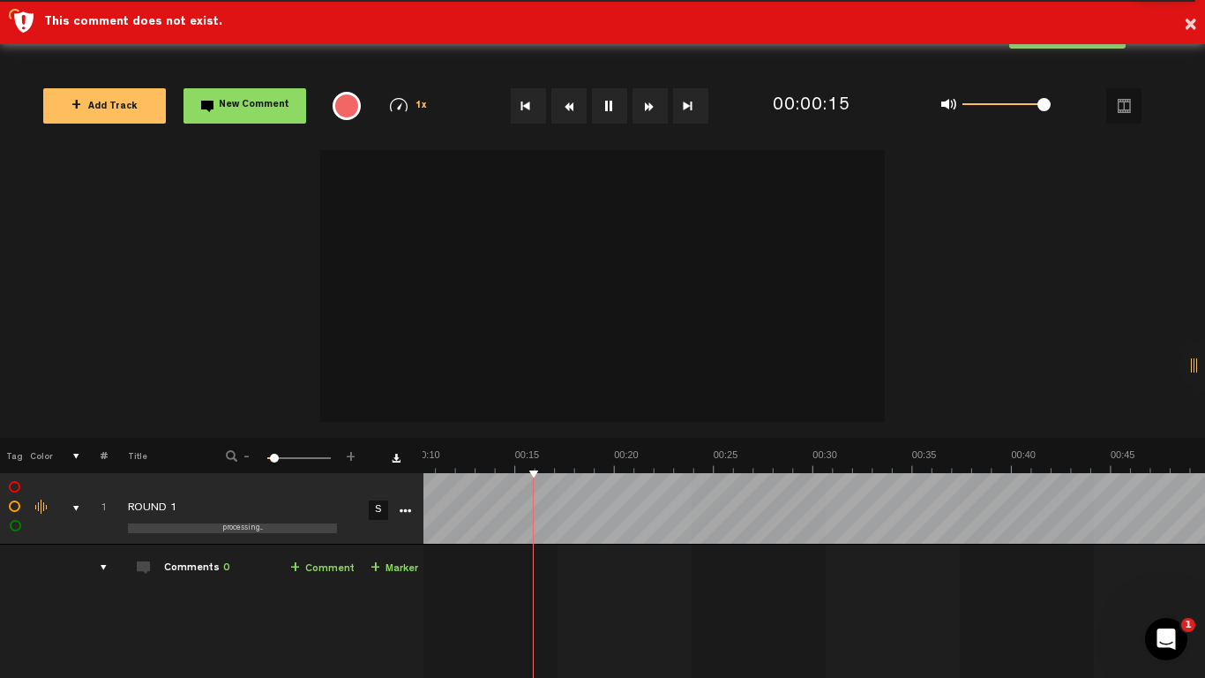
click at [321, 510] on div "Click to edit the title" at bounding box center [242, 509] width 229 height 18
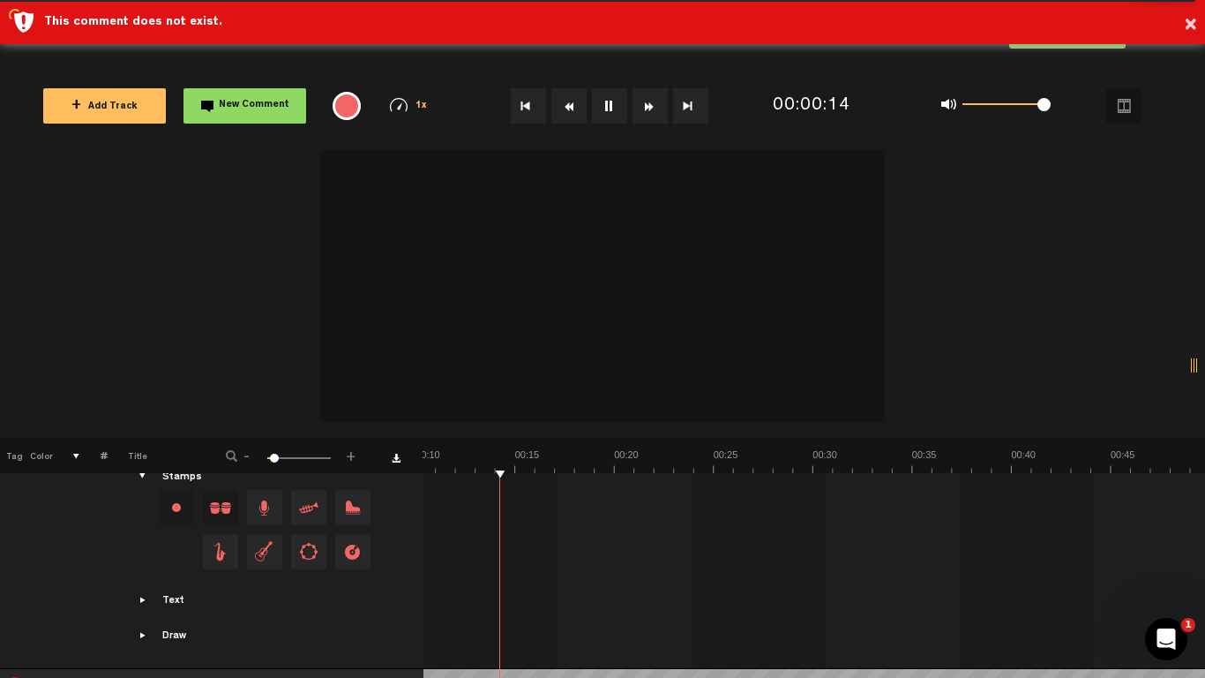
scroll to position [353, 0]
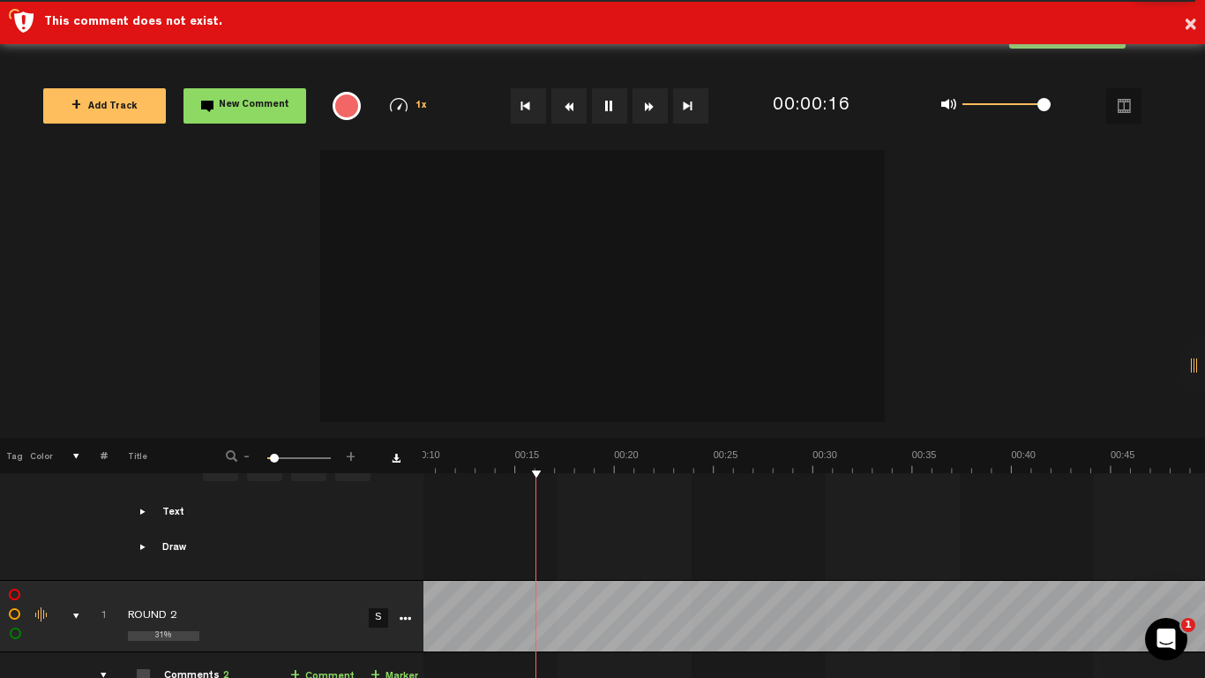
click at [196, 528] on div "Click to edit the title" at bounding box center [242, 617] width 229 height 18
click at [337, 528] on td at bounding box center [350, 616] width 26 height 71
click at [361, 528] on td at bounding box center [350, 616] width 26 height 71
click at [396, 528] on td at bounding box center [403, 616] width 26 height 71
click at [403, 528] on icon "More" at bounding box center [405, 618] width 12 height 12
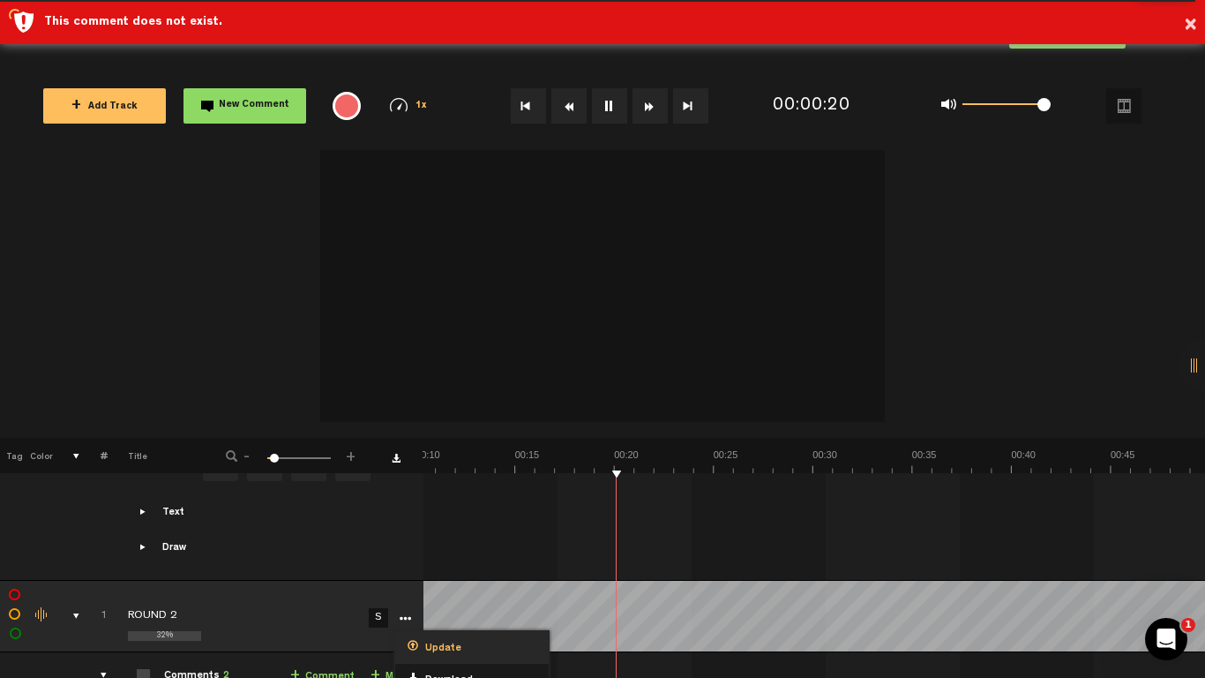
click at [450, 528] on span "Update" at bounding box center [439, 648] width 43 height 15
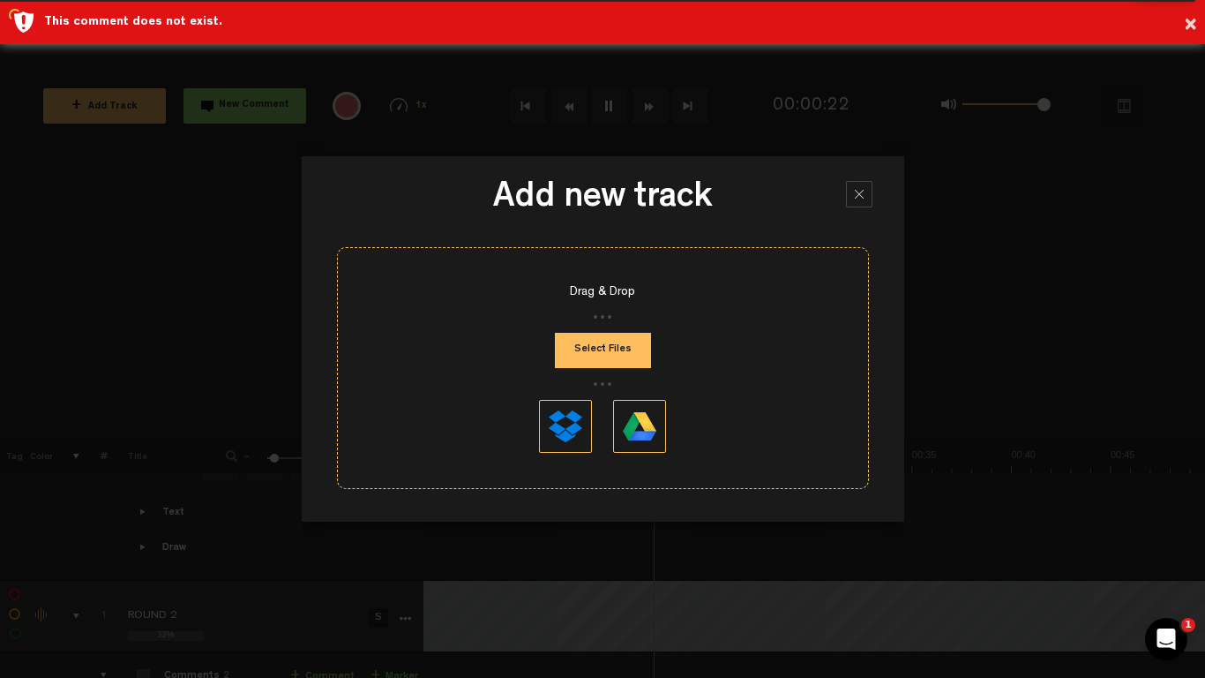
click at [846, 188] on div at bounding box center [859, 194] width 26 height 26
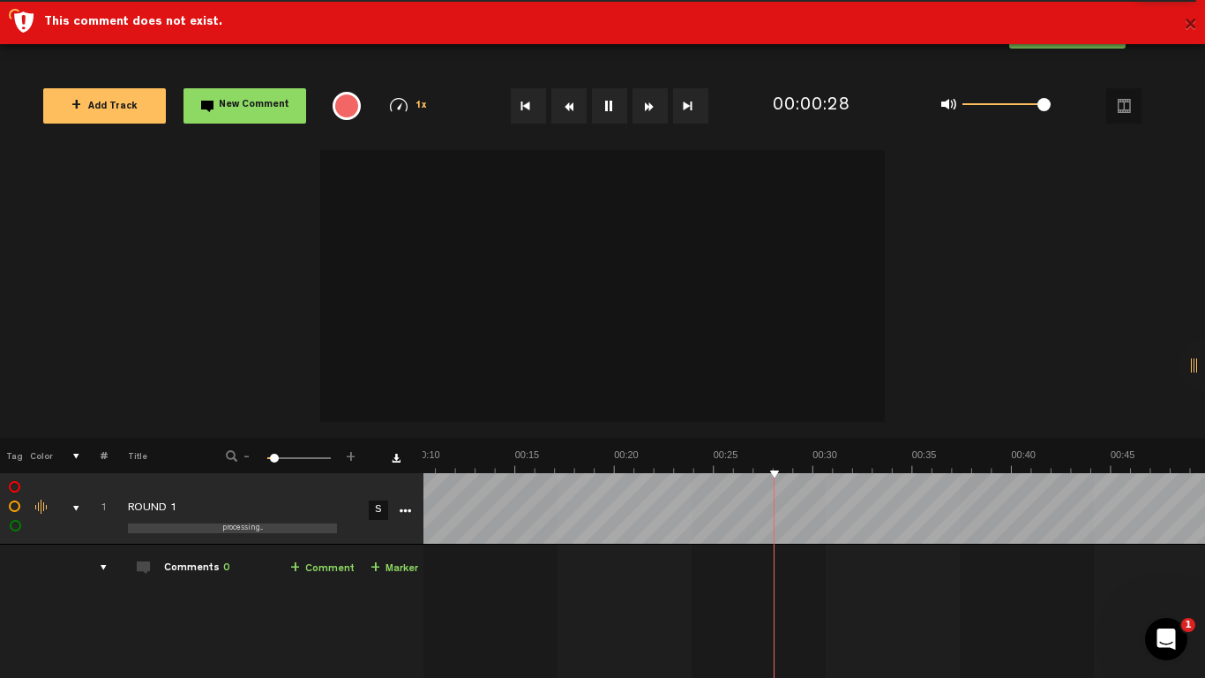
click at [1194, 24] on button "×" at bounding box center [1190, 25] width 13 height 35
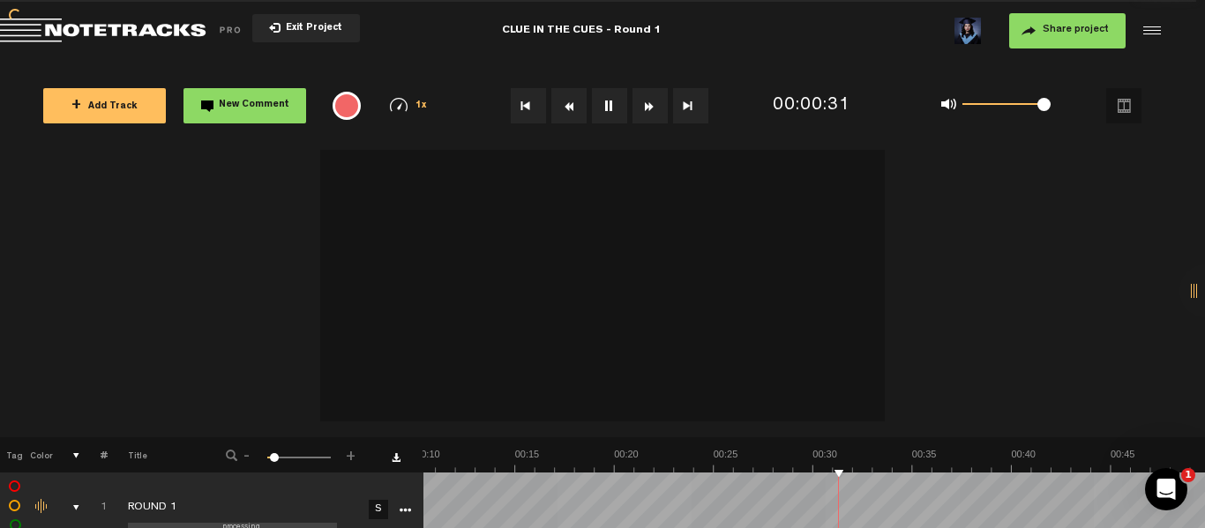
scroll to position [12, 0]
click at [103, 37] on span "Return to Project List" at bounding box center [123, 31] width 247 height 25
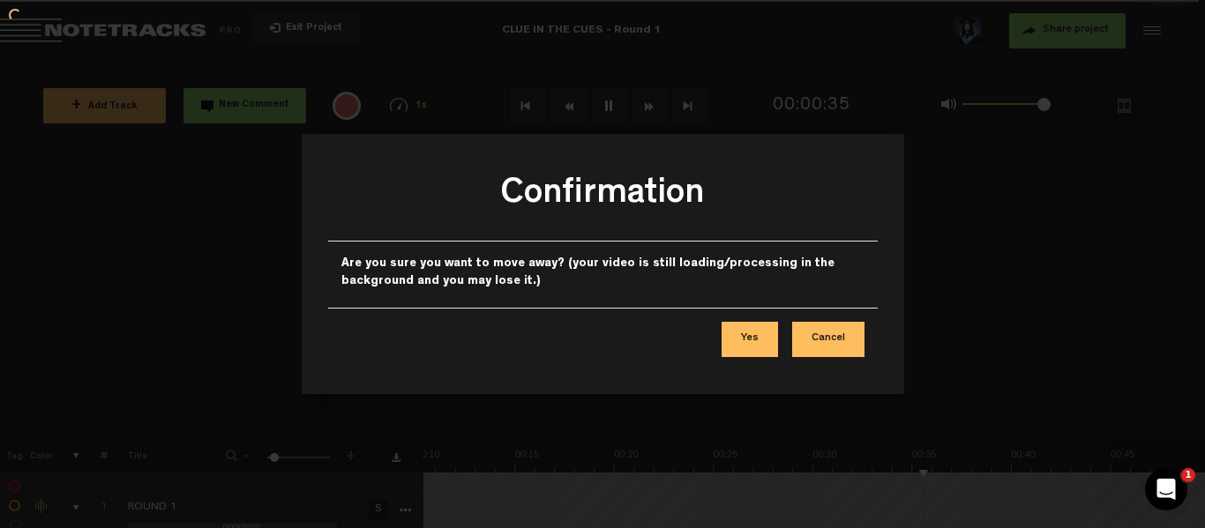
click at [756, 346] on button "Yes" at bounding box center [750, 339] width 56 height 35
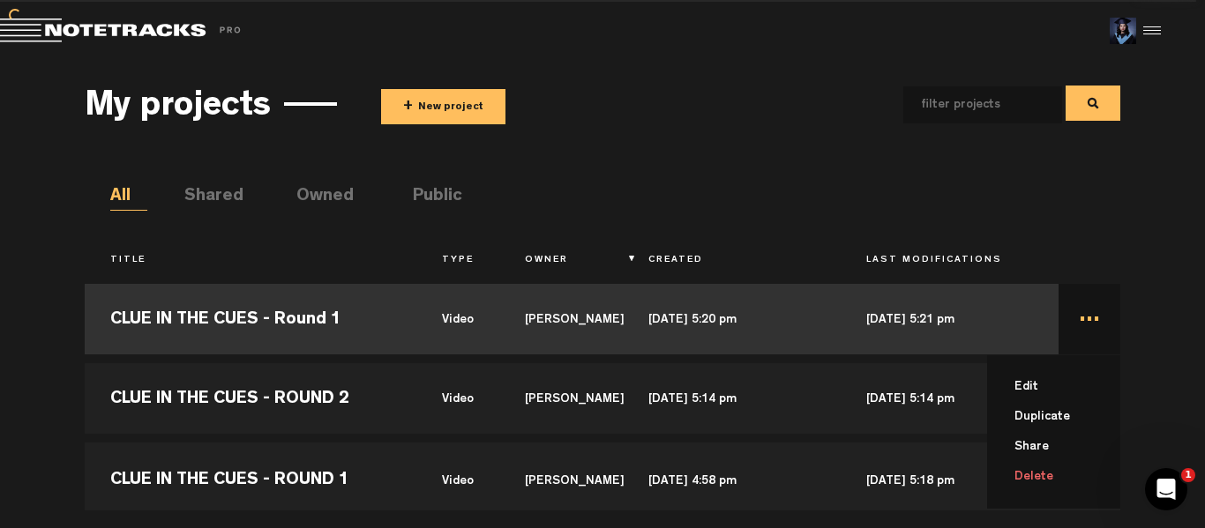
click at [1083, 322] on td "... Edit Duplicate Share Delete" at bounding box center [1090, 319] width 63 height 79
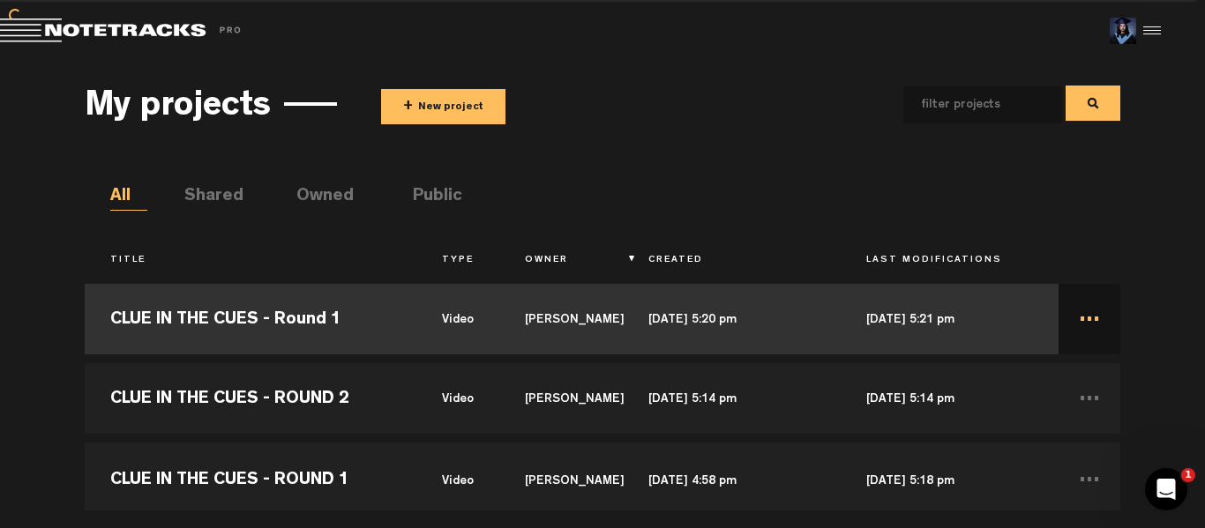
click at [1083, 322] on td "..." at bounding box center [1090, 319] width 63 height 79
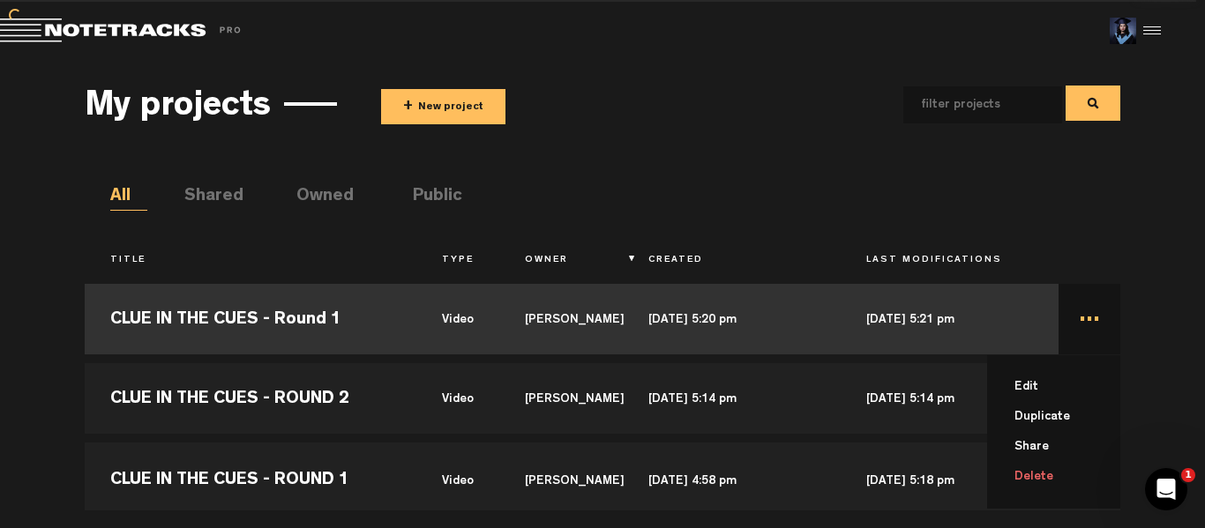
click at [1043, 476] on li "Delete" at bounding box center [1064, 477] width 113 height 30
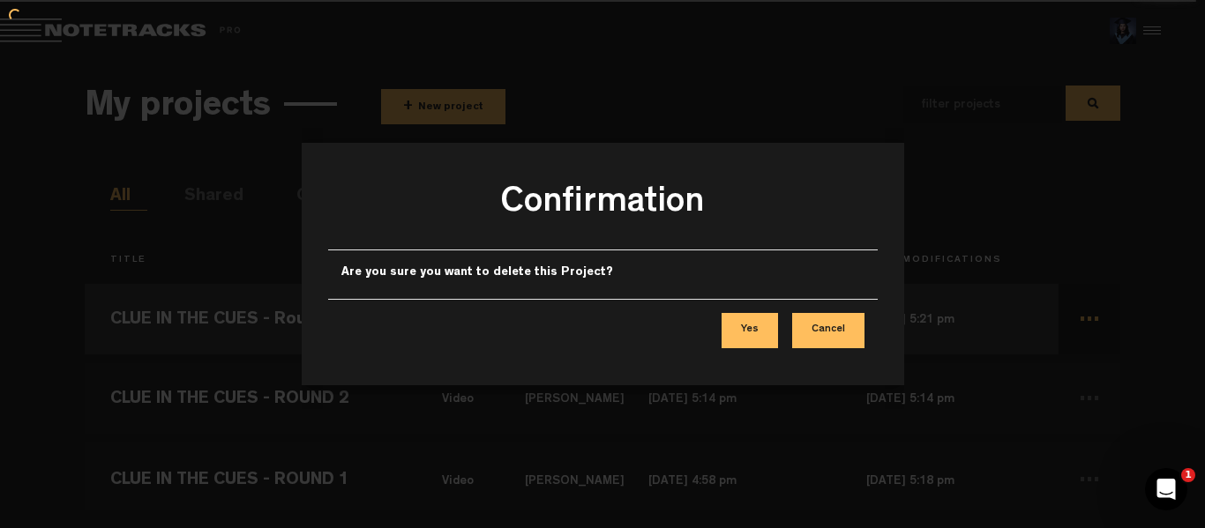
click at [753, 330] on button "Yes" at bounding box center [750, 330] width 56 height 35
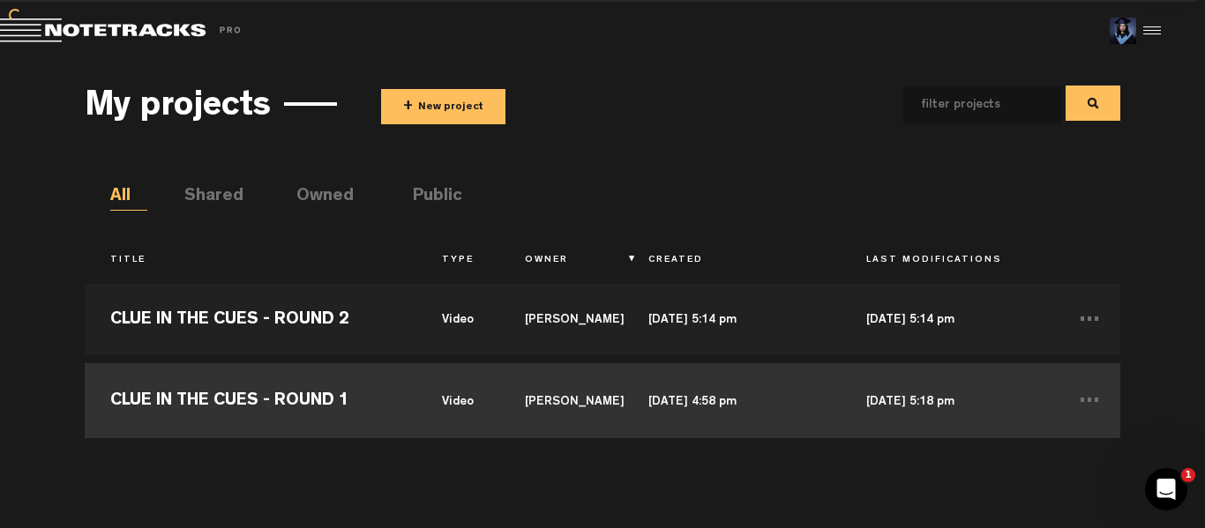
click at [354, 390] on td "CLUE IN THE CUES - ROUND 1" at bounding box center [251, 398] width 332 height 79
click at [393, 395] on td "CLUE IN THE CUES - ROUND 1" at bounding box center [251, 398] width 332 height 79
click at [988, 412] on td "[DATE] 5:18 pm" at bounding box center [950, 398] width 218 height 79
click at [1054, 419] on td "[DATE] 5:18 pm" at bounding box center [950, 398] width 218 height 79
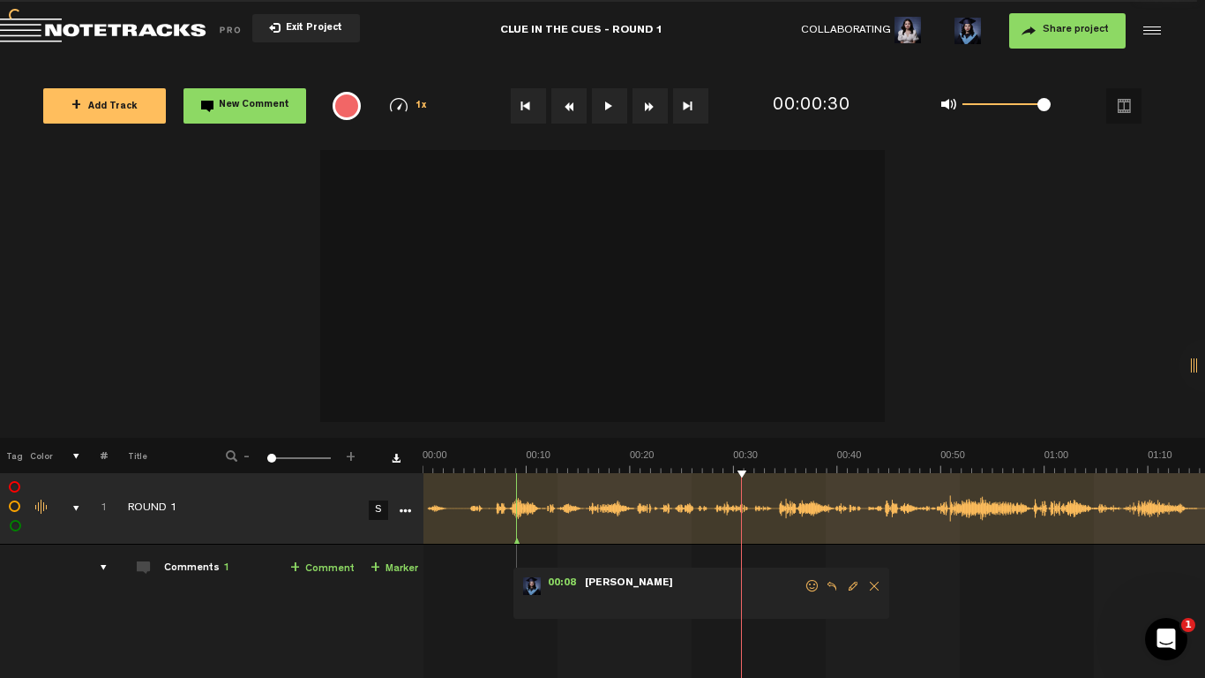
drag, startPoint x: 743, startPoint y: 479, endPoint x: 495, endPoint y: 453, distance: 249.3
click at [499, 491] on rect at bounding box center [814, 508] width 783 height 71
drag, startPoint x: 490, startPoint y: 469, endPoint x: 387, endPoint y: 474, distance: 102.4
click at [387, 474] on div "+ New drawing Tag Color # Title - 1 100 1 + 1 ROUND 1 S Update Download Downloa…" at bounding box center [602, 380] width 1205 height 461
click at [329, 528] on link "+ Comment" at bounding box center [322, 568] width 64 height 20
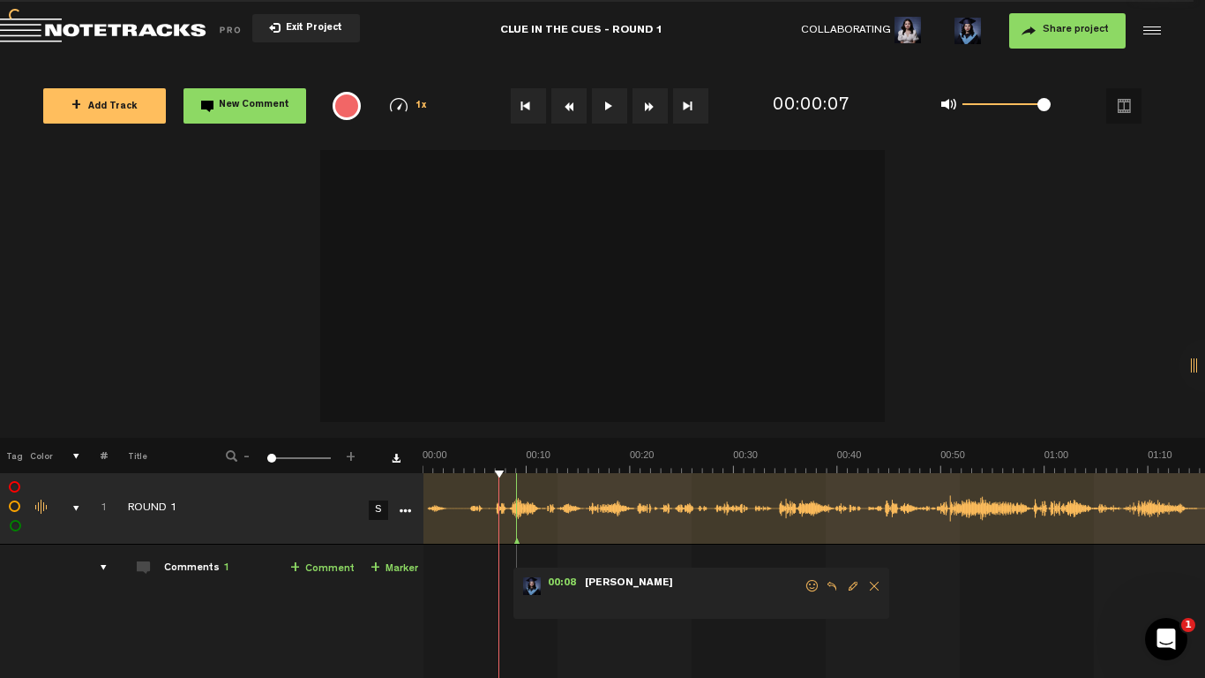
click at [344, 528] on link "+ Comment" at bounding box center [322, 568] width 64 height 20
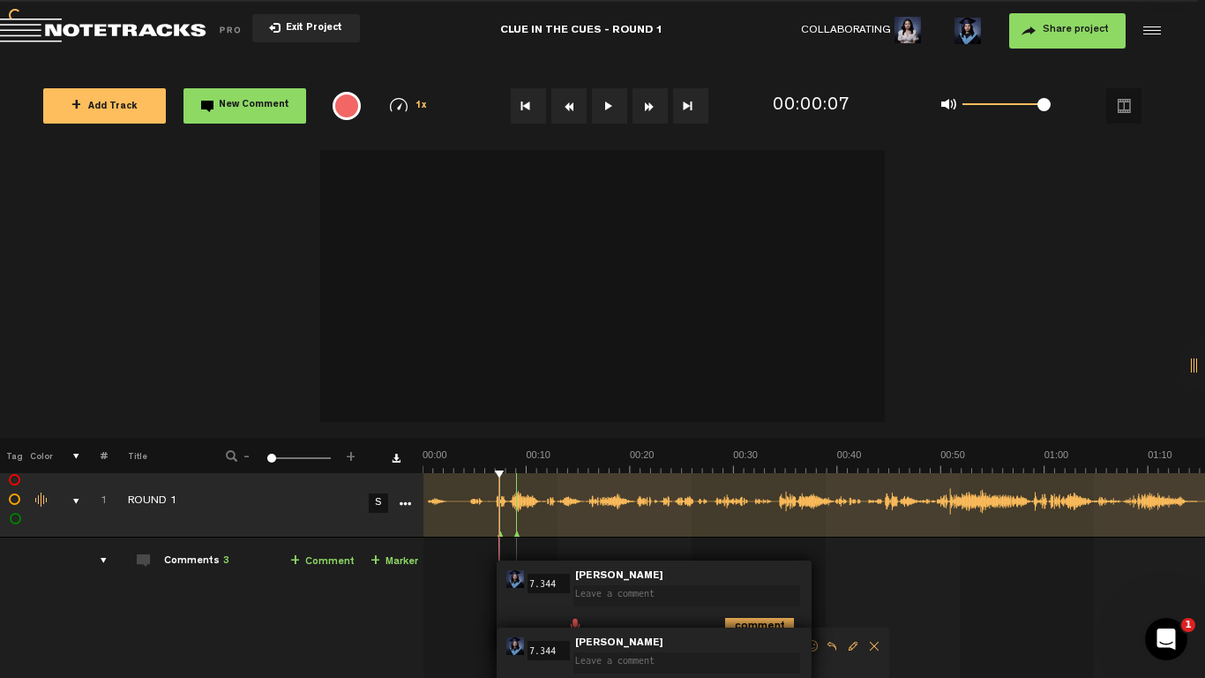
scroll to position [184, 0]
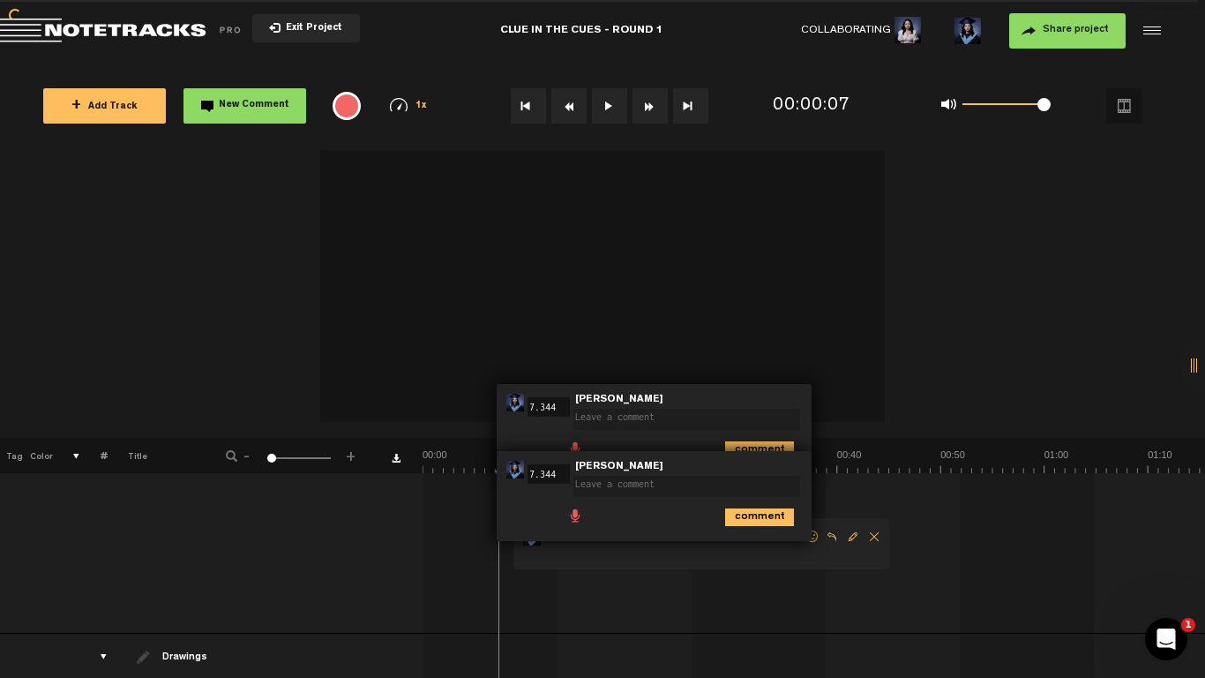
click at [878, 528] on span "Delete comment" at bounding box center [874, 536] width 21 height 12
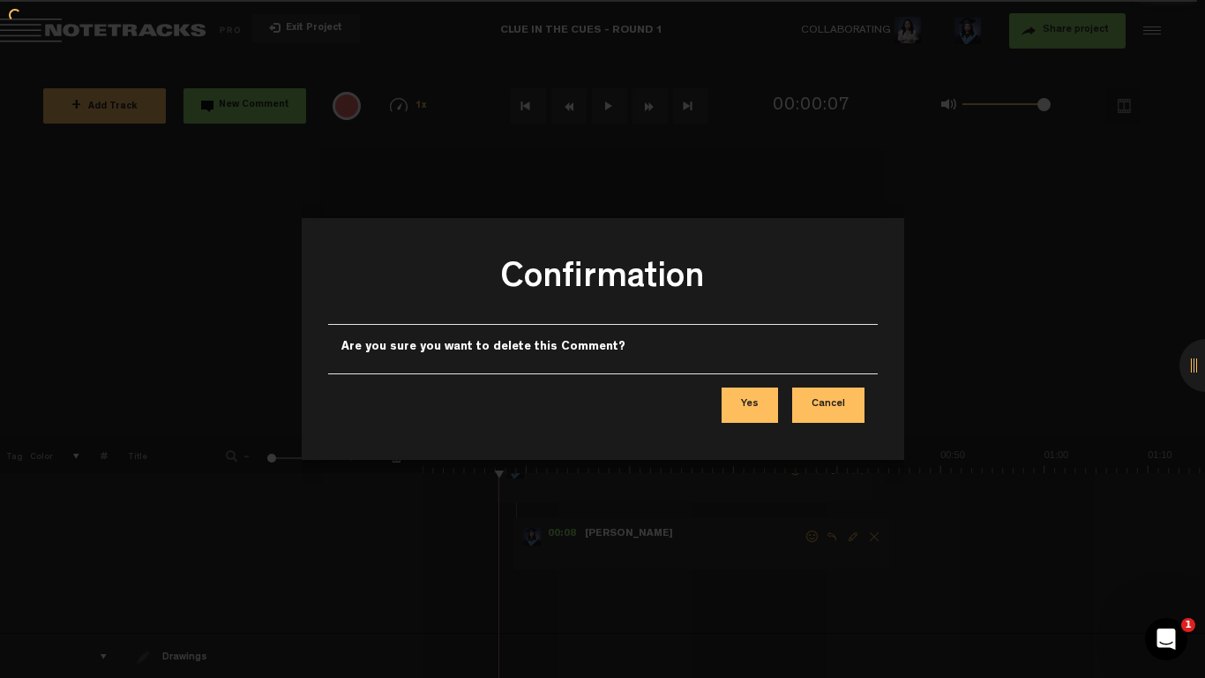
click at [750, 398] on button "Yes" at bounding box center [750, 404] width 56 height 35
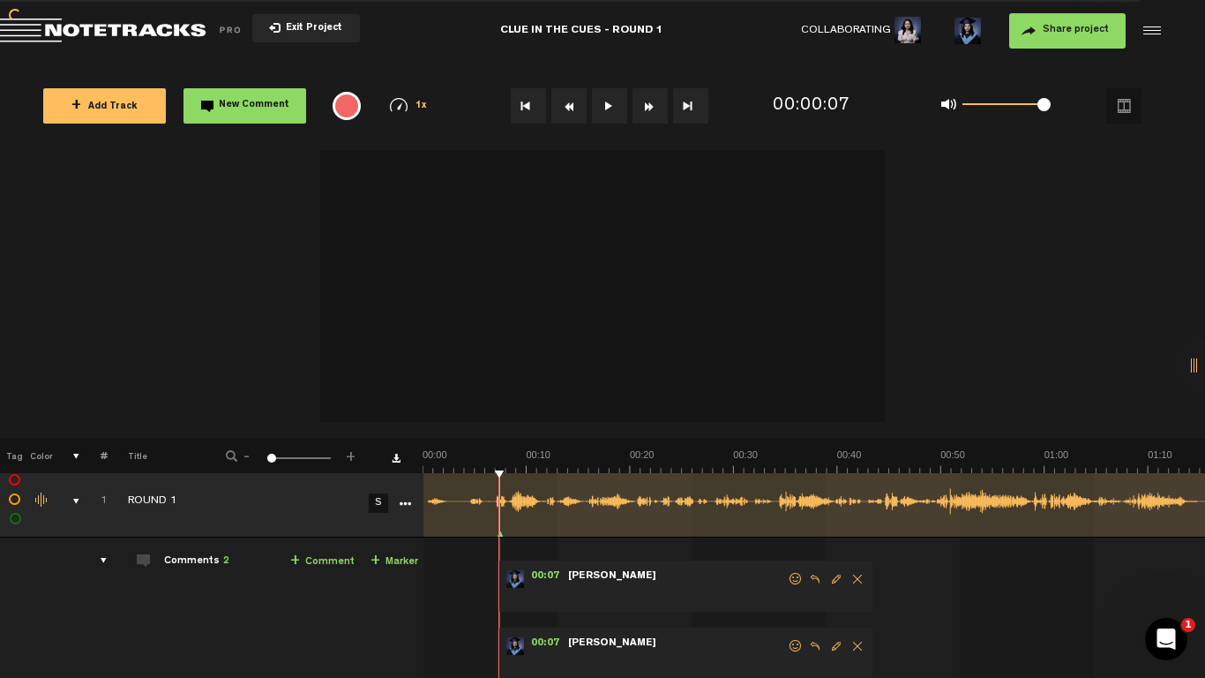
scroll to position [95, 0]
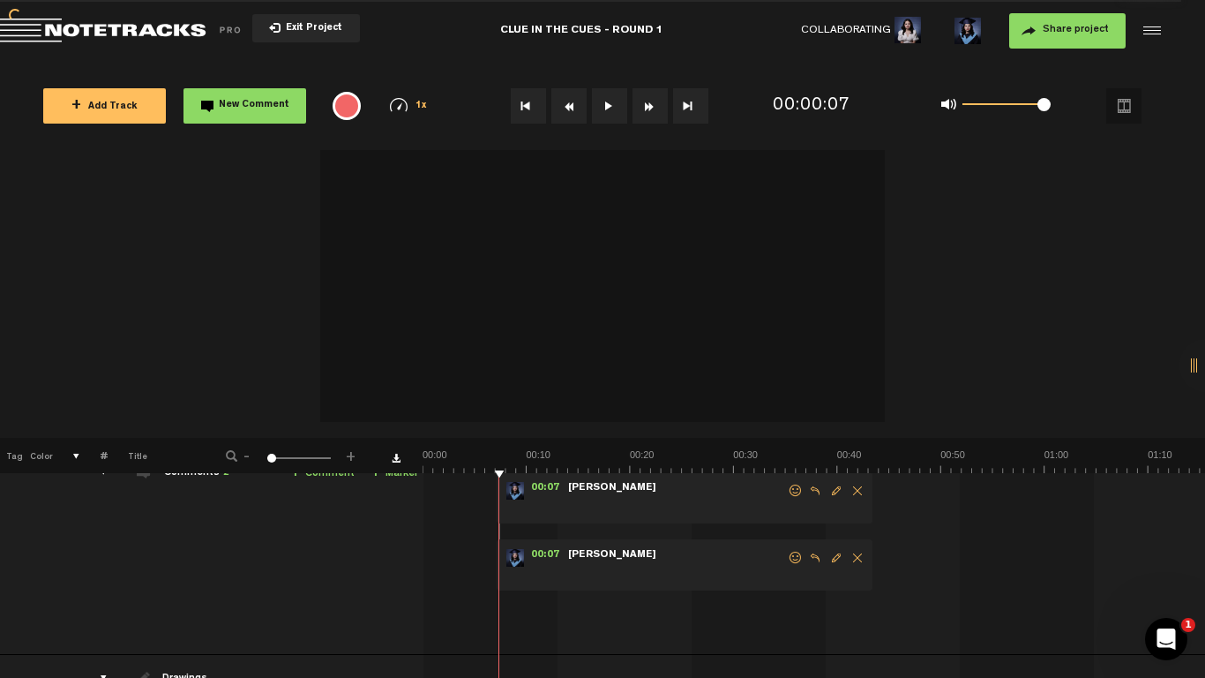
click at [861, 528] on span "Delete comment" at bounding box center [857, 557] width 21 height 12
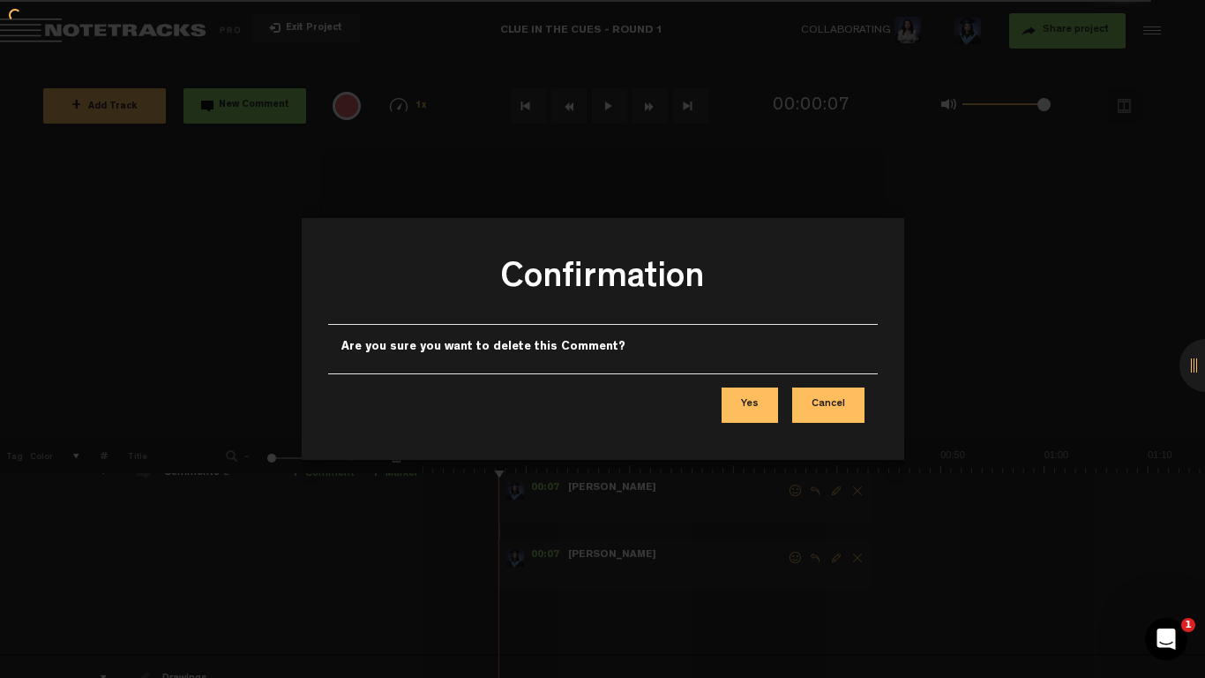
click at [753, 401] on button "Yes" at bounding box center [750, 404] width 56 height 35
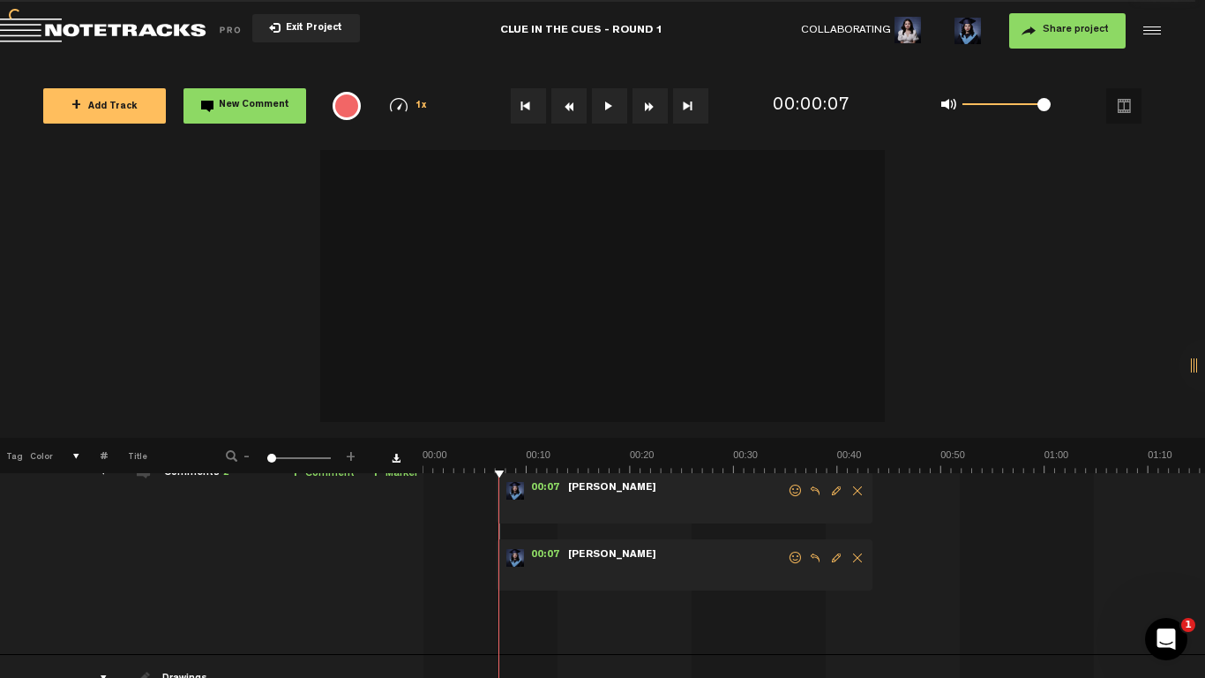
click at [311, 475] on link "+ Comment" at bounding box center [322, 473] width 64 height 20
type textarea "COMMENT HERE EVERYONE!"
click at [773, 528] on icon "comment" at bounding box center [759, 605] width 69 height 18
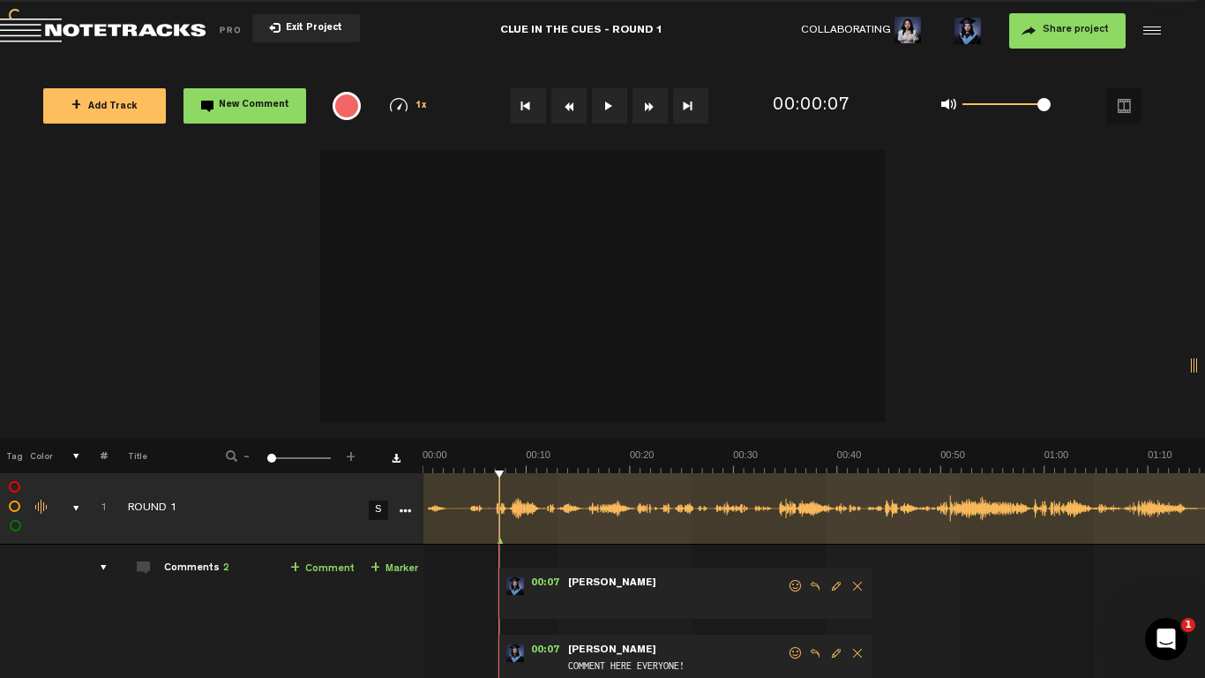
click at [855, 528] on span "Delete comment" at bounding box center [857, 586] width 21 height 12
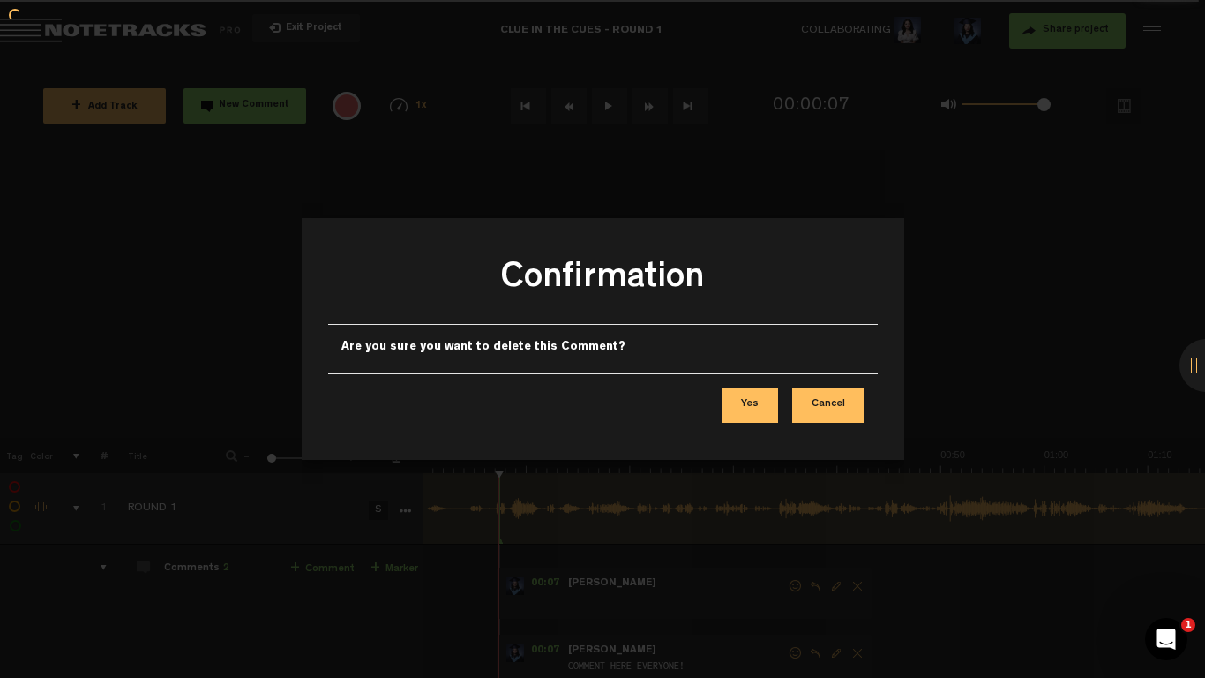
click at [752, 404] on button "Yes" at bounding box center [750, 404] width 56 height 35
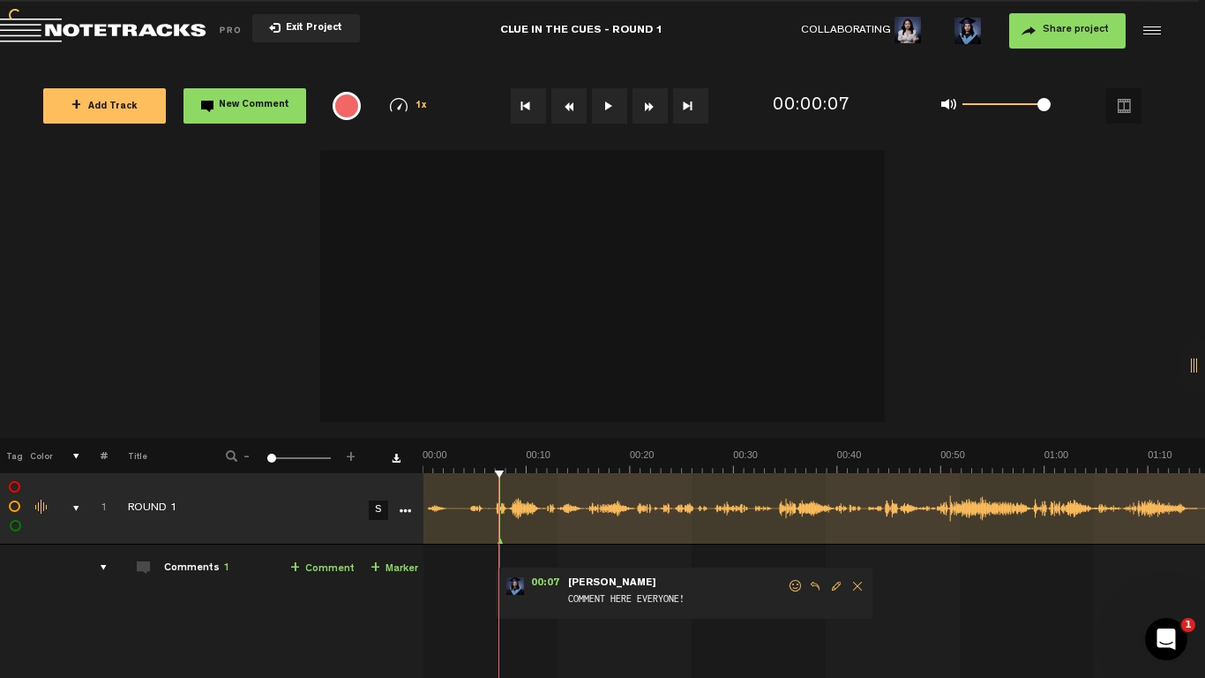
click at [334, 528] on link "+ Comment" at bounding box center [322, 568] width 64 height 20
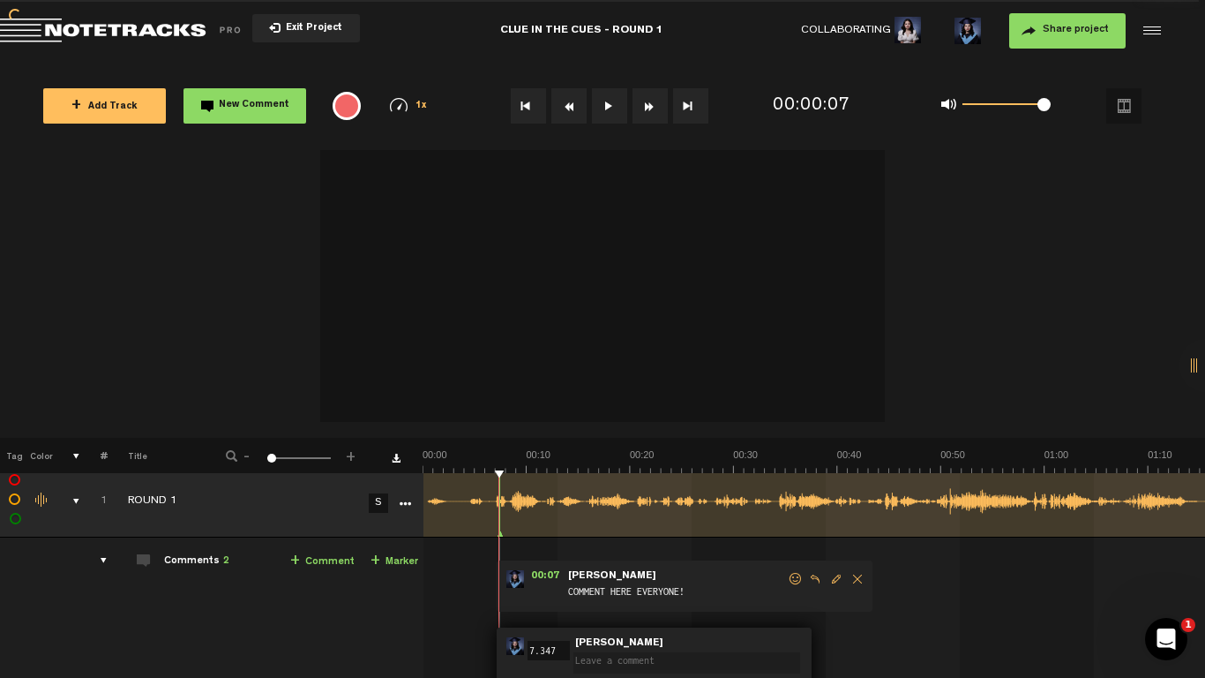
type textarea "f"
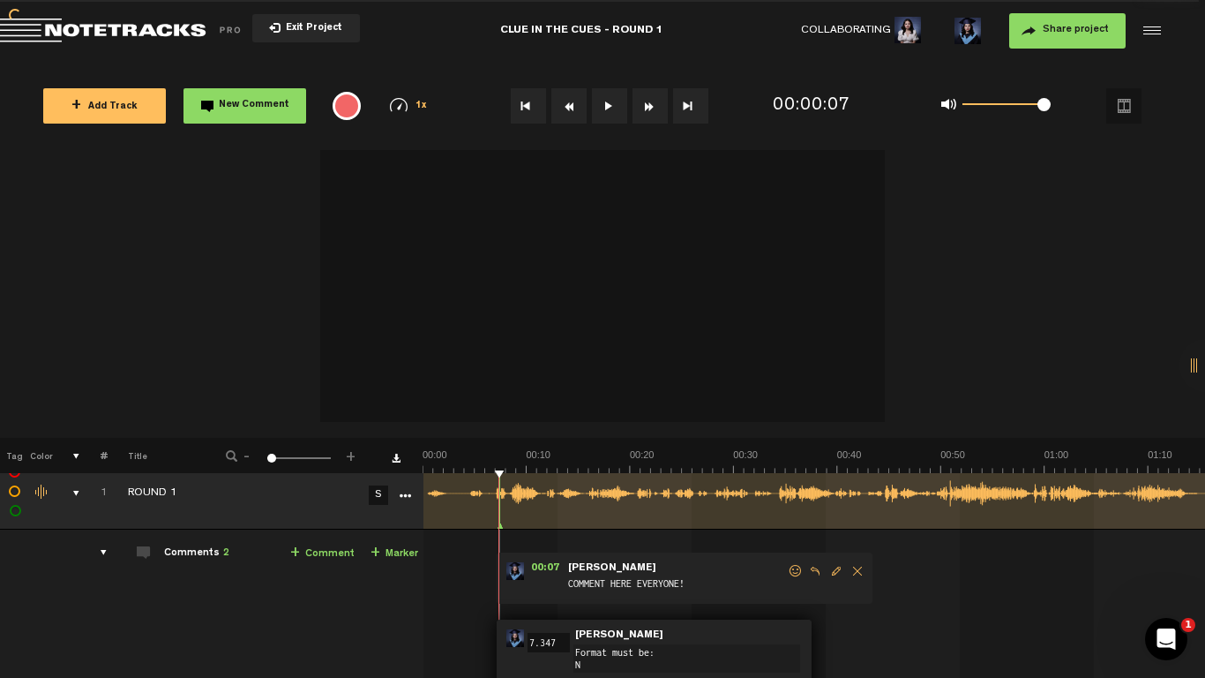
scroll to position [0, 0]
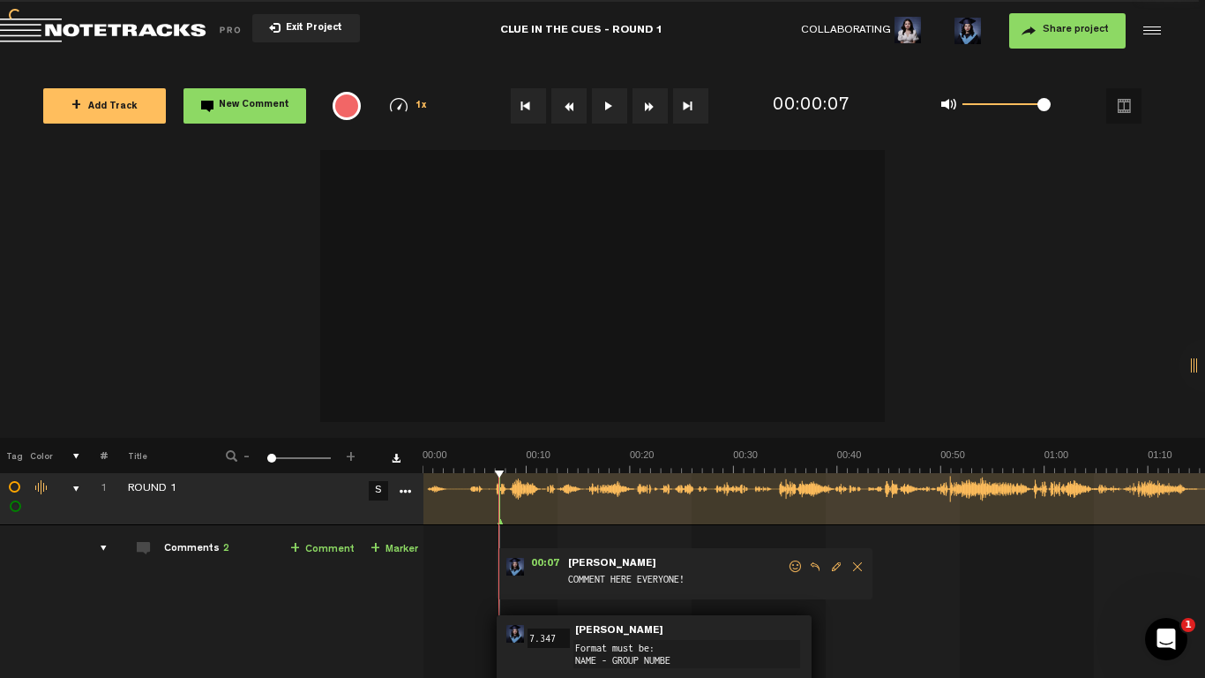
type textarea "Format must be: NAME - GROUP NUMBER"
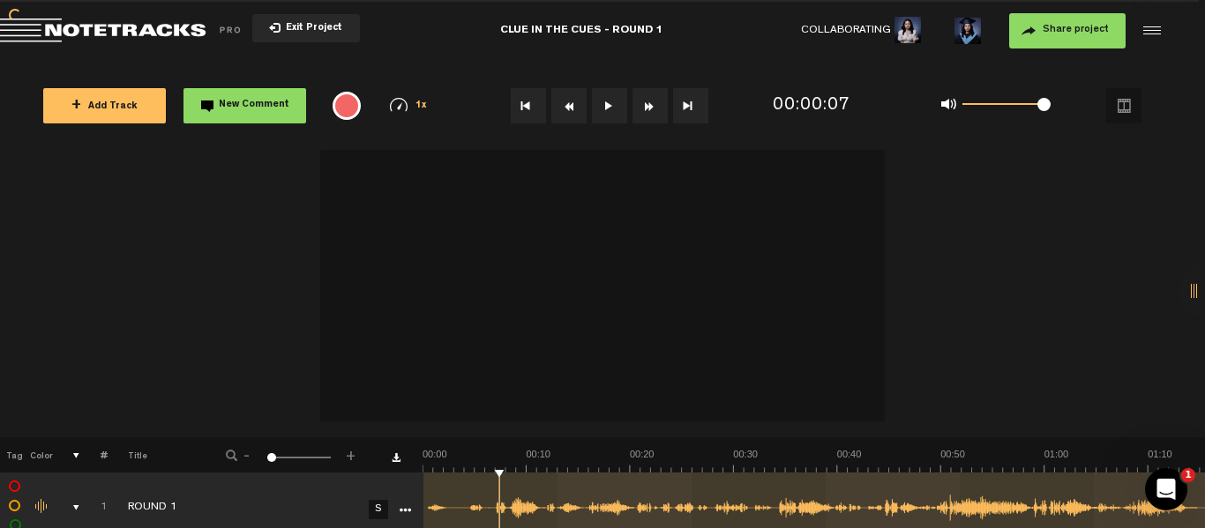
scroll to position [12, 0]
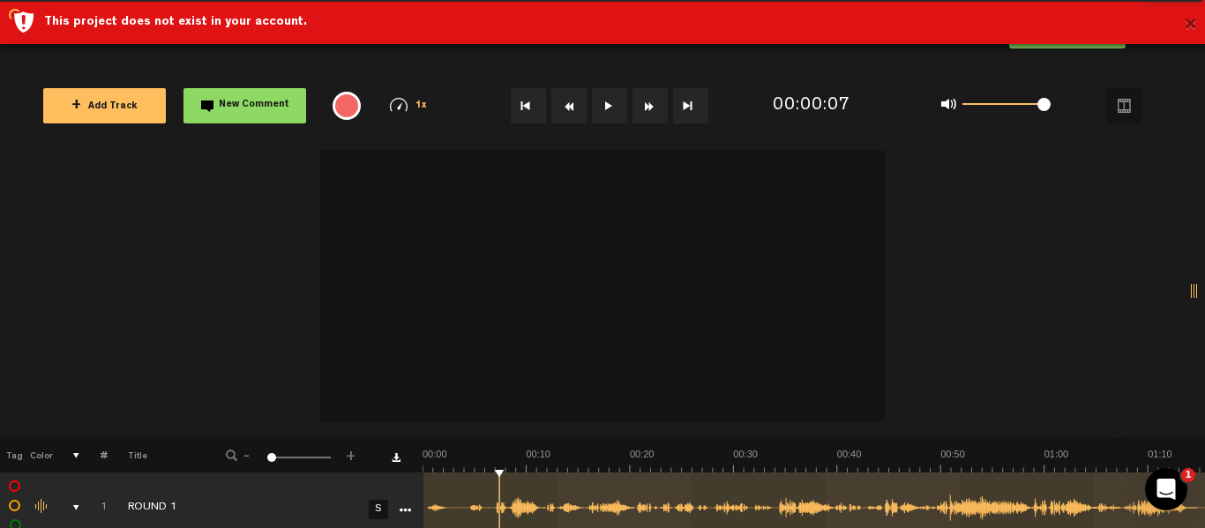
click at [1195, 30] on button "×" at bounding box center [1190, 25] width 13 height 35
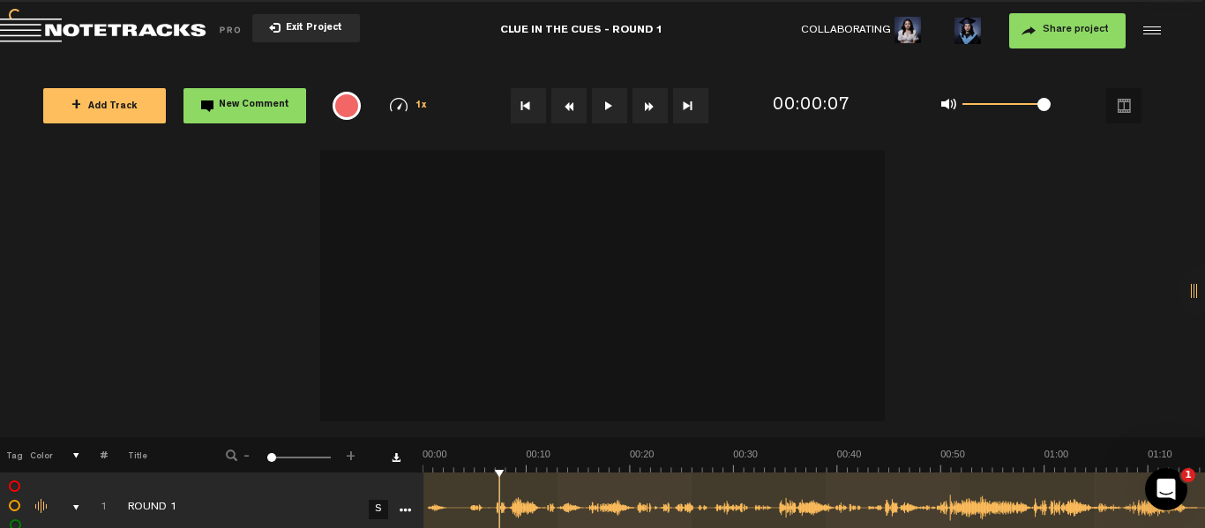
click at [302, 29] on span "Exit Project" at bounding box center [312, 29] width 62 height 10
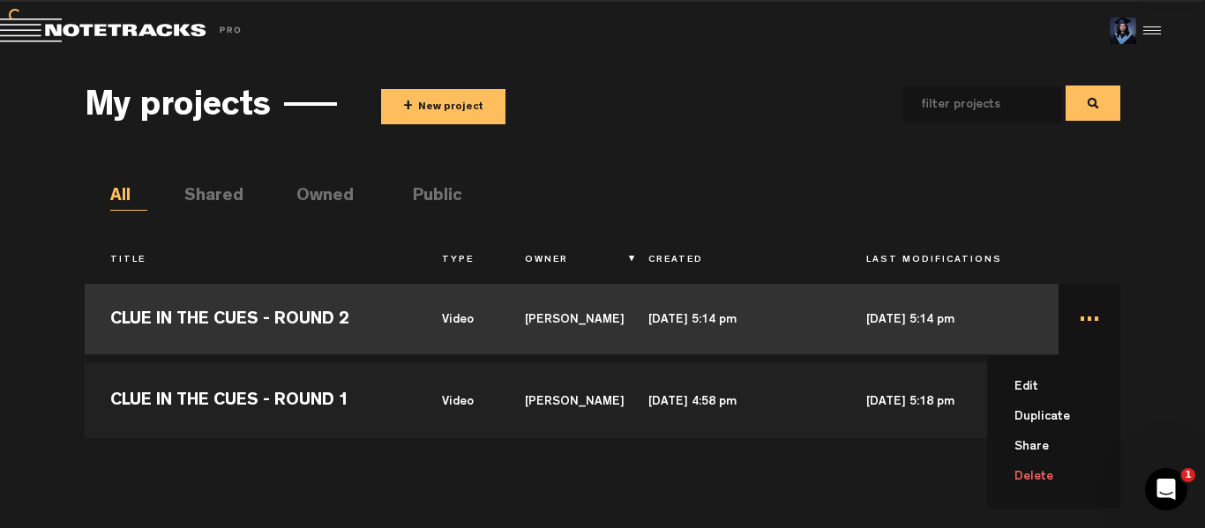
click at [1094, 316] on td "... Edit Duplicate Share Delete" at bounding box center [1090, 319] width 63 height 79
click at [1092, 321] on td "..." at bounding box center [1090, 319] width 63 height 79
click at [1045, 384] on li "Edit" at bounding box center [1064, 387] width 113 height 30
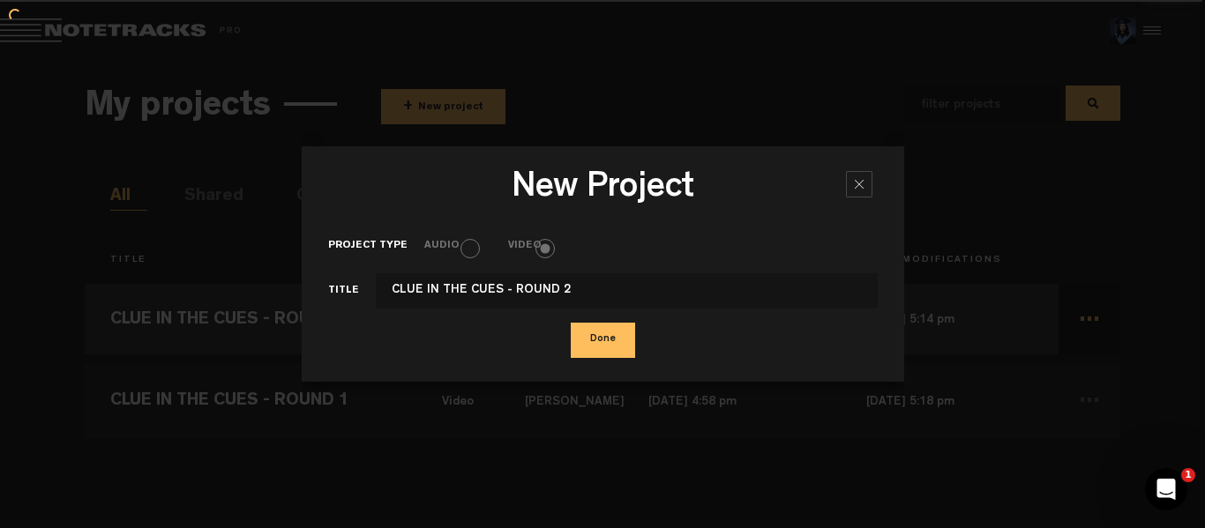
click at [869, 184] on div at bounding box center [859, 184] width 26 height 26
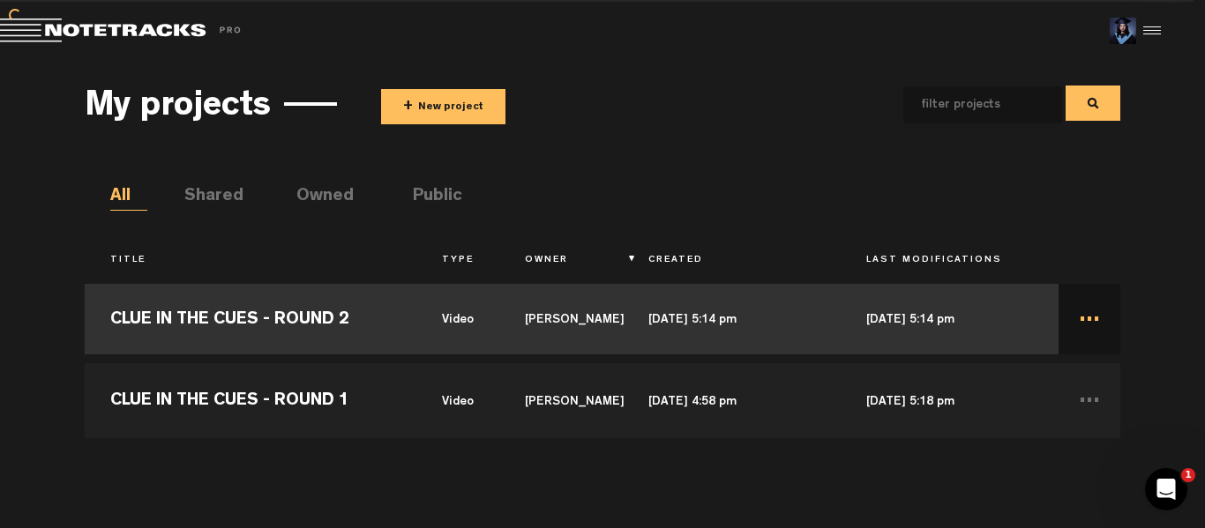
click at [806, 319] on td "[DATE] 5:14 pm" at bounding box center [732, 319] width 218 height 79
click at [671, 321] on td "[DATE] 5:14 pm" at bounding box center [732, 319] width 218 height 79
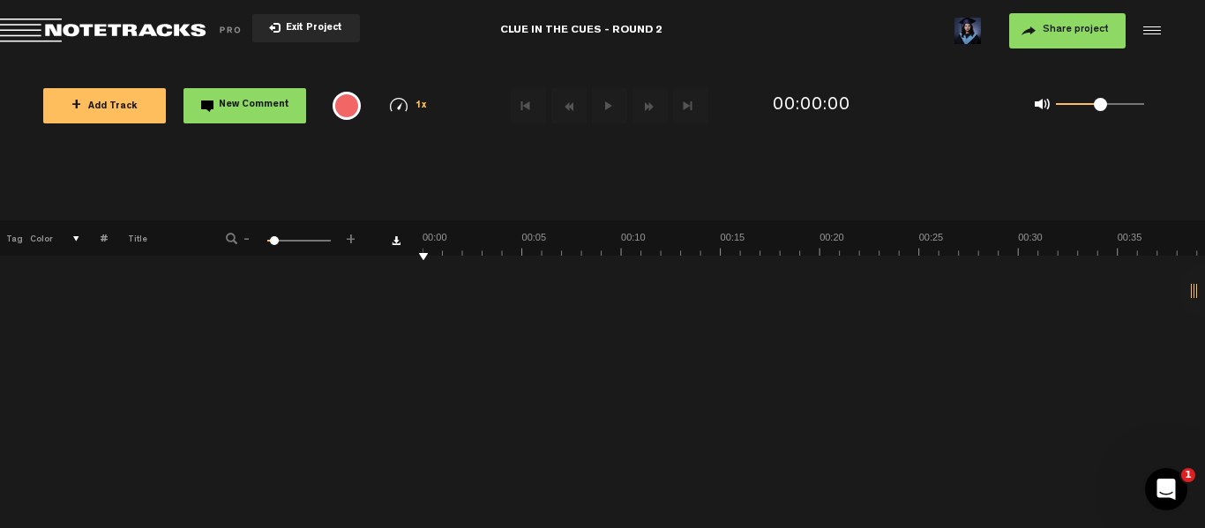
click at [109, 103] on span "+ Add Track" at bounding box center [104, 107] width 66 height 10
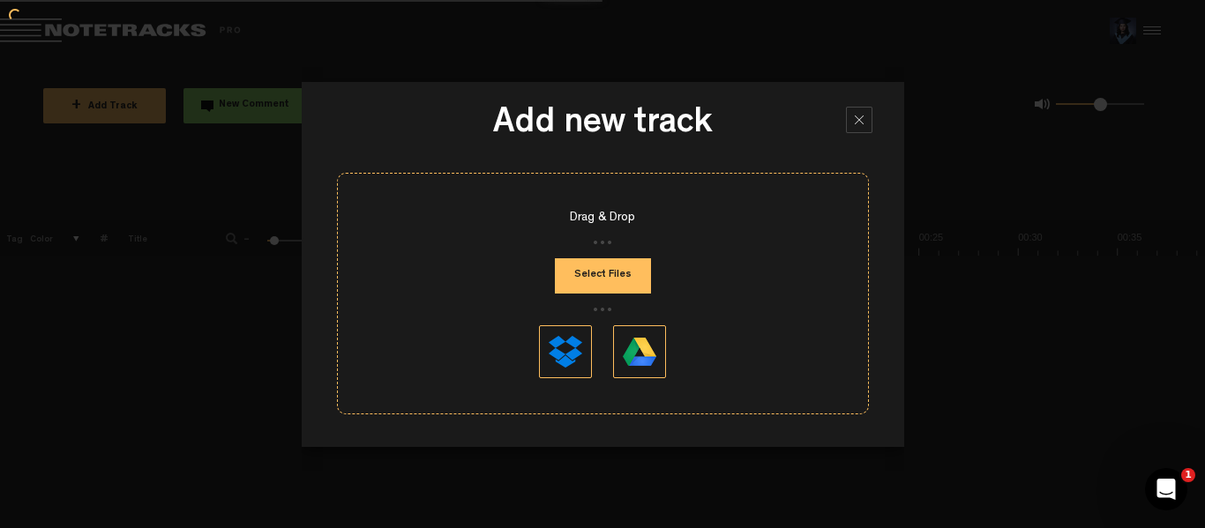
click at [629, 281] on button "Select Files" at bounding box center [603, 275] width 96 height 35
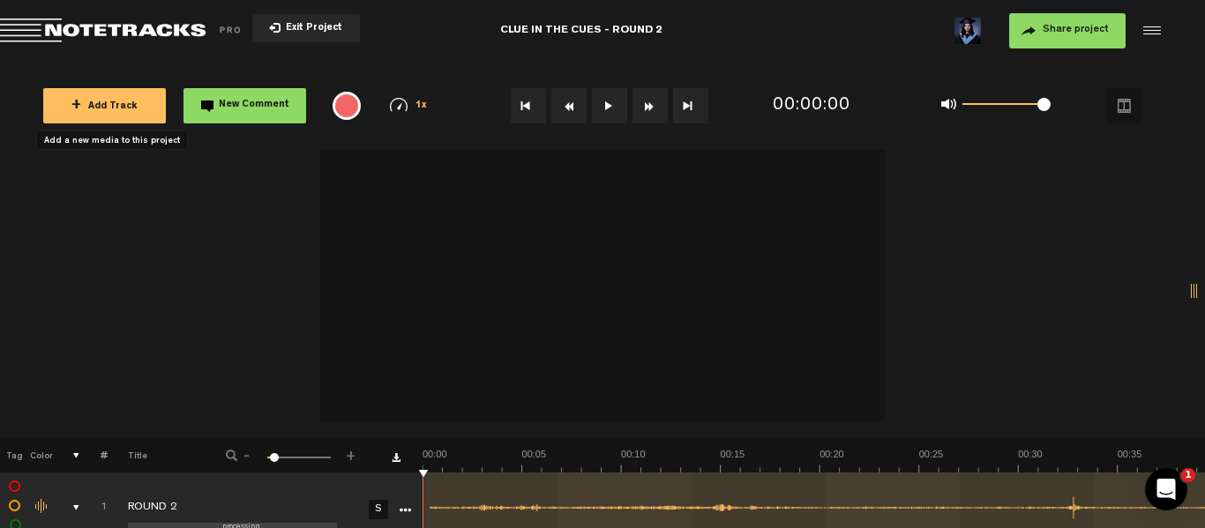
click at [612, 110] on button at bounding box center [609, 105] width 35 height 35
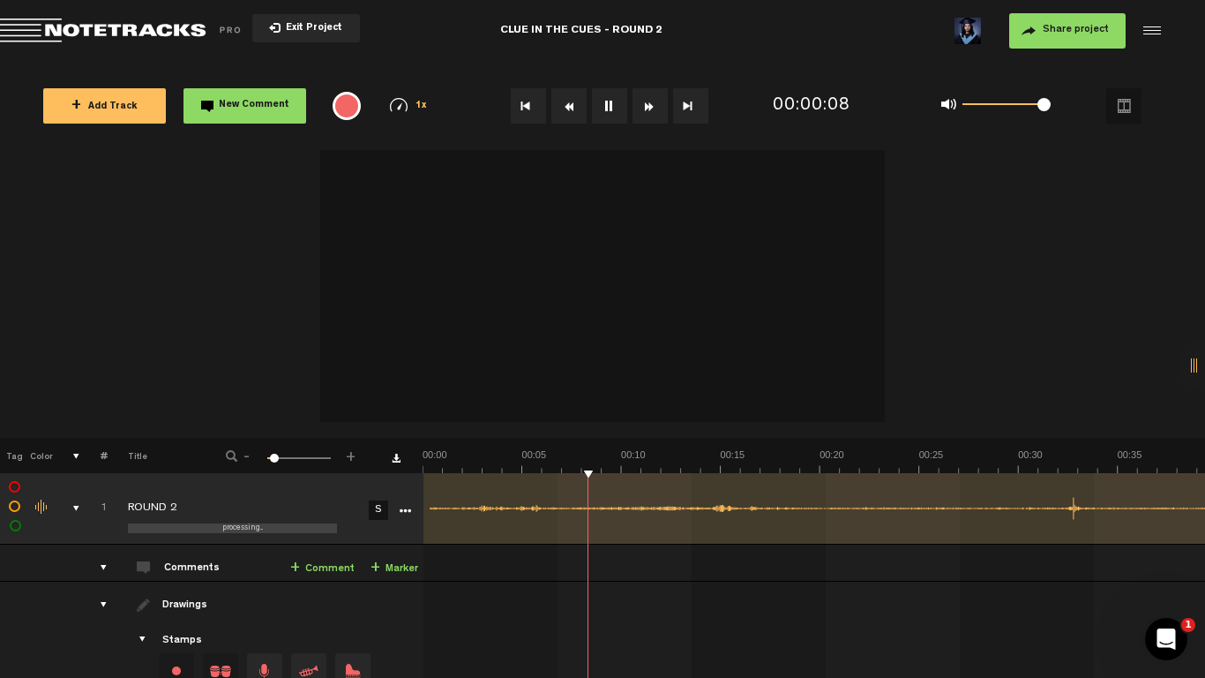
click at [609, 110] on button at bounding box center [609, 105] width 35 height 35
drag, startPoint x: 587, startPoint y: 468, endPoint x: 378, endPoint y: 477, distance: 208.4
click at [380, 477] on div "+ New drawing Tag Color # Title - 1 100 6 + 1 processing... ROUND 2 S Update Do…" at bounding box center [602, 329] width 1205 height 359
drag, startPoint x: 589, startPoint y: 475, endPoint x: 323, endPoint y: 470, distance: 266.5
click at [341, 479] on tr "1 processing... ROUND 2 S Update Download Download original Export Audacity lab…" at bounding box center [603, 508] width 1206 height 71
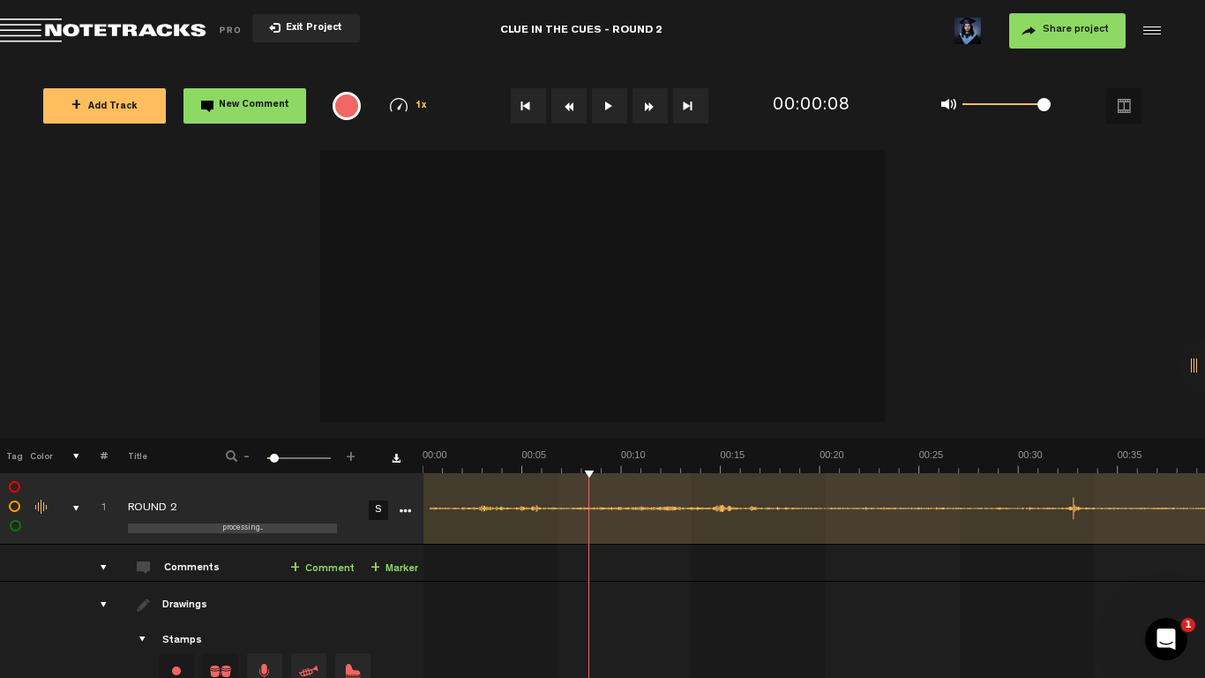
click at [333, 528] on link "+ Comment" at bounding box center [322, 568] width 64 height 20
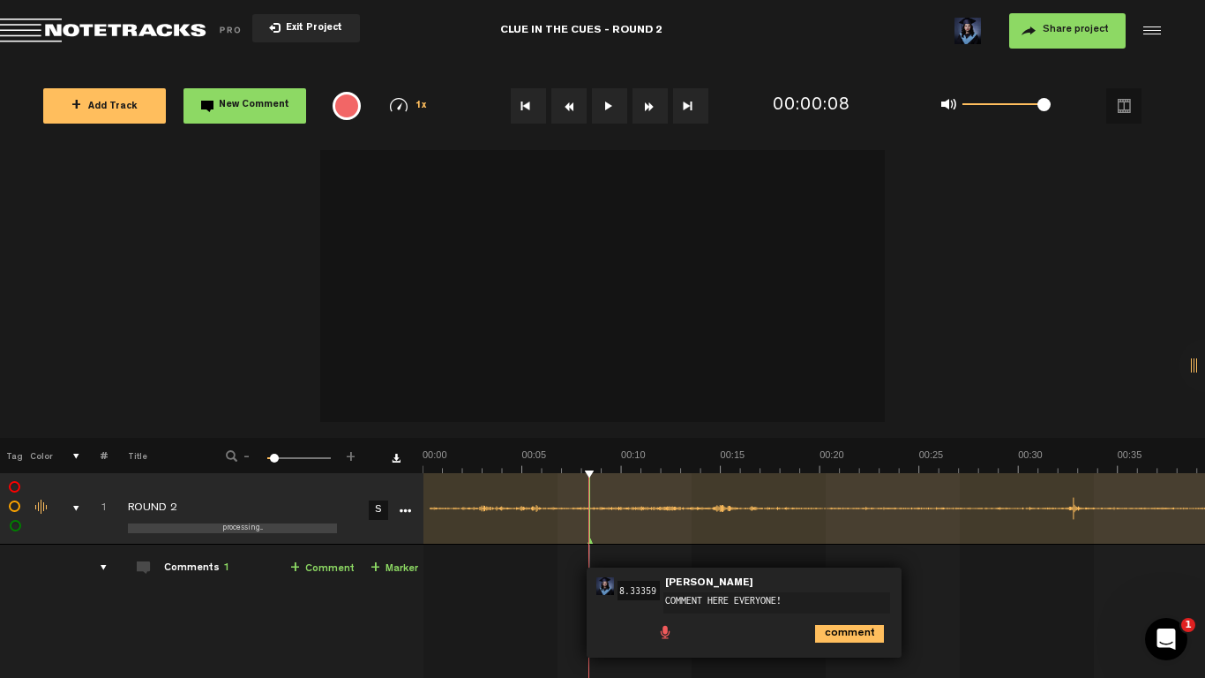
type textarea "COMMENT HERE EVERYONE!"
click at [843, 528] on icon "comment" at bounding box center [849, 634] width 69 height 18
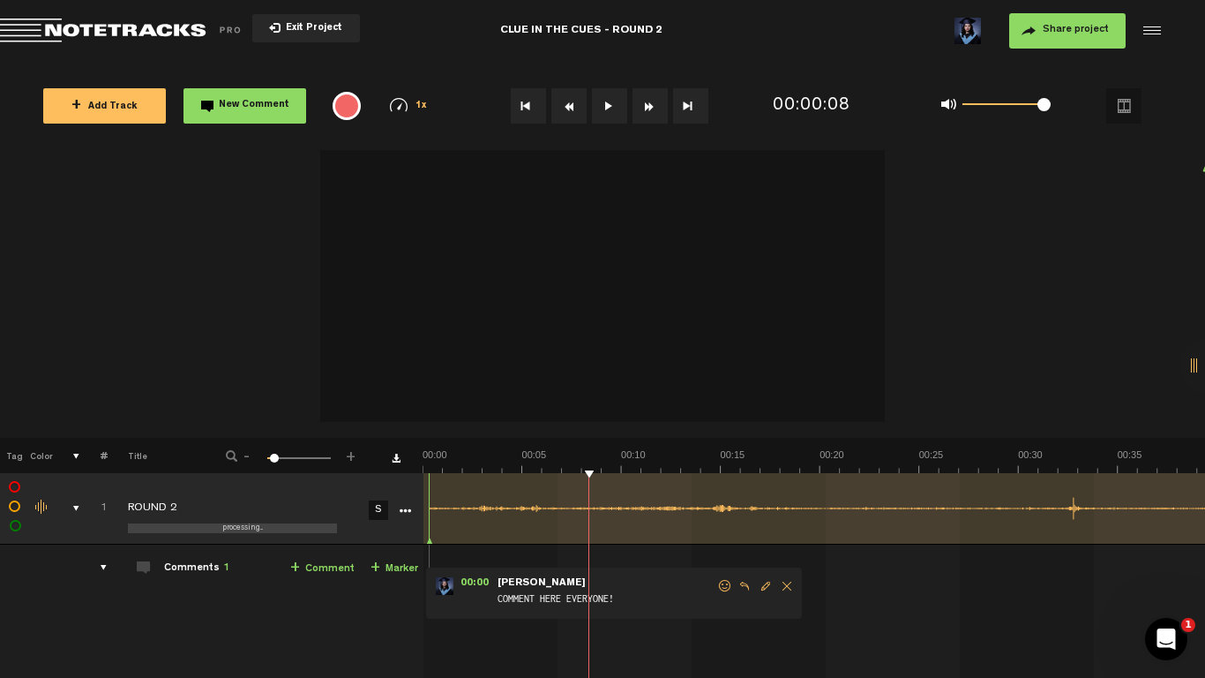
drag, startPoint x: 590, startPoint y: 486, endPoint x: 430, endPoint y: 500, distance: 161.2
click at [430, 500] on td at bounding box center [814, 508] width 783 height 71
drag, startPoint x: 426, startPoint y: 490, endPoint x: 498, endPoint y: 495, distance: 71.7
drag, startPoint x: 584, startPoint y: 577, endPoint x: 448, endPoint y: 537, distance: 141.5
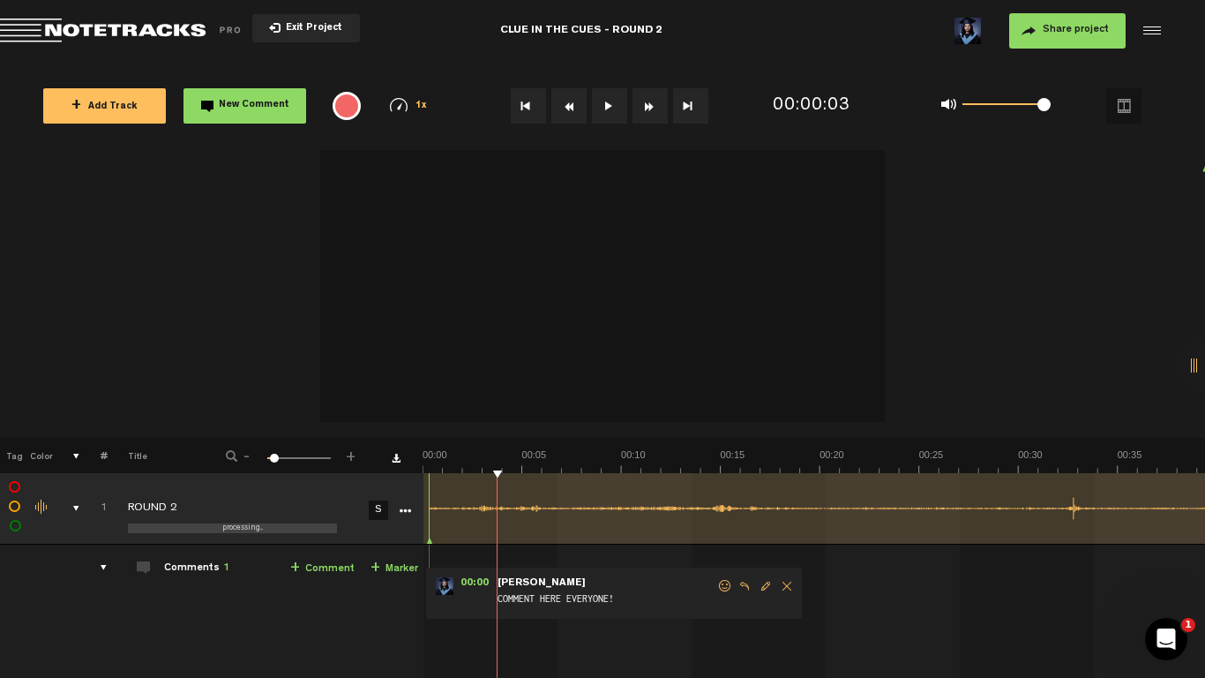
click at [653, 528] on form "COMMENT HERE EVERYONE!" at bounding box center [606, 594] width 221 height 34
drag, startPoint x: 428, startPoint y: 482, endPoint x: 508, endPoint y: 501, distance: 82.6
drag, startPoint x: 431, startPoint y: 482, endPoint x: 559, endPoint y: 503, distance: 129.7
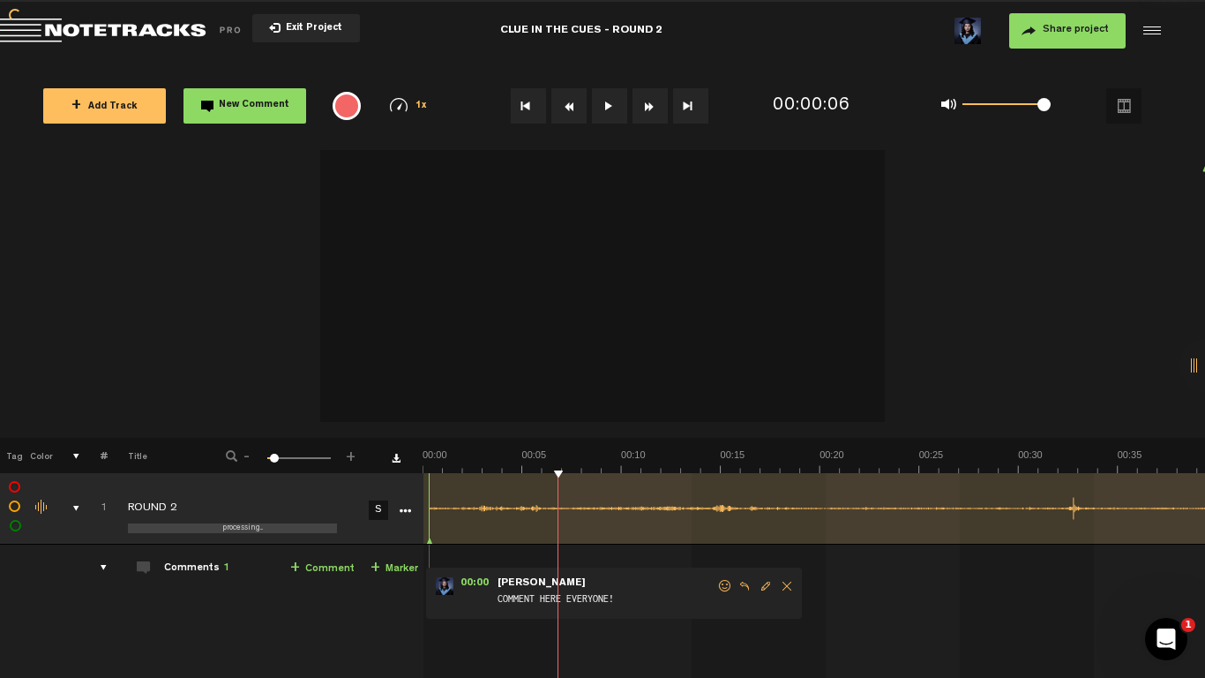
drag, startPoint x: 426, startPoint y: 479, endPoint x: 531, endPoint y: 493, distance: 105.9
click at [329, 528] on td "Comments 1 + Comment + Marker" at bounding box center [266, 613] width 316 height 139
drag, startPoint x: 531, startPoint y: 472, endPoint x: 560, endPoint y: 482, distance: 30.7
click at [561, 479] on div "+ New drawing Tag Color # Title - 1 100 6 + 1 processing... ROUND 2 S Update Do…" at bounding box center [602, 380] width 1205 height 461
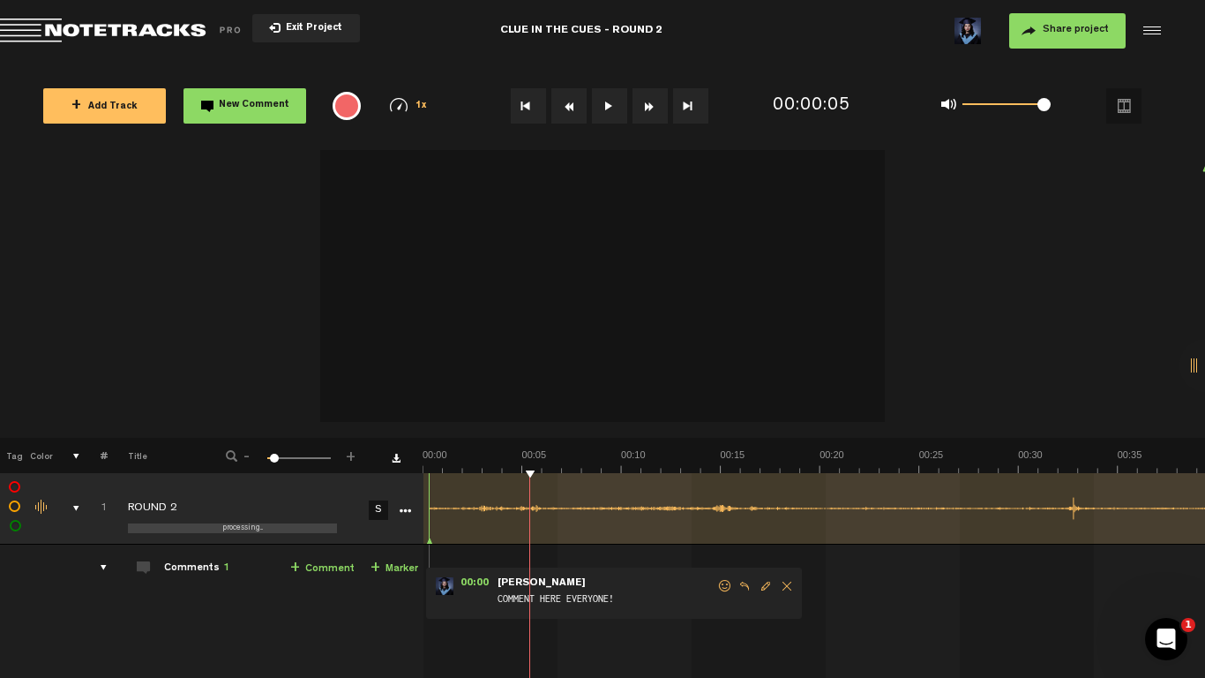
click at [311, 528] on link "+ Comment" at bounding box center [322, 568] width 64 height 20
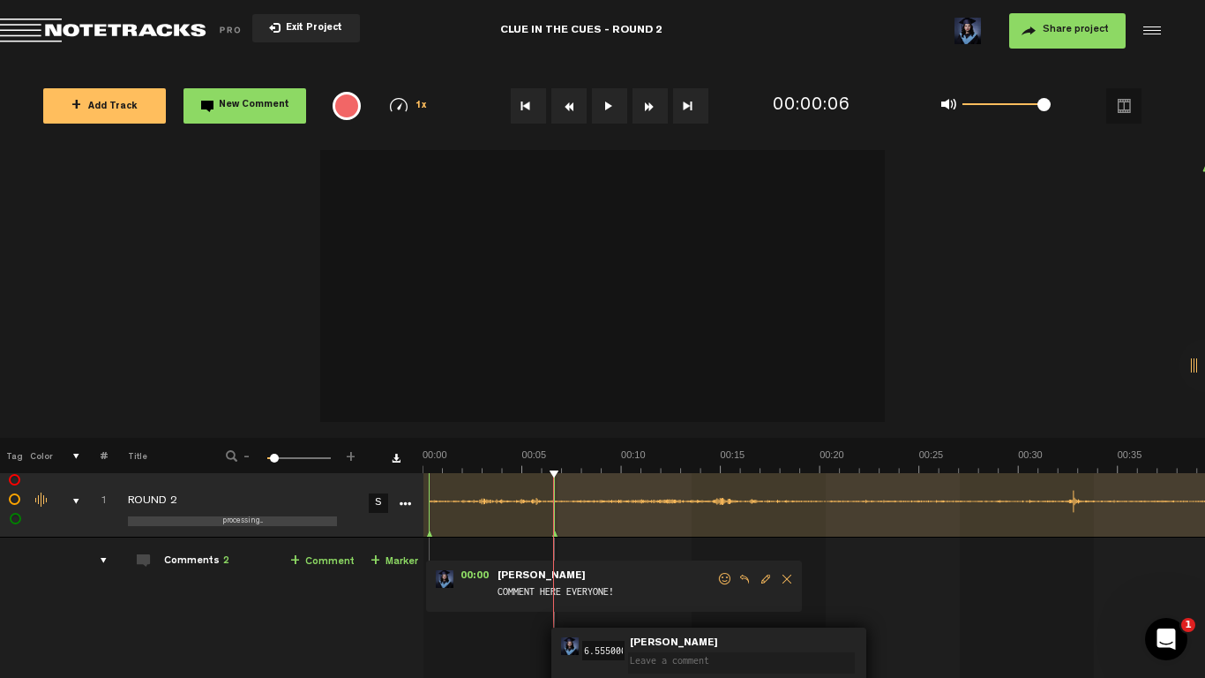
type textarea "f"
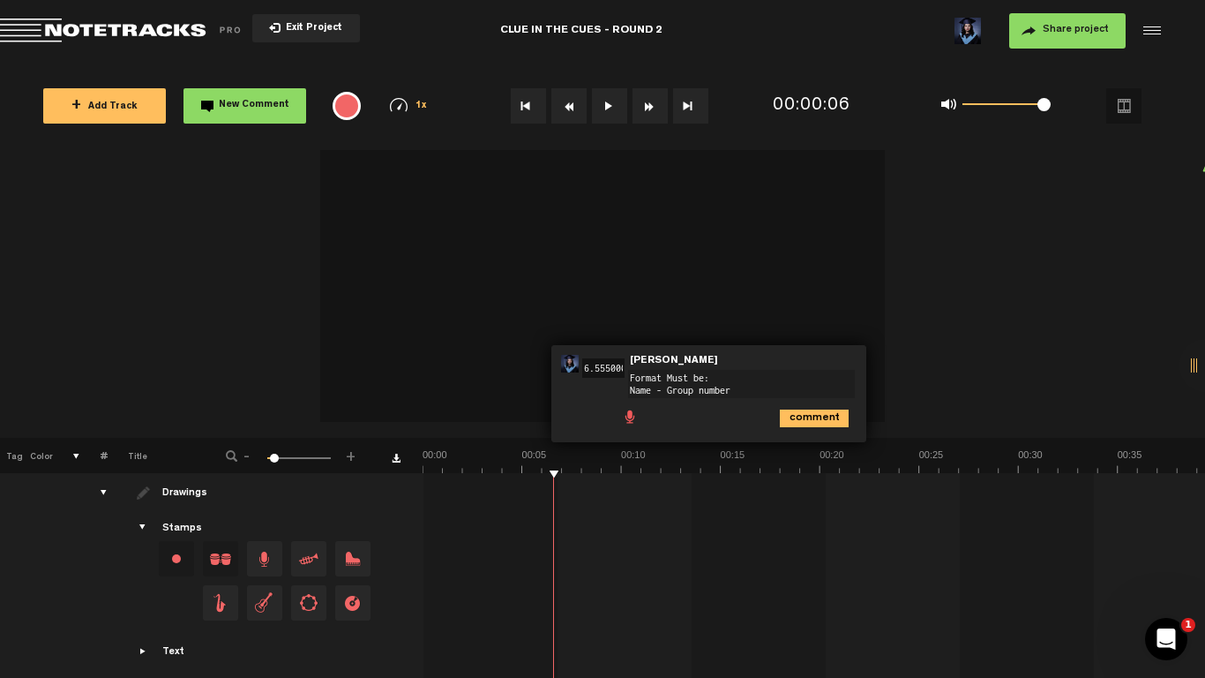
scroll to position [342, 0]
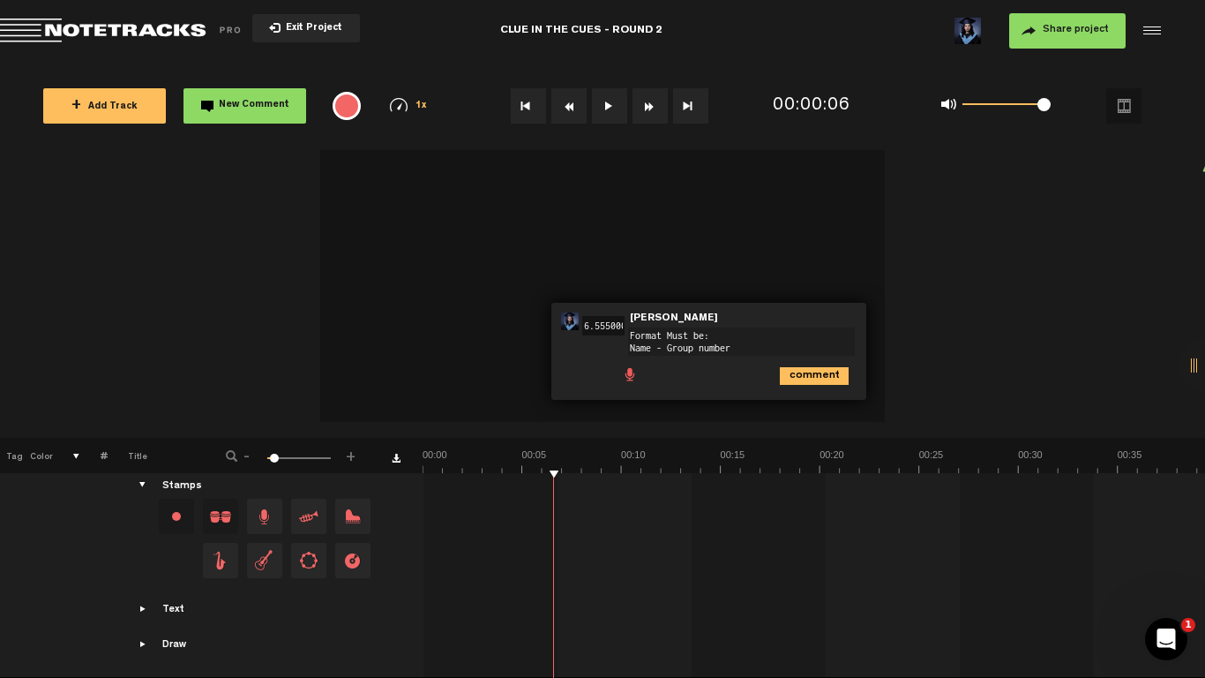
type textarea "Format Must be: Name - Group number"
click at [831, 367] on icon "comment" at bounding box center [814, 376] width 69 height 18
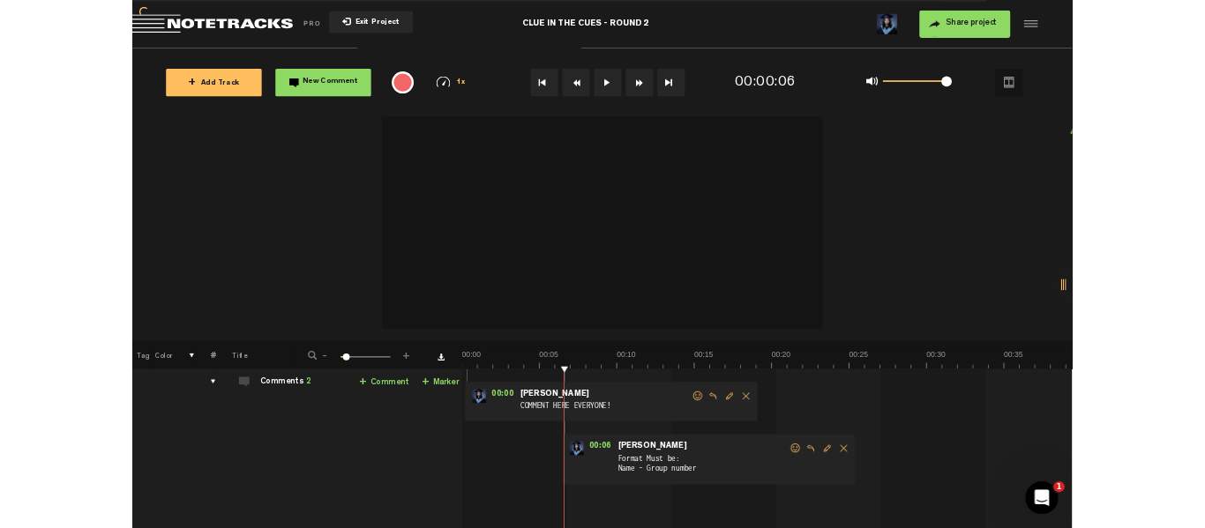
scroll to position [0, 0]
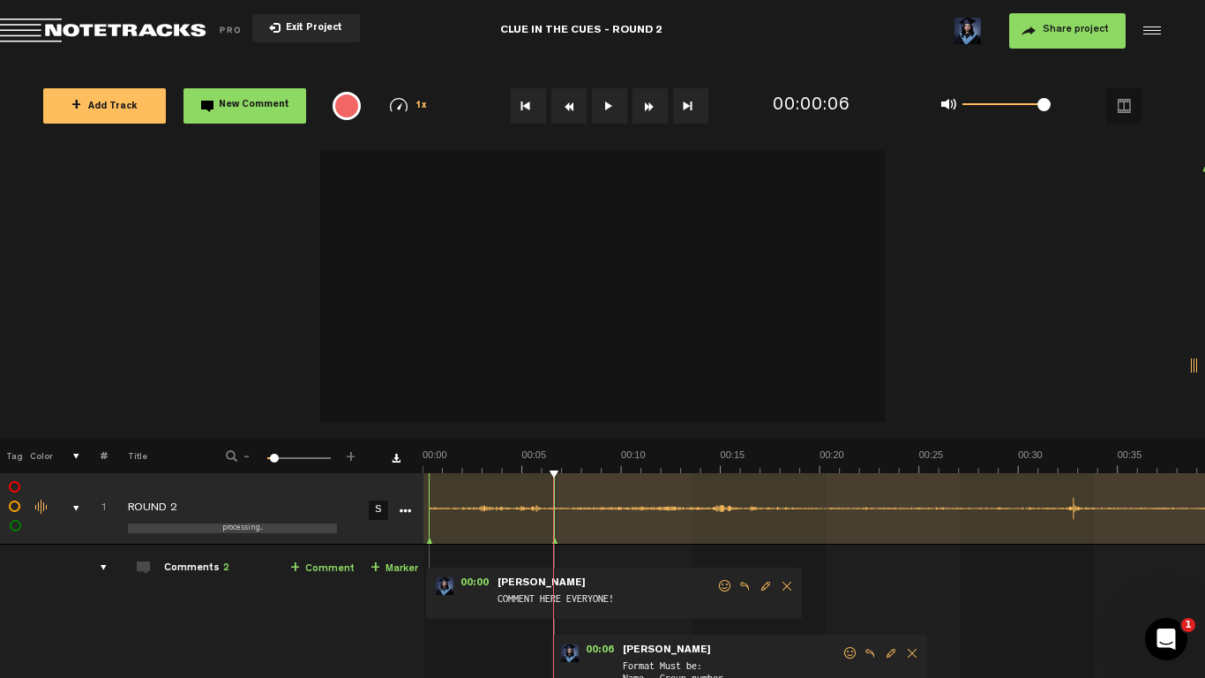
click at [1077, 33] on span "Share project" at bounding box center [1076, 30] width 66 height 11
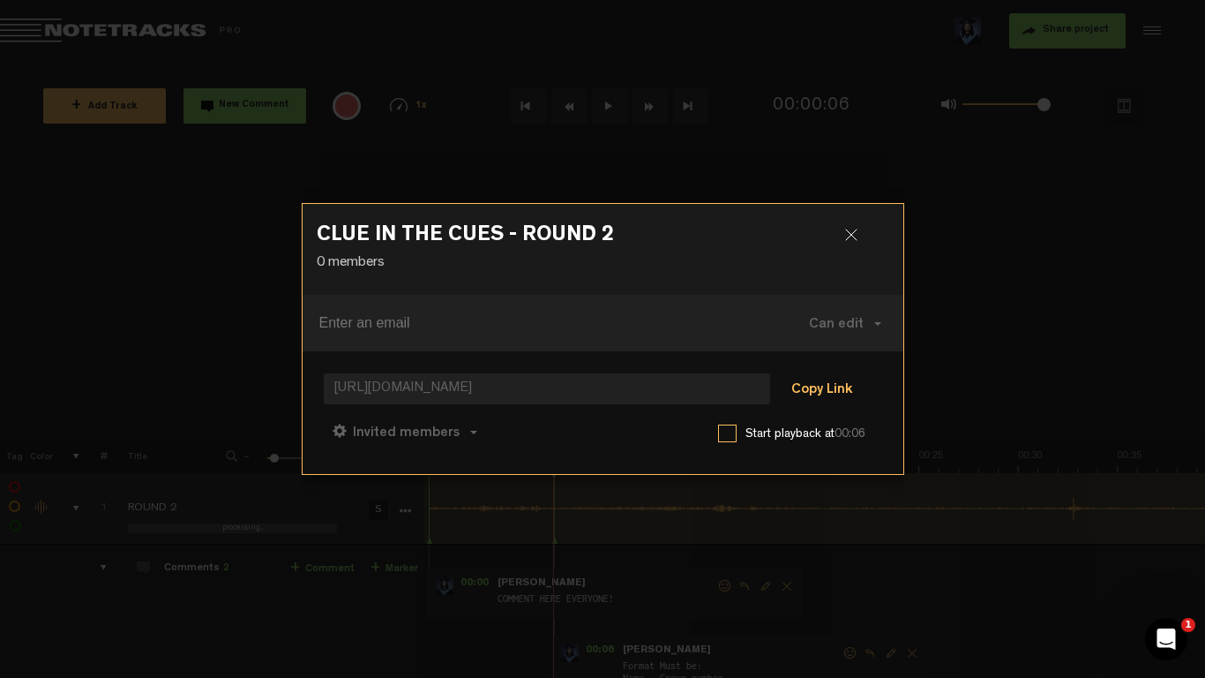
click at [829, 384] on button "Copy Link" at bounding box center [822, 389] width 96 height 35
click at [847, 237] on div at bounding box center [858, 241] width 26 height 26
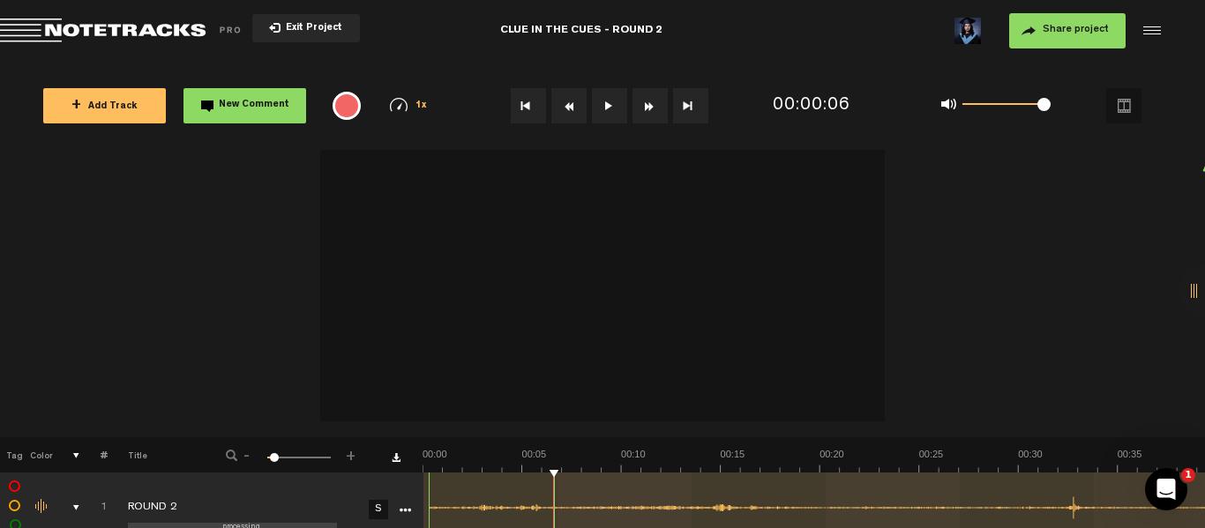
scroll to position [12, 0]
click at [1085, 38] on button "Share project" at bounding box center [1067, 30] width 116 height 35
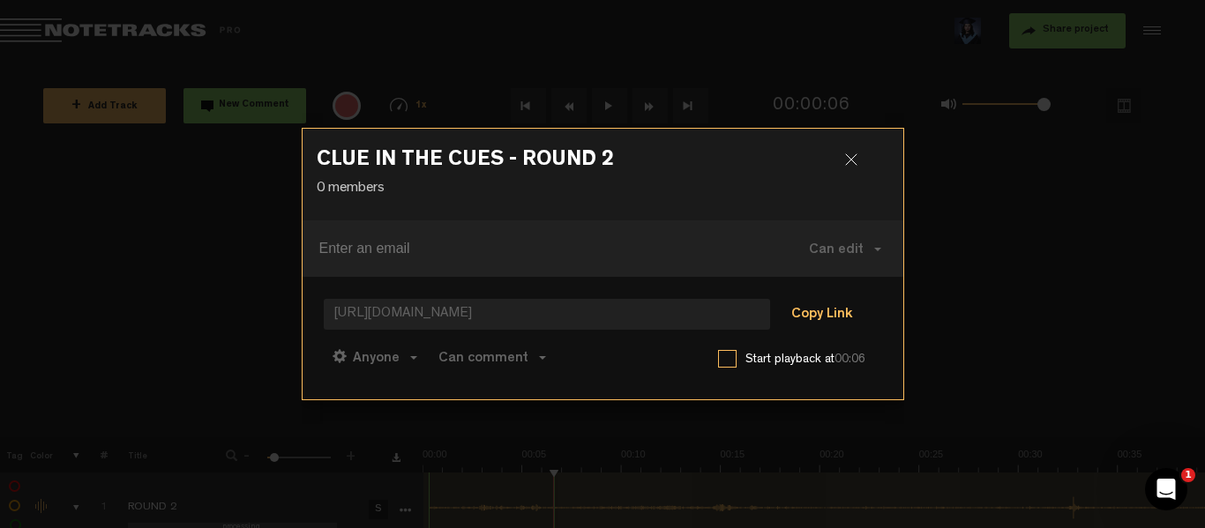
click at [822, 311] on button "Copy Link" at bounding box center [822, 315] width 96 height 35
click at [864, 168] on div at bounding box center [858, 167] width 26 height 26
